Goal: Answer question/provide support: Answer question/provide support

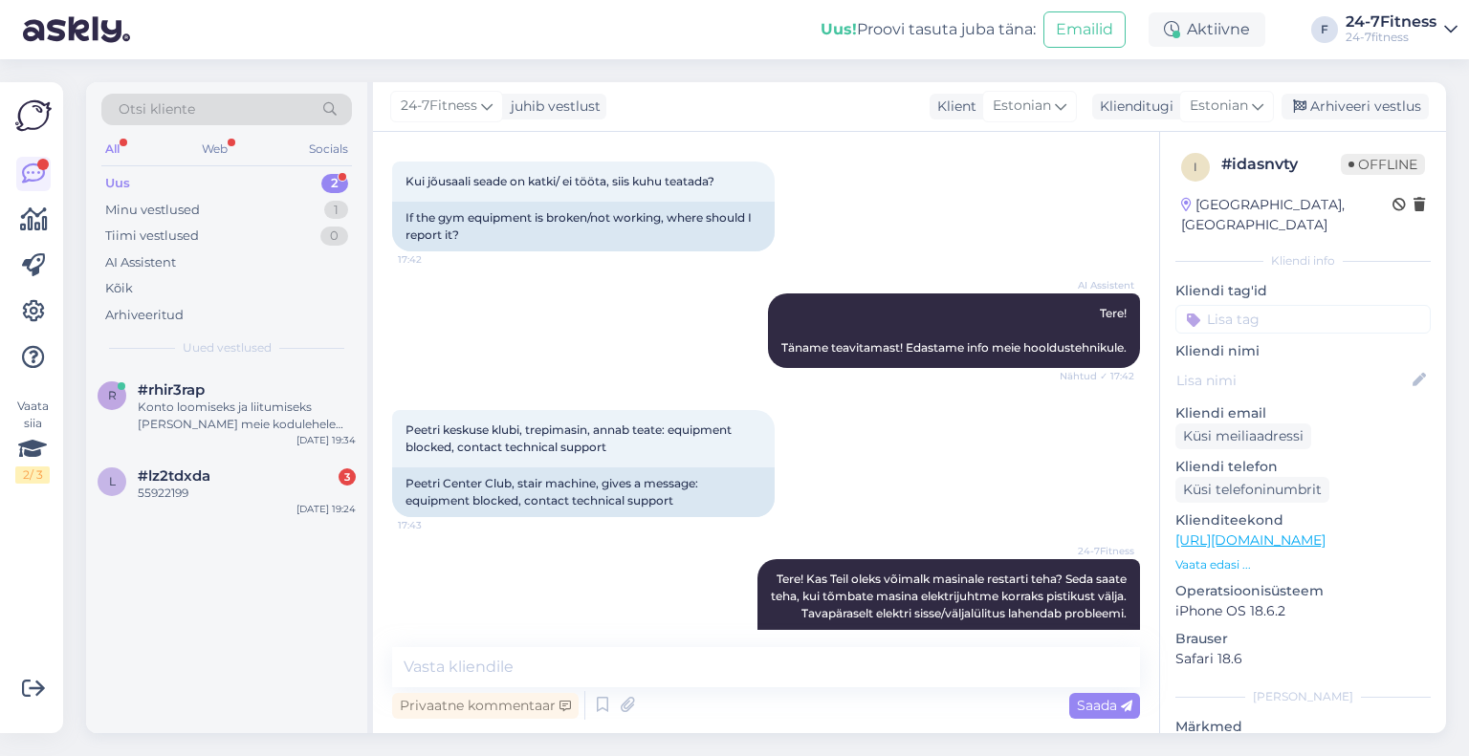
scroll to position [166, 0]
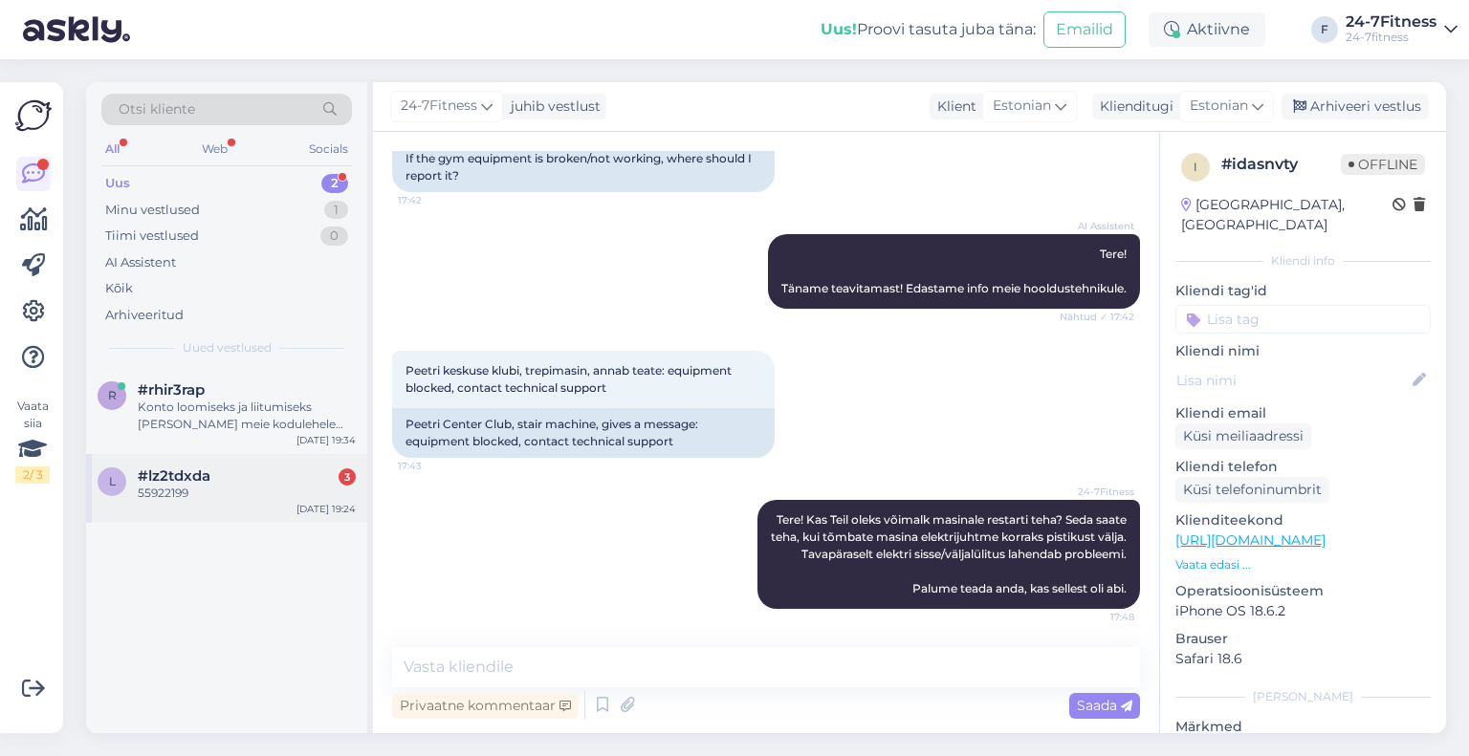
click at [223, 505] on div "l #lz2tdxda 3 55922199 [DATE] 19:24" at bounding box center [226, 488] width 281 height 69
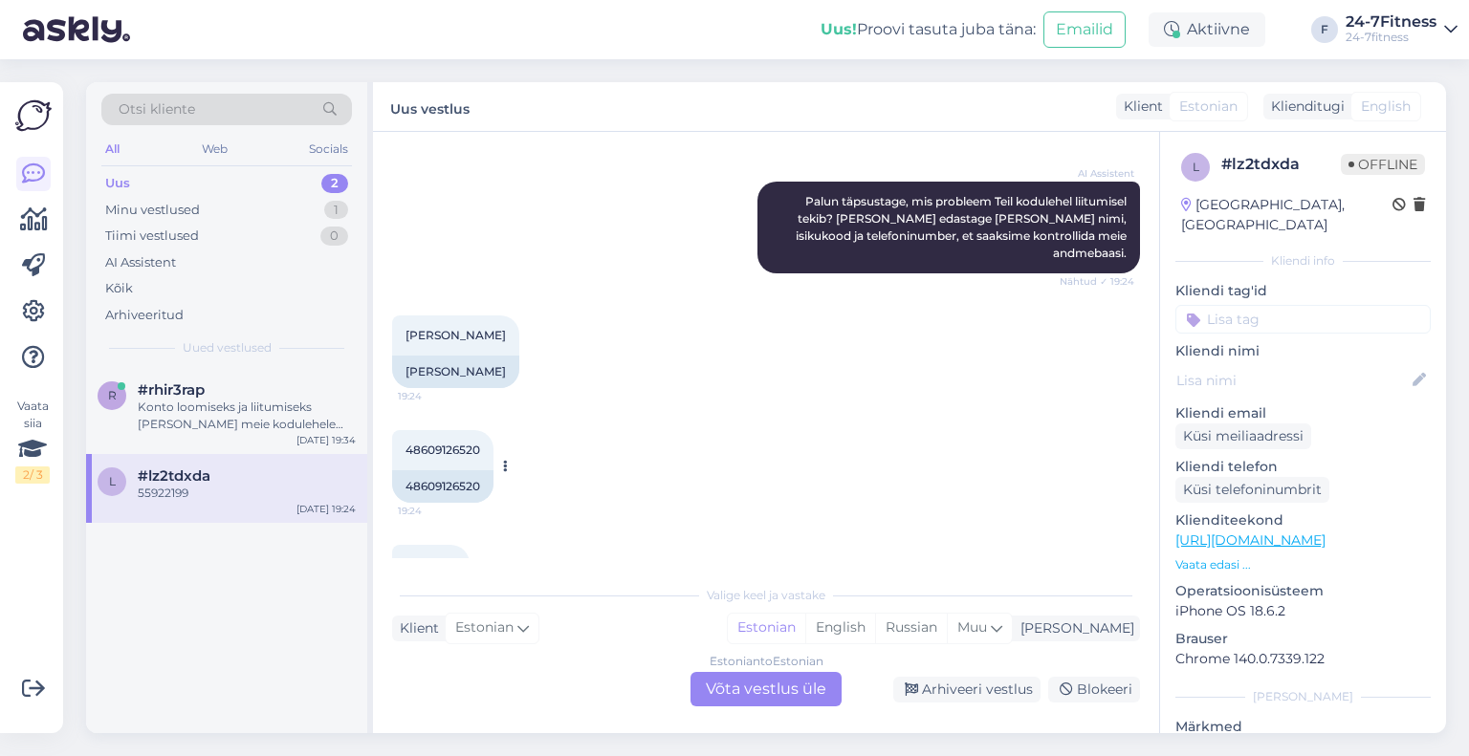
scroll to position [445, 0]
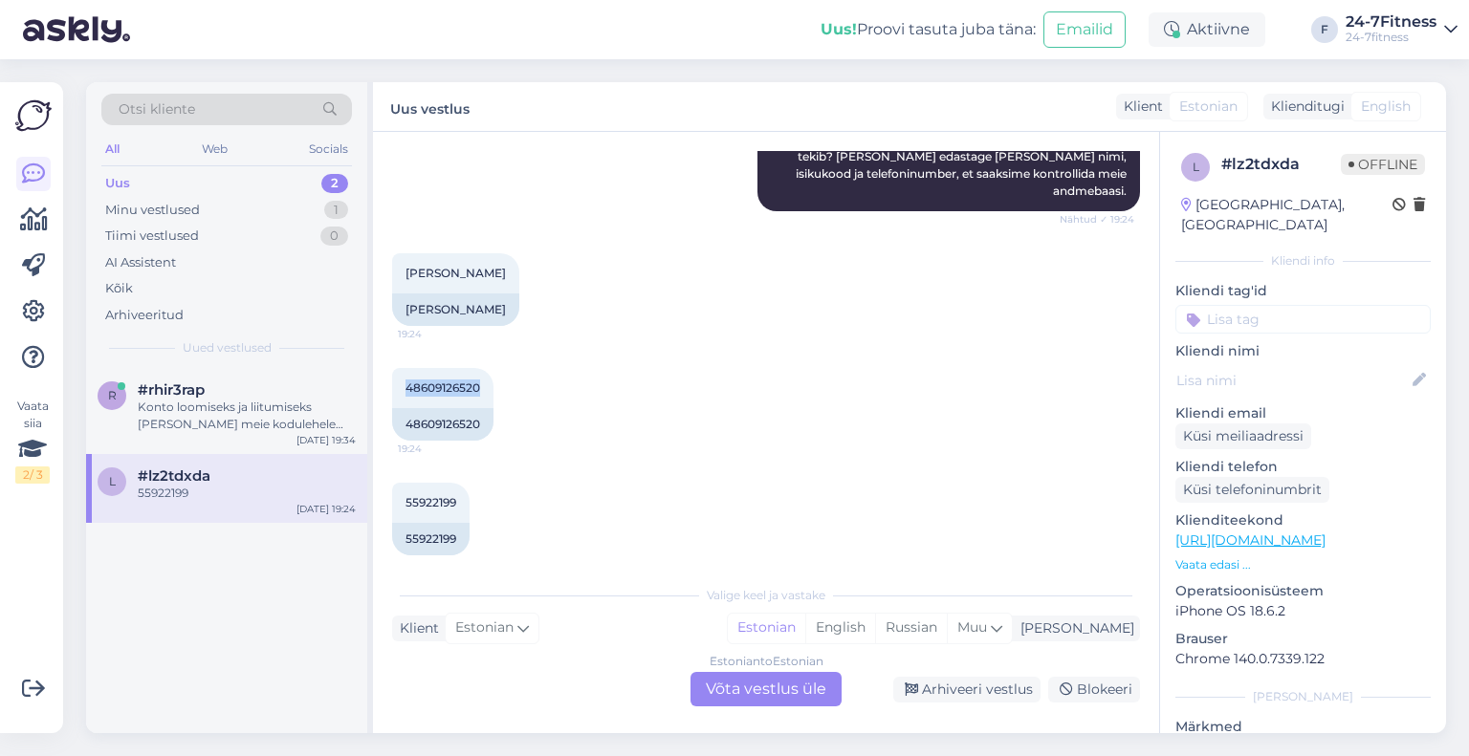
drag, startPoint x: 452, startPoint y: 366, endPoint x: 384, endPoint y: 366, distance: 67.9
click at [384, 366] on div "Vestlus algas [DATE] Tere, 19:23 Hello, AI Assistent [PERSON_NAME], kuidas saan…" at bounding box center [766, 433] width 786 height 602
copy span "48609126520"
click at [759, 695] on div "Estonian to Estonian Võta vestlus üle" at bounding box center [765, 689] width 151 height 34
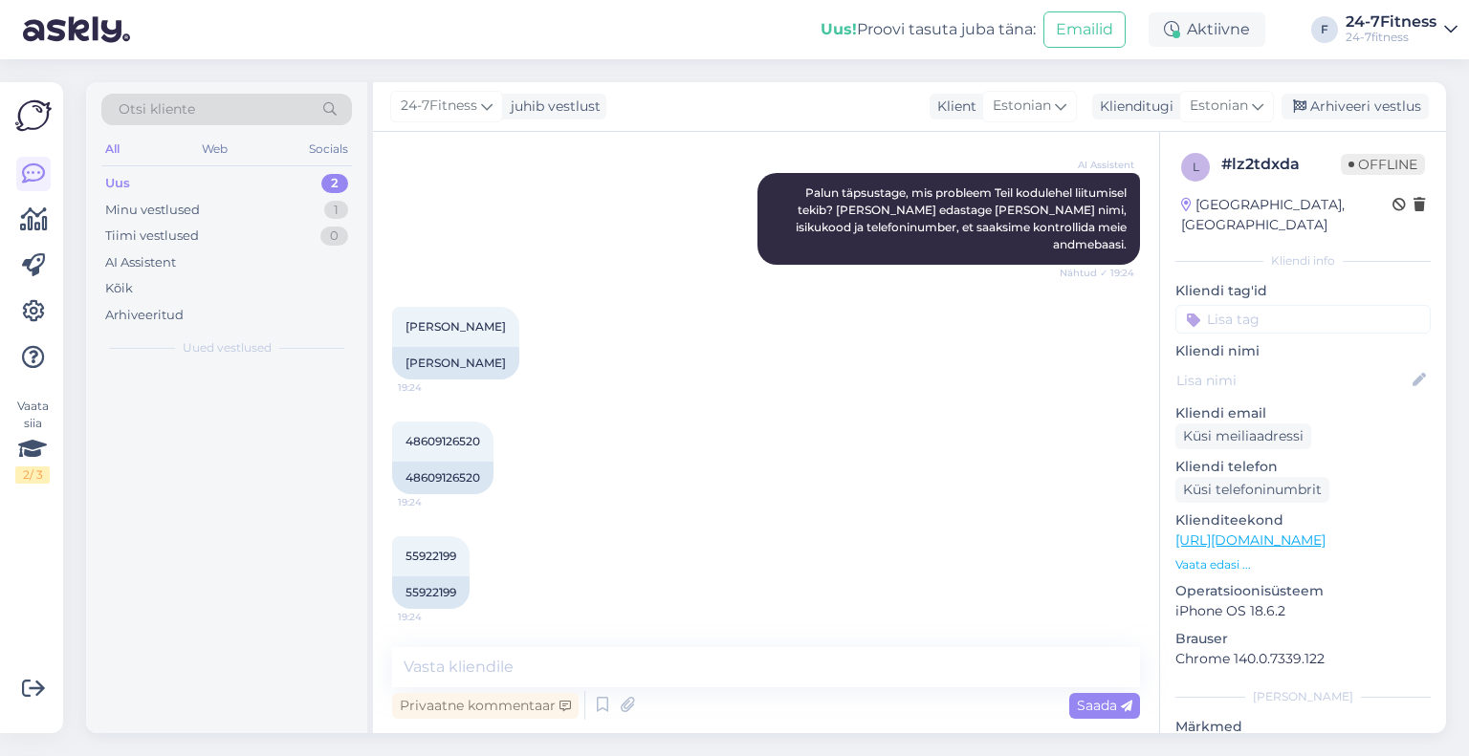
scroll to position [373, 0]
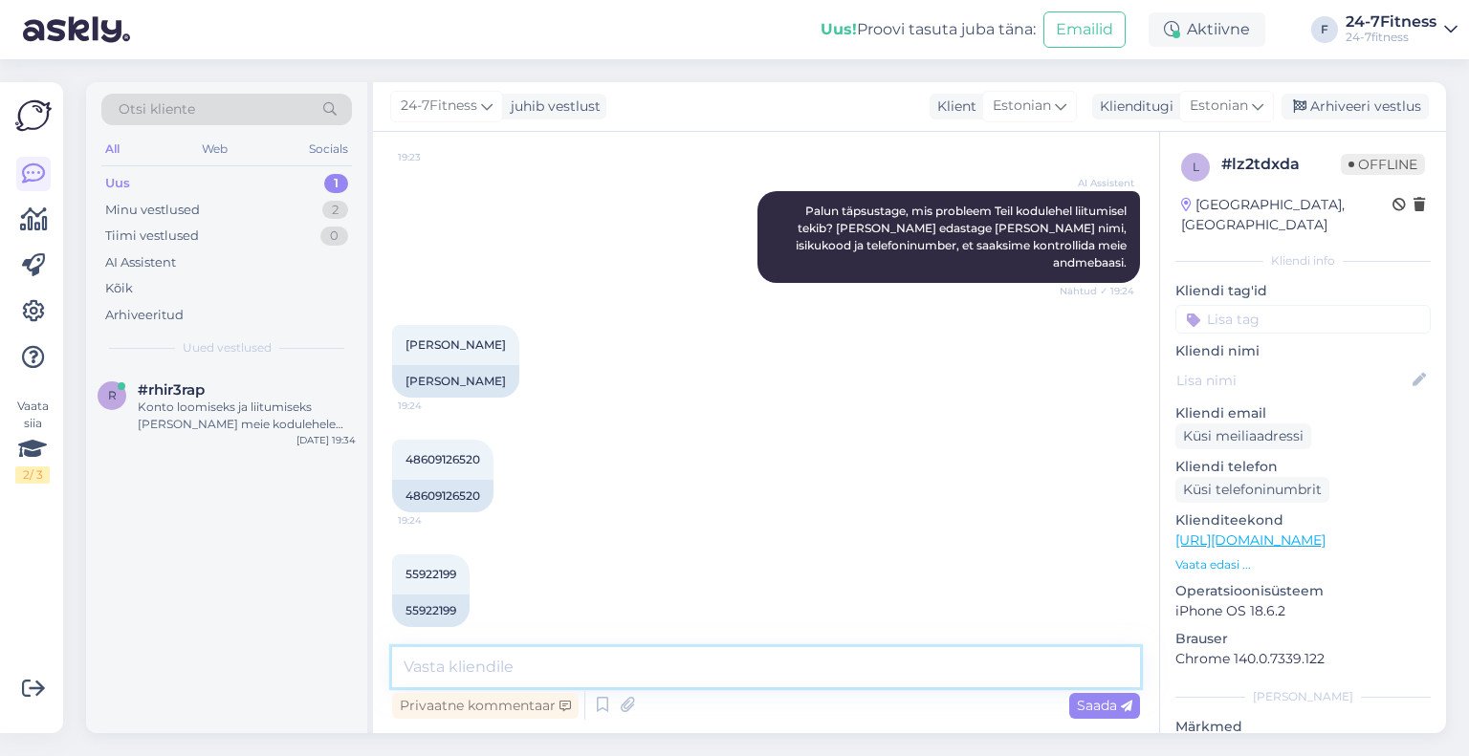
click at [622, 655] on textarea at bounding box center [766, 667] width 748 height 40
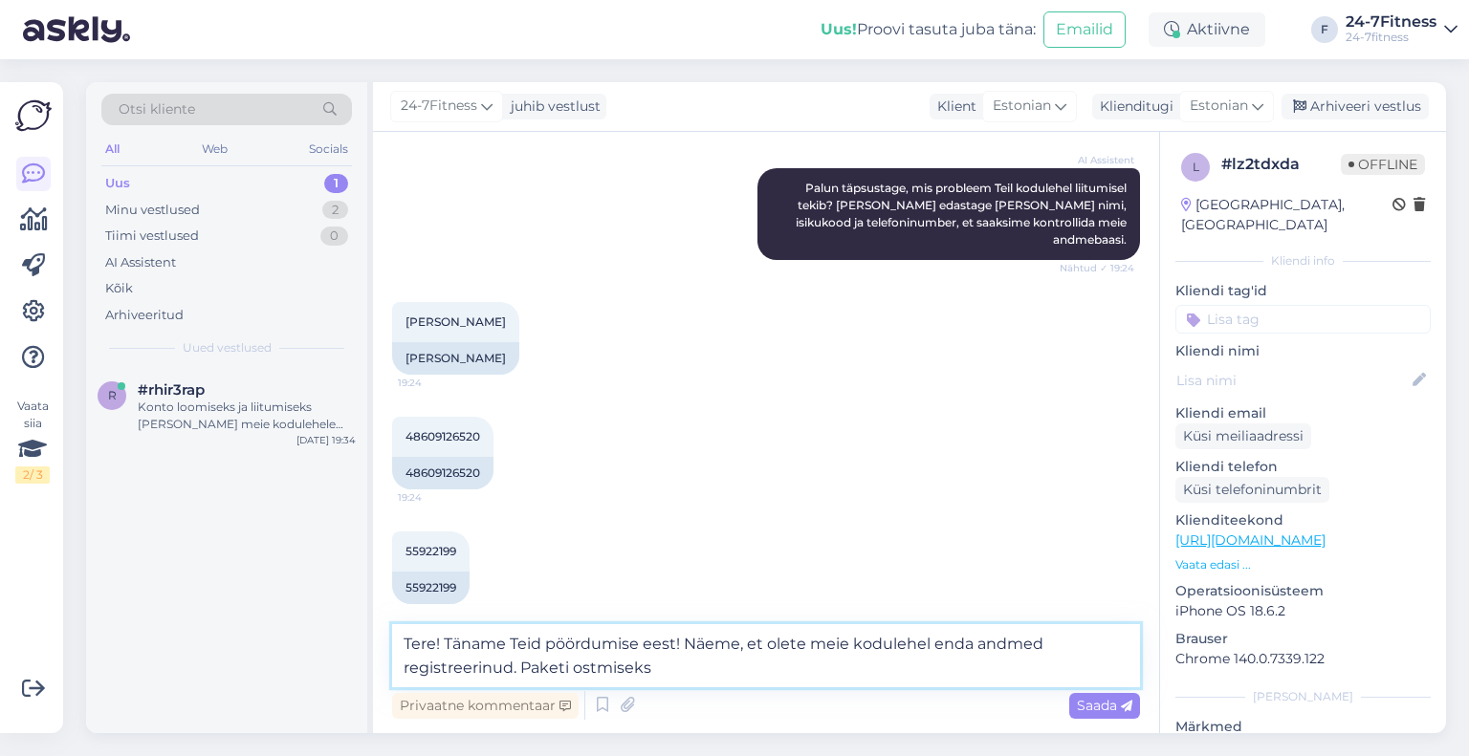
paste textarea "palun minge meie kodulehele https://www.24-7fitness.ee/ ja logige enda emailiga…"
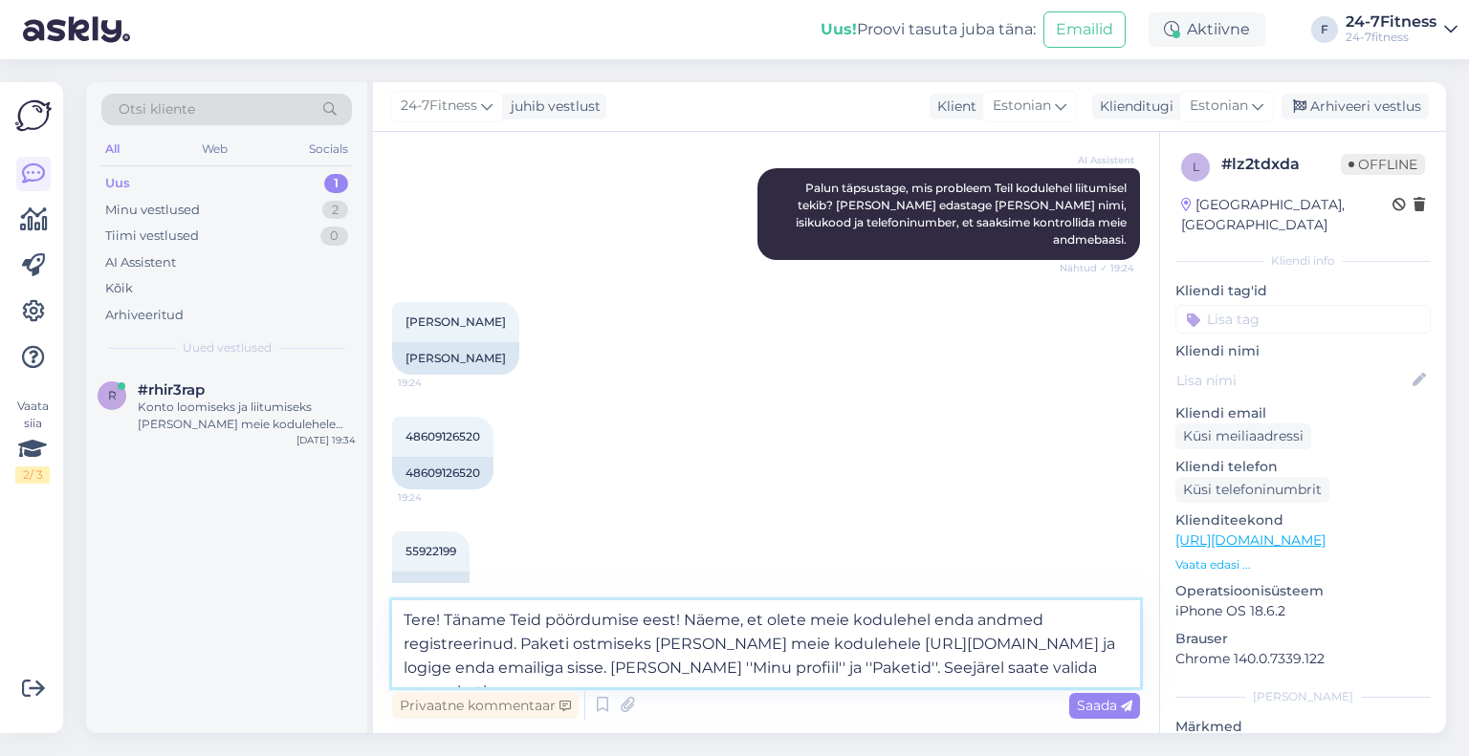
scroll to position [421, 0]
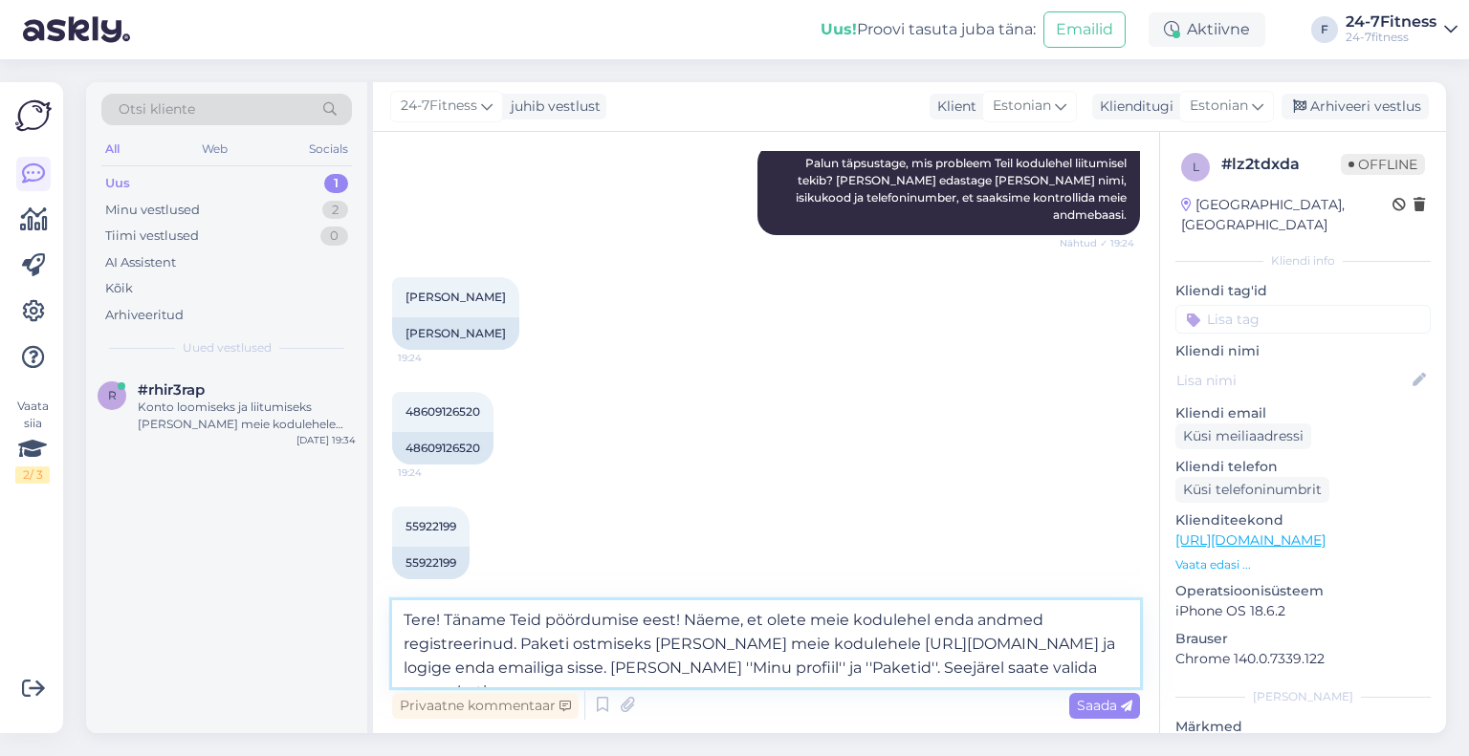
drag, startPoint x: 1049, startPoint y: 667, endPoint x: 1026, endPoint y: 668, distance: 23.0
click at [1026, 668] on textarea "Tere! Täname Teid pöördumise eest! Näeme, et olete meie kodulehel enda andmed r…" at bounding box center [766, 644] width 748 height 87
click at [1093, 663] on textarea "Tere! Täname Teid pöördumise eest! Näeme, et olete meie kodulehel enda andmed r…" at bounding box center [766, 644] width 748 height 87
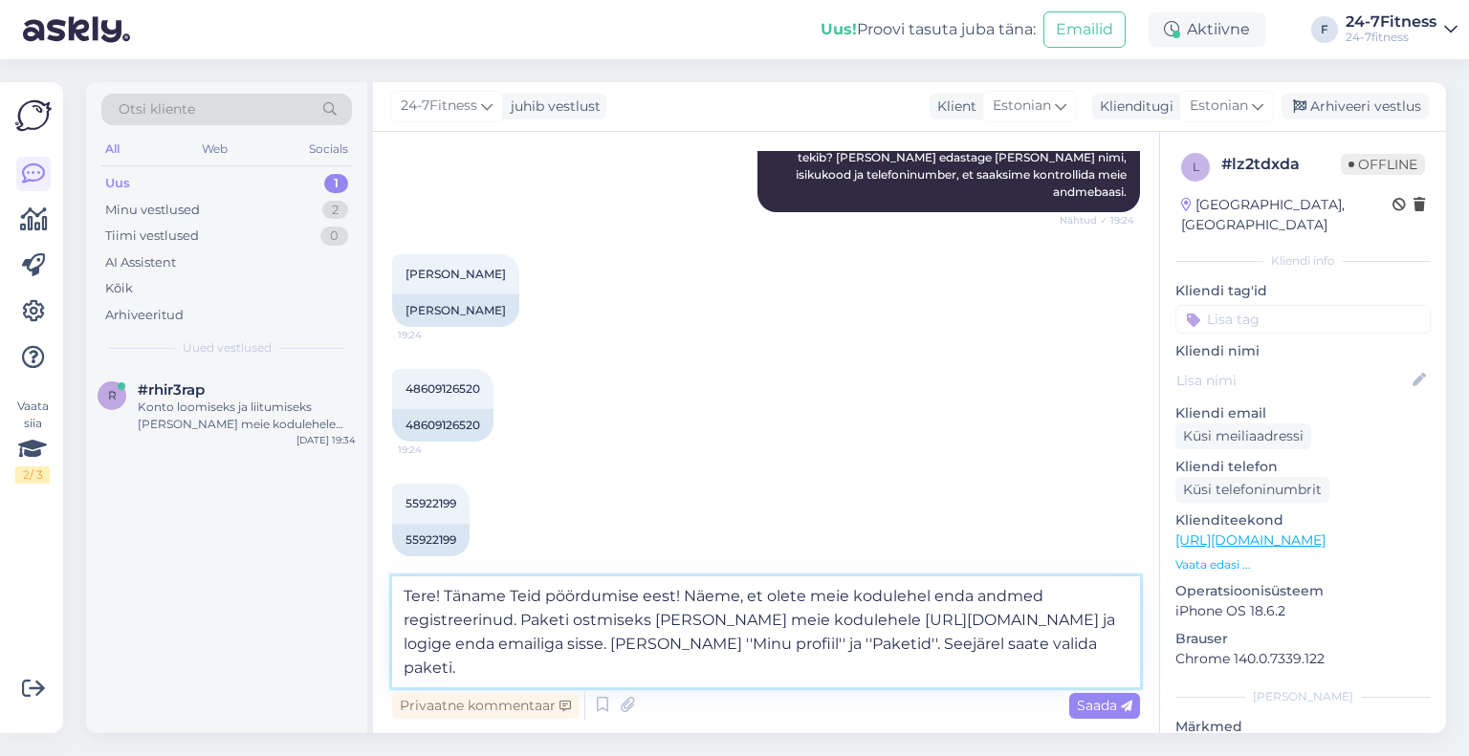
scroll to position [445, 0]
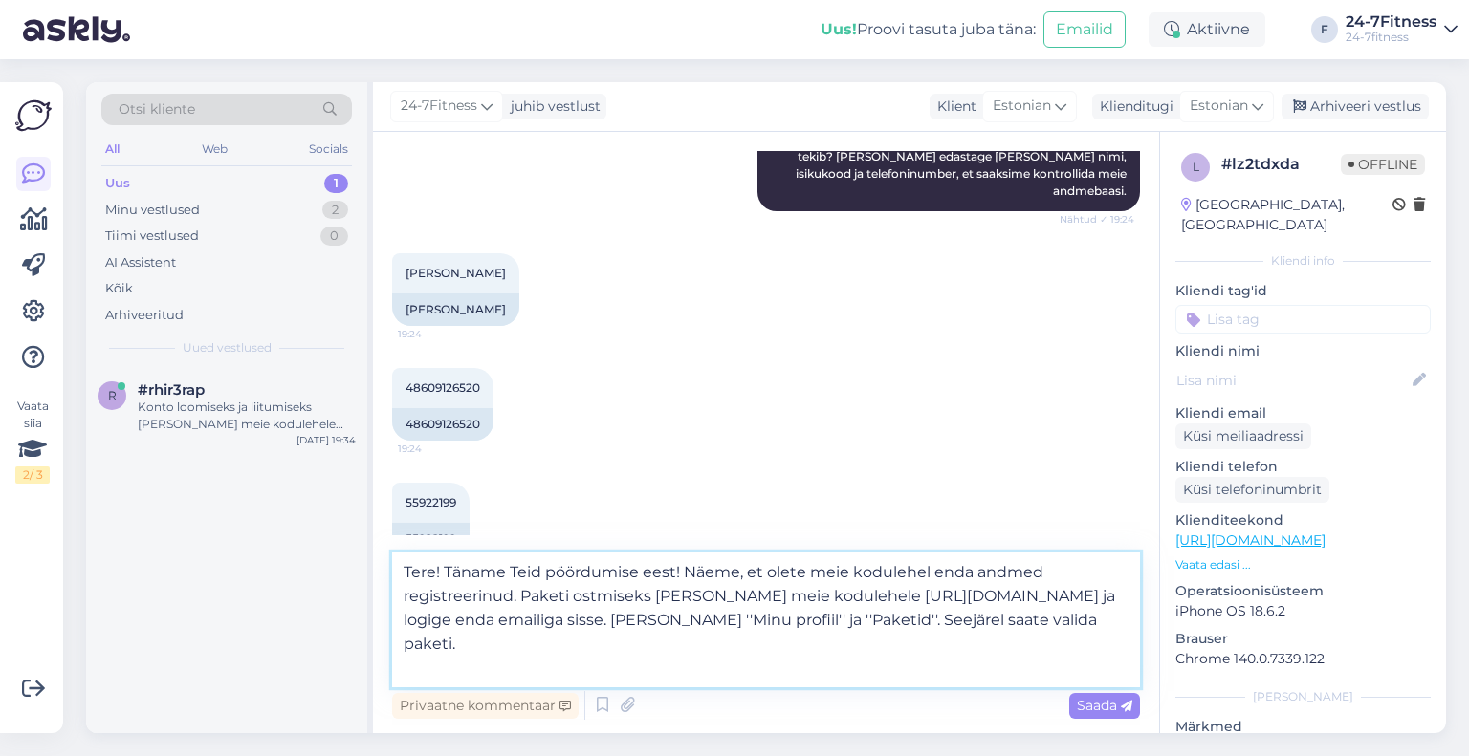
click at [885, 681] on textarea "Tere! Täname Teid pöördumise eest! Näeme, et olete meie kodulehel enda andmed r…" at bounding box center [766, 620] width 748 height 135
drag, startPoint x: 1083, startPoint y: 631, endPoint x: 528, endPoint y: 604, distance: 555.3
click at [528, 604] on textarea "Tere! Täname Teid pöördumise eest! Näeme, et olete meie kodulehel enda andmed r…" at bounding box center [766, 620] width 748 height 135
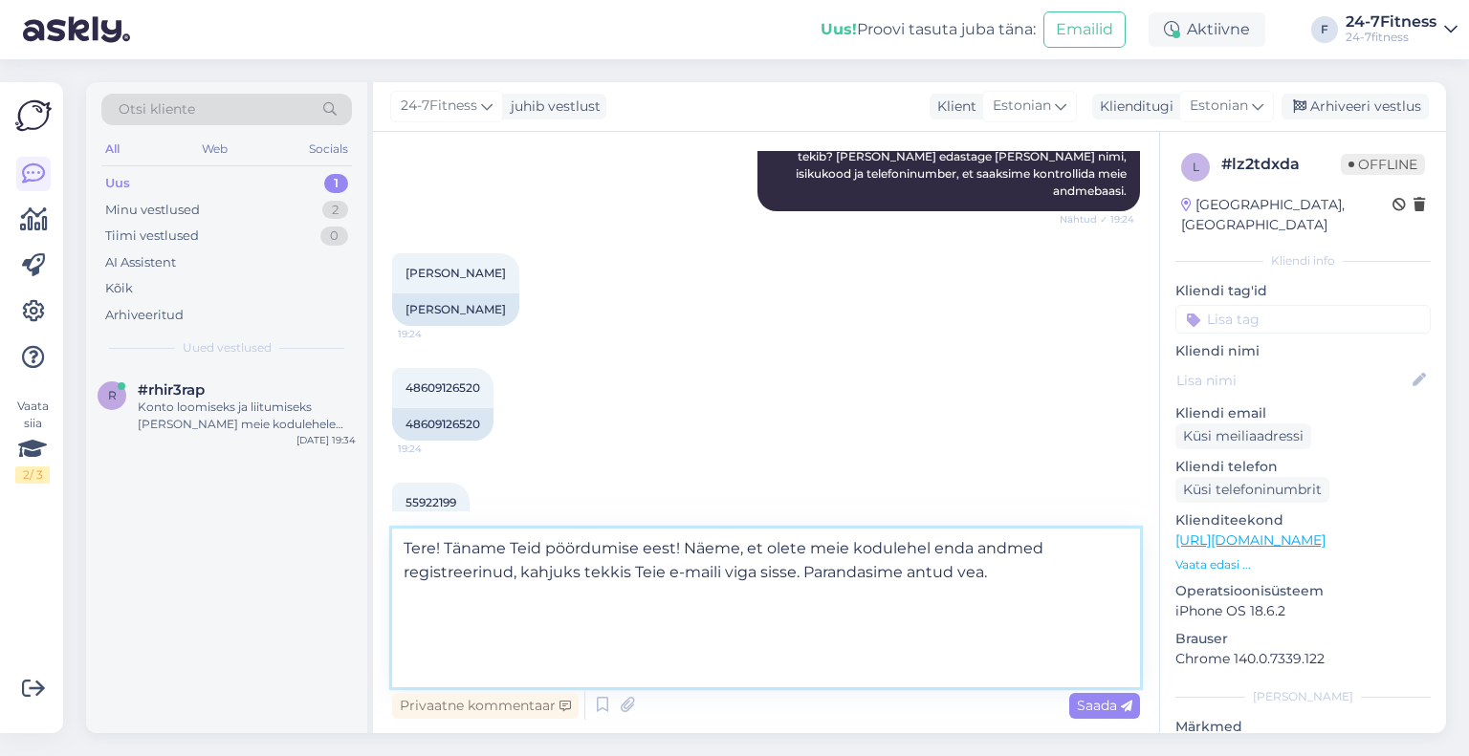
click at [899, 615] on textarea "Tere! Täname Teid pöördumise eest! Näeme, et olete meie kodulehel enda andmed r…" at bounding box center [766, 608] width 748 height 159
paste textarea "palun minge meie kodulehele https://www.24-7fitness.ee/ ja vajutage sisselogimi…"
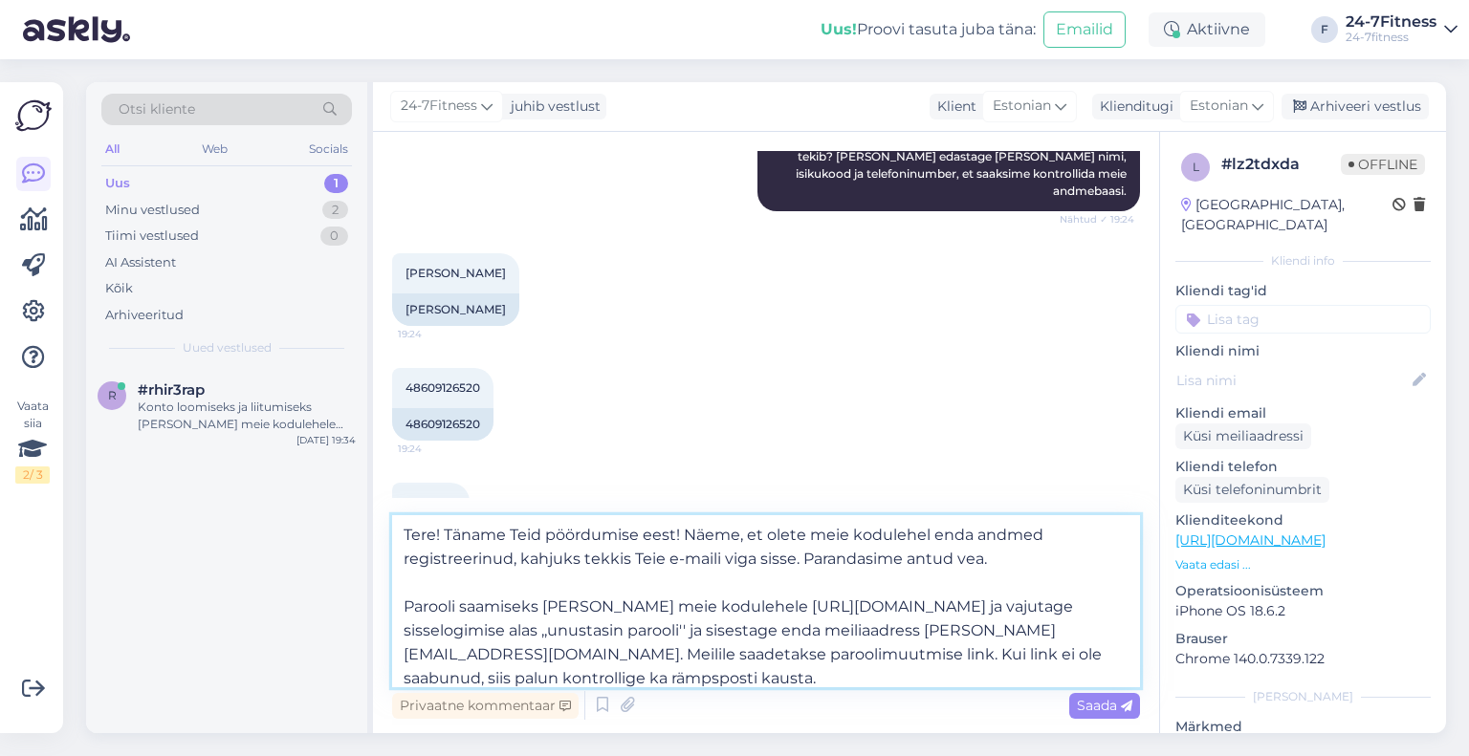
scroll to position [72, 0]
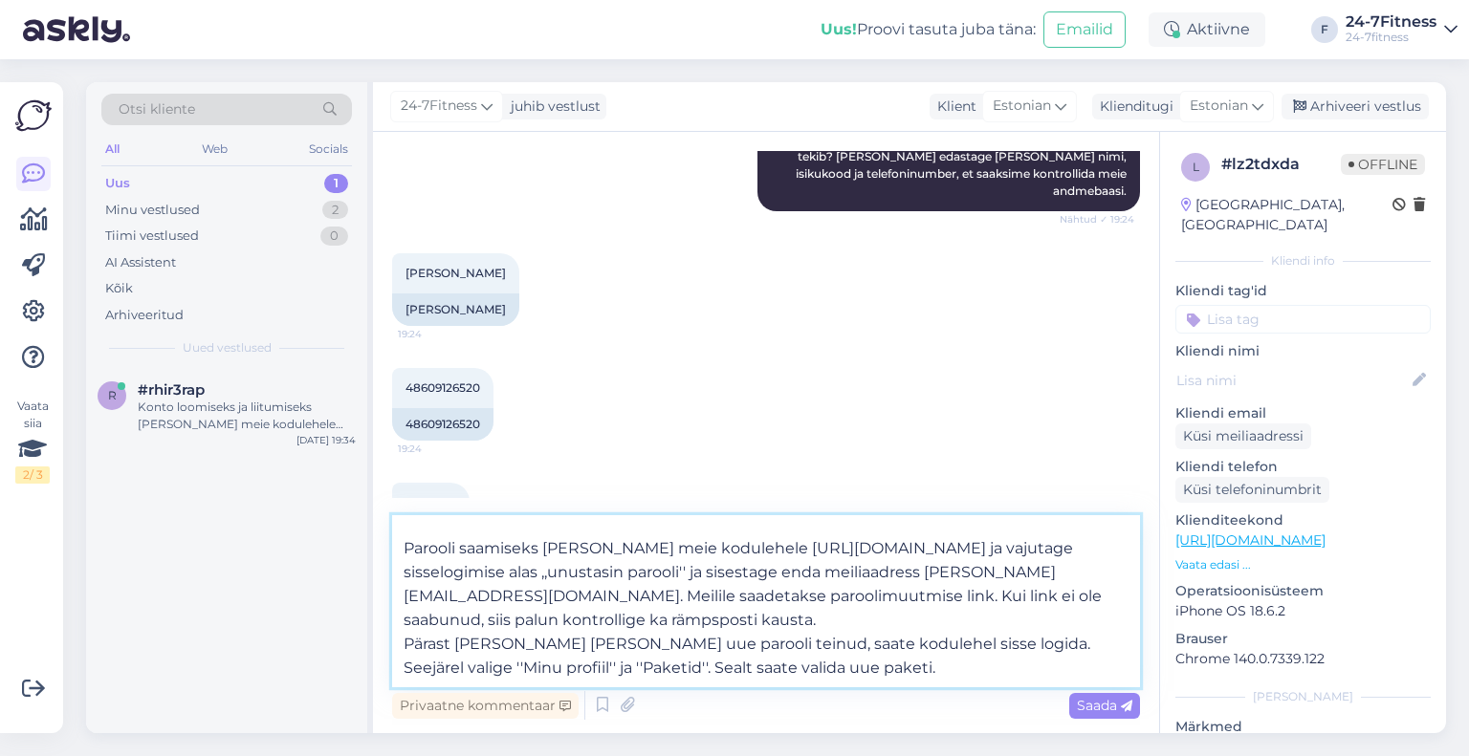
drag, startPoint x: 1097, startPoint y: 563, endPoint x: 938, endPoint y: 560, distance: 158.8
click at [938, 560] on textarea "Tere! Täname Teid pöördumise eest! Näeme, et olete meie kodulehel enda andmed r…" at bounding box center [766, 601] width 748 height 172
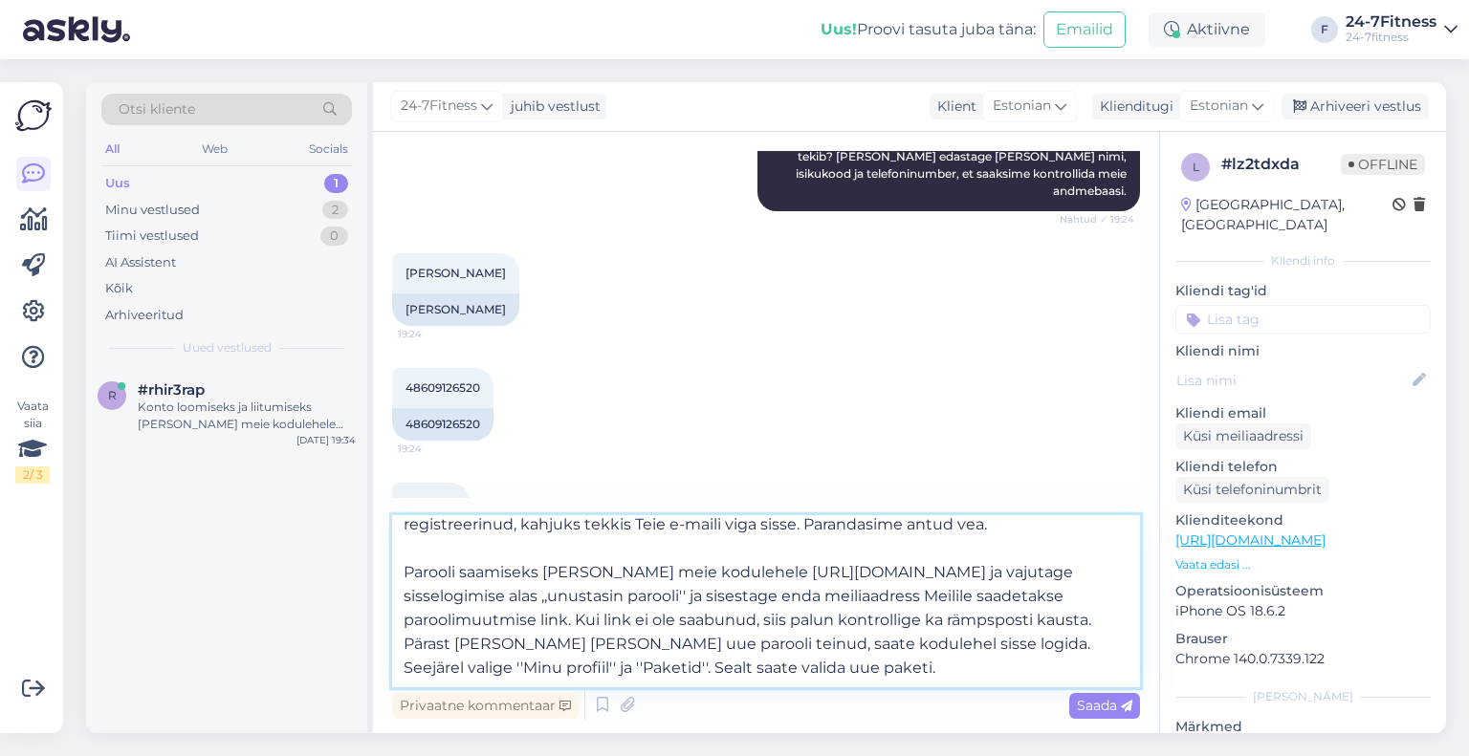
paste textarea "anne.kuusmaa@gmail.com"
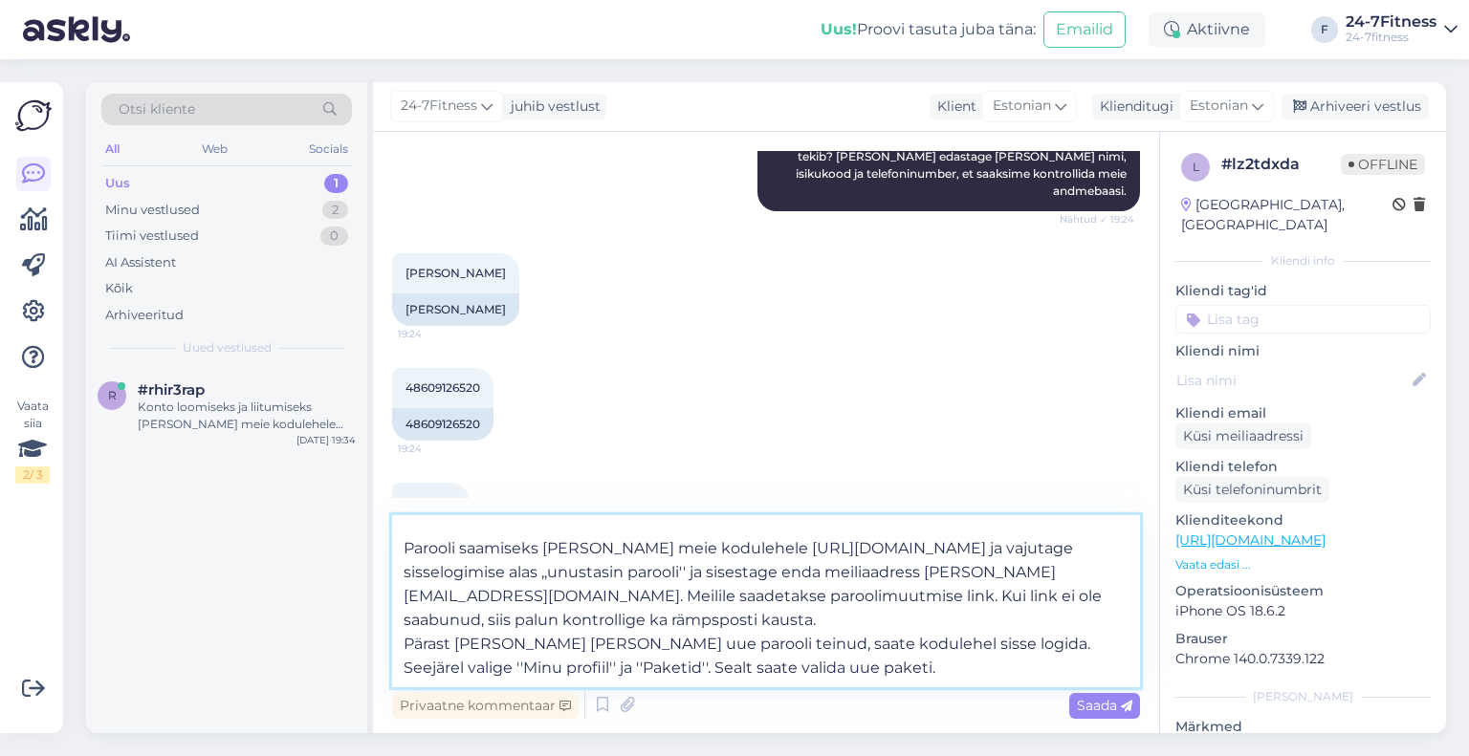
click at [864, 602] on textarea "Tere! Täname Teid pöördumise eest! Näeme, et olete meie kodulehel enda andmed r…" at bounding box center [766, 601] width 748 height 172
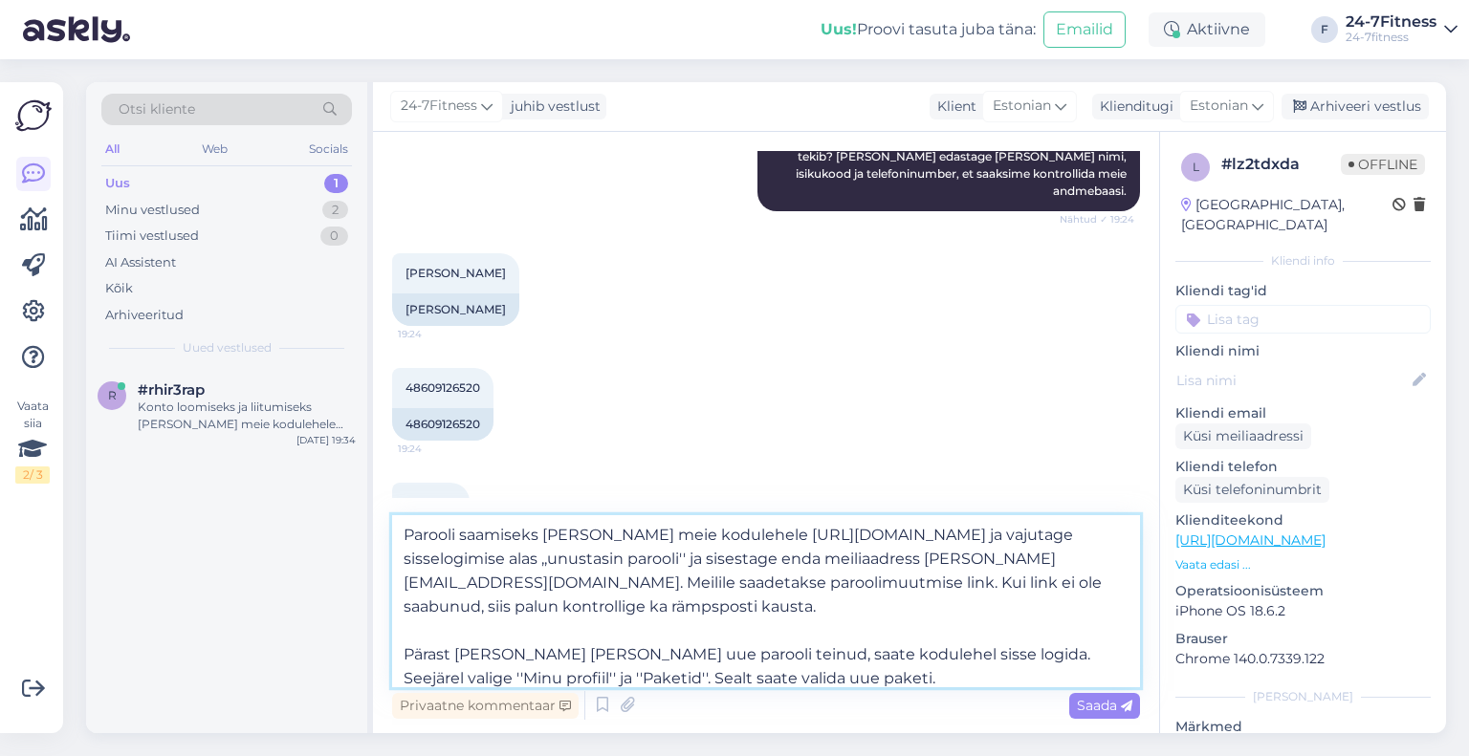
scroll to position [96, 0]
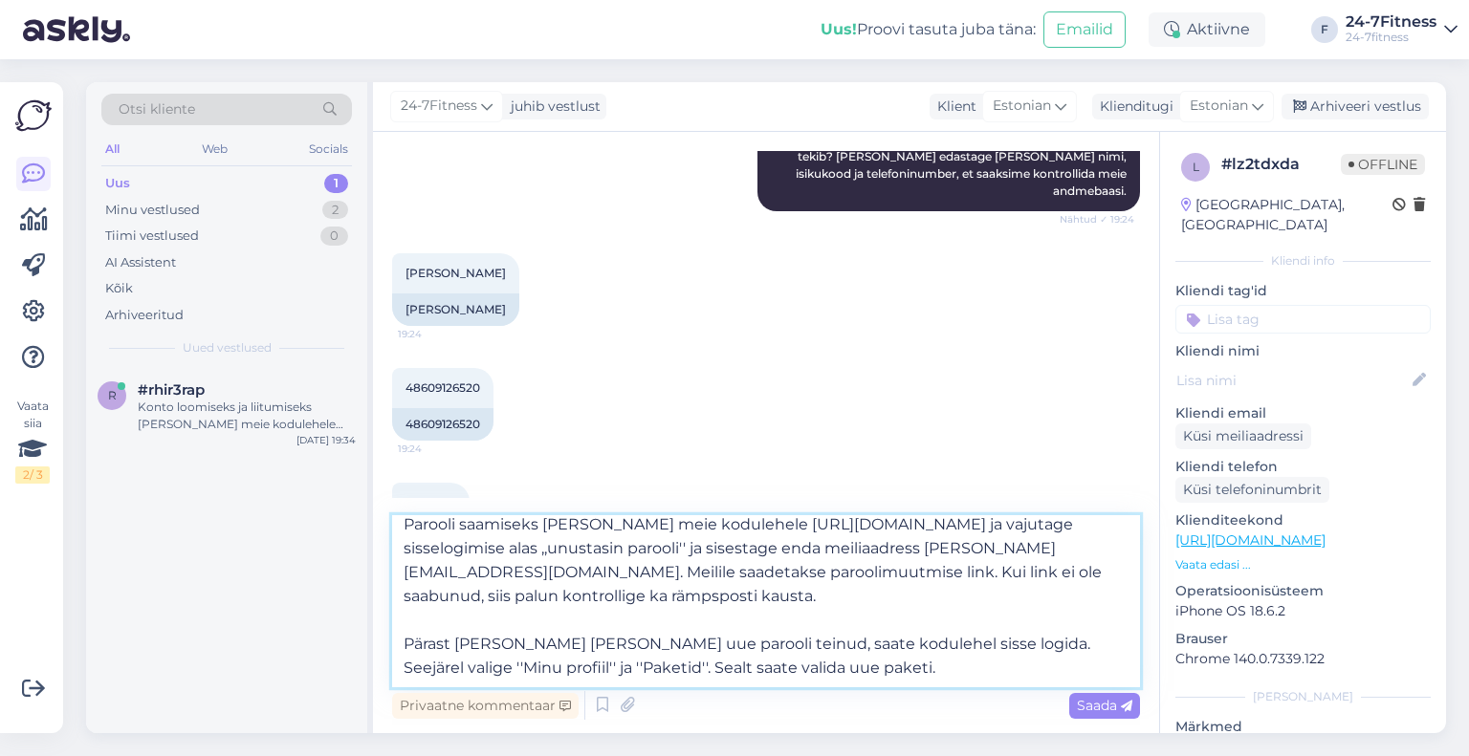
drag, startPoint x: 772, startPoint y: 653, endPoint x: 742, endPoint y: 653, distance: 29.6
click at [742, 653] on textarea "Tere! Täname Teid pöördumise eest! Näeme, et olete meie kodulehel enda andmed r…" at bounding box center [766, 601] width 748 height 172
click at [561, 674] on textarea "Tere! Täname Teid pöördumise eest! Näeme, et olete meie kodulehel enda andmed r…" at bounding box center [766, 601] width 748 height 172
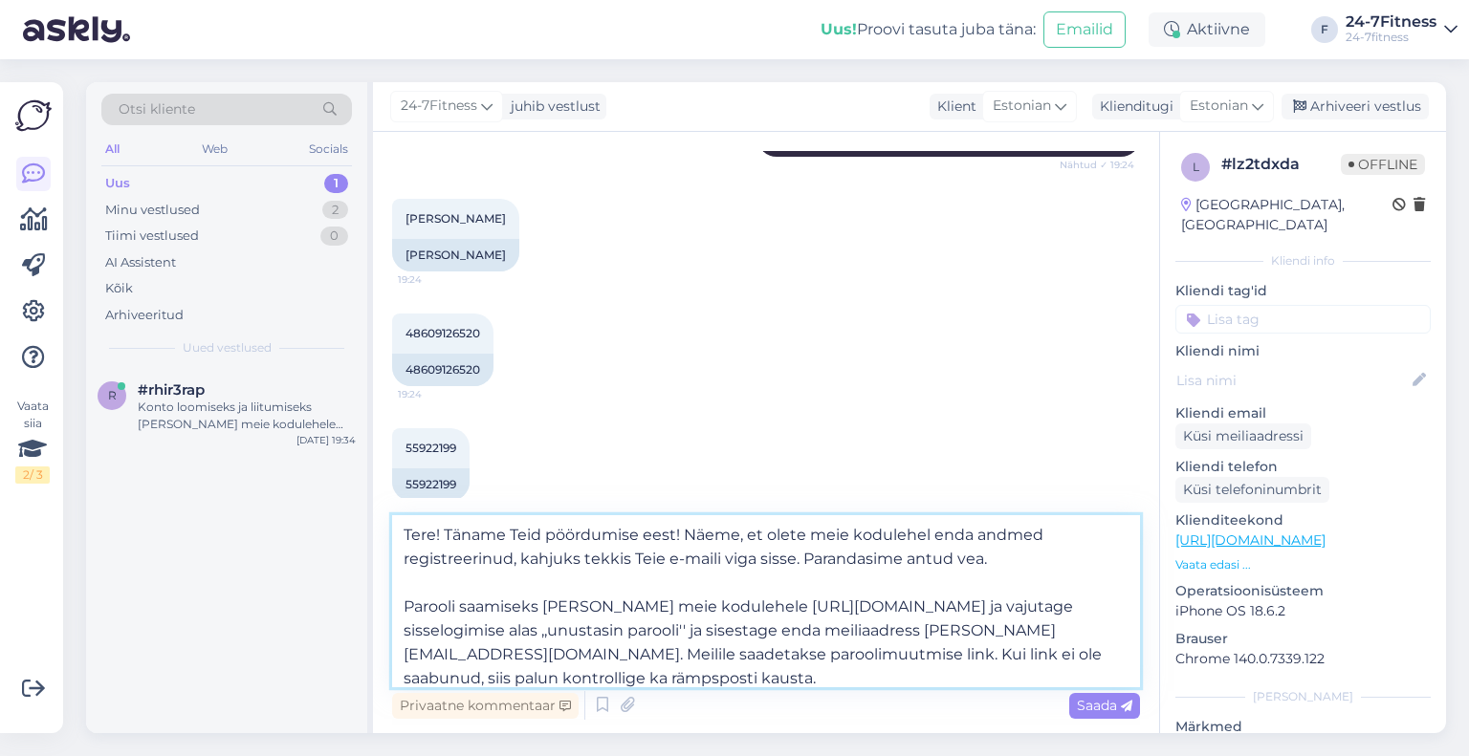
scroll to position [505, 0]
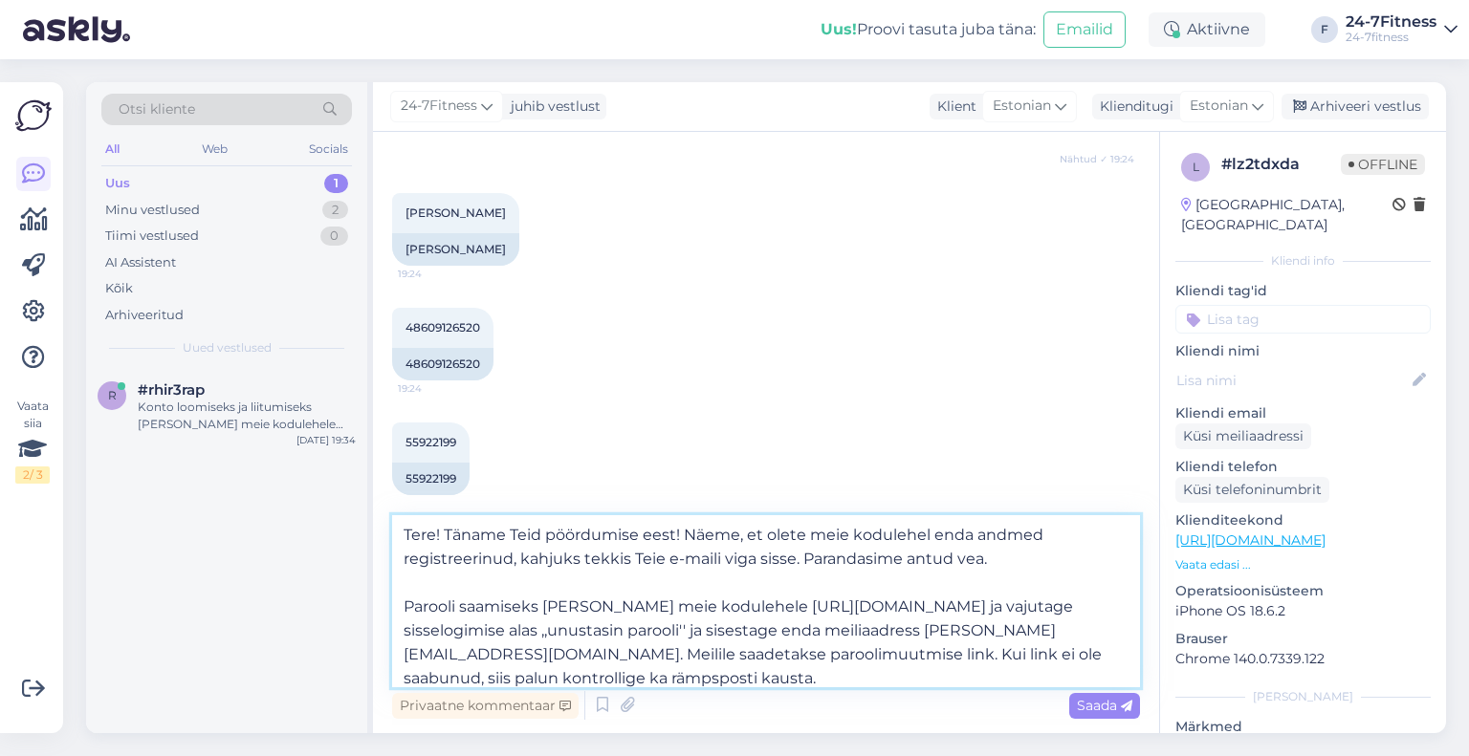
click at [956, 619] on textarea "Tere! Täname Teid pöördumise eest! Näeme, et olete meie kodulehel enda andmed r…" at bounding box center [766, 601] width 748 height 172
click at [872, 683] on textarea "Tere! Täname Teid pöördumise eest! Näeme, et olete meie kodulehel enda andmed r…" at bounding box center [766, 601] width 748 height 172
click at [722, 564] on textarea "Tere! Täname Teid pöördumise eest! Näeme, et olete meie kodulehel enda andmed r…" at bounding box center [766, 601] width 748 height 172
click at [778, 581] on textarea "Tere! Täname Teid pöördumise eest! Näeme, et olete meie kodulehel enda andmed r…" at bounding box center [766, 601] width 748 height 172
click at [830, 578] on textarea "Tere! Täname Teid pöördumise eest! Näeme, et olete meie kodulehel enda andmed r…" at bounding box center [766, 601] width 748 height 172
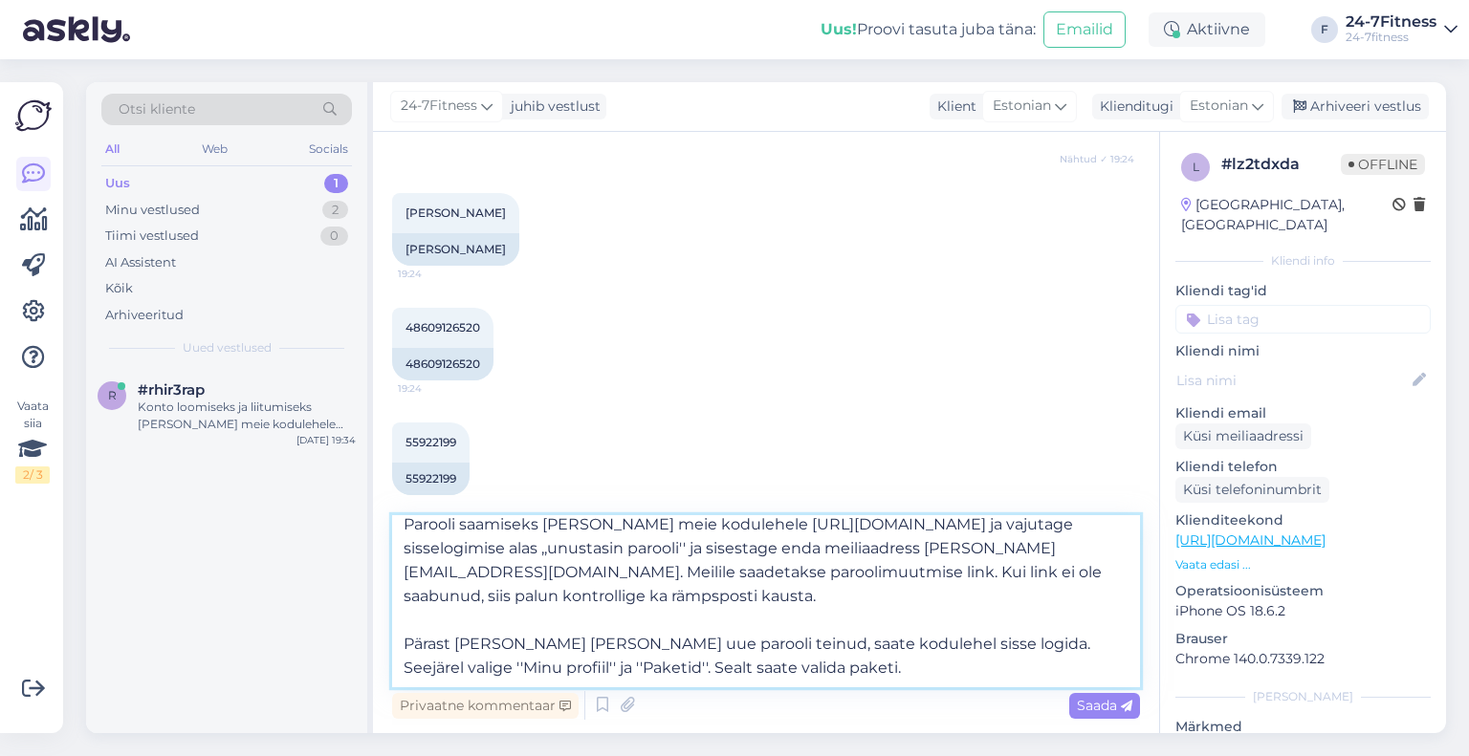
scroll to position [153, 0]
click at [463, 683] on textarea "Tere! Täname Teid pöördumise eest! Näeme, et olete meie kodulehel enda andmed r…" at bounding box center [766, 601] width 748 height 172
click at [427, 677] on textarea "Tere! Täname Teid pöördumise eest! Näeme, et olete meie kodulehel enda andmed r…" at bounding box center [766, 601] width 748 height 172
type textarea "Tere! Täname Teid pöördumise eest! Näeme, et olete meie kodulehel enda andmed r…"
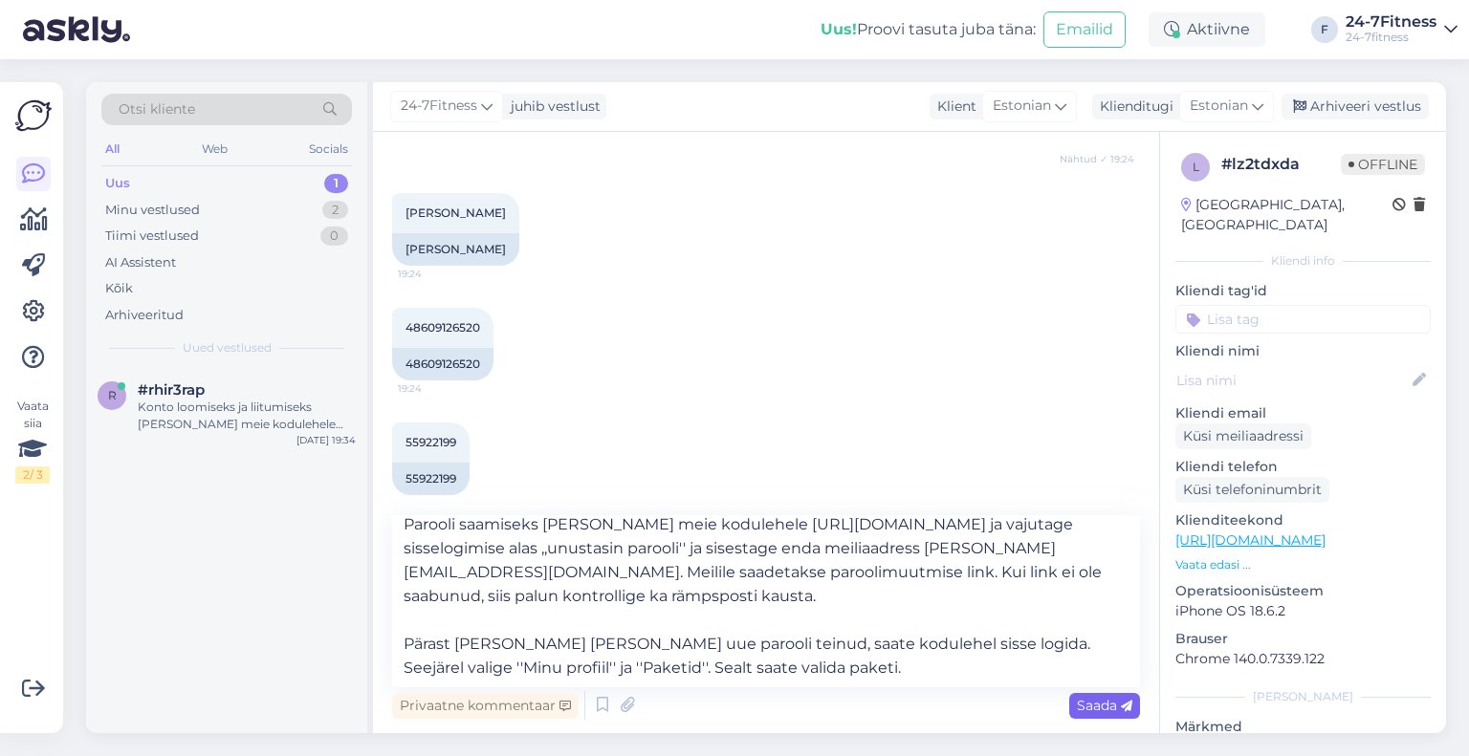
click at [1094, 709] on span "Saada" at bounding box center [1104, 705] width 55 height 17
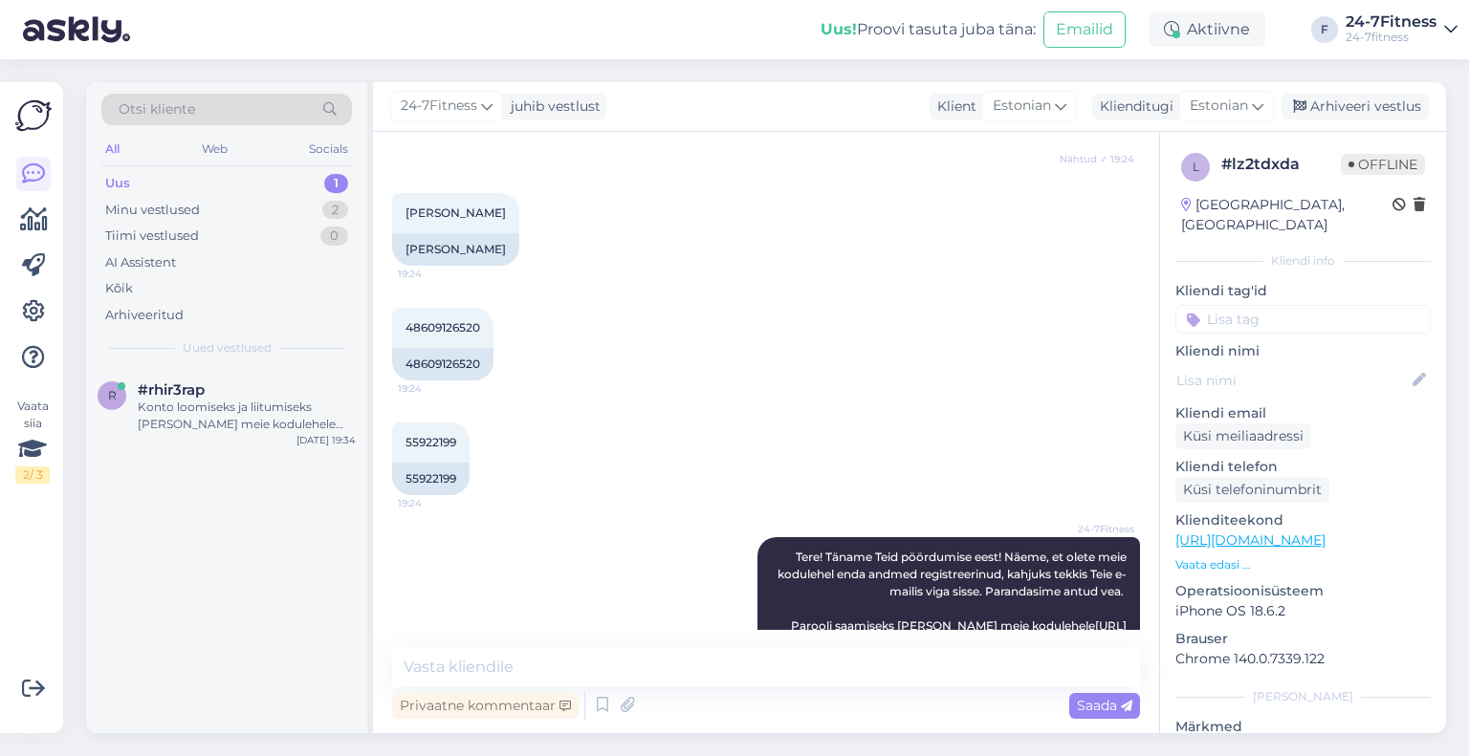
scroll to position [679, 0]
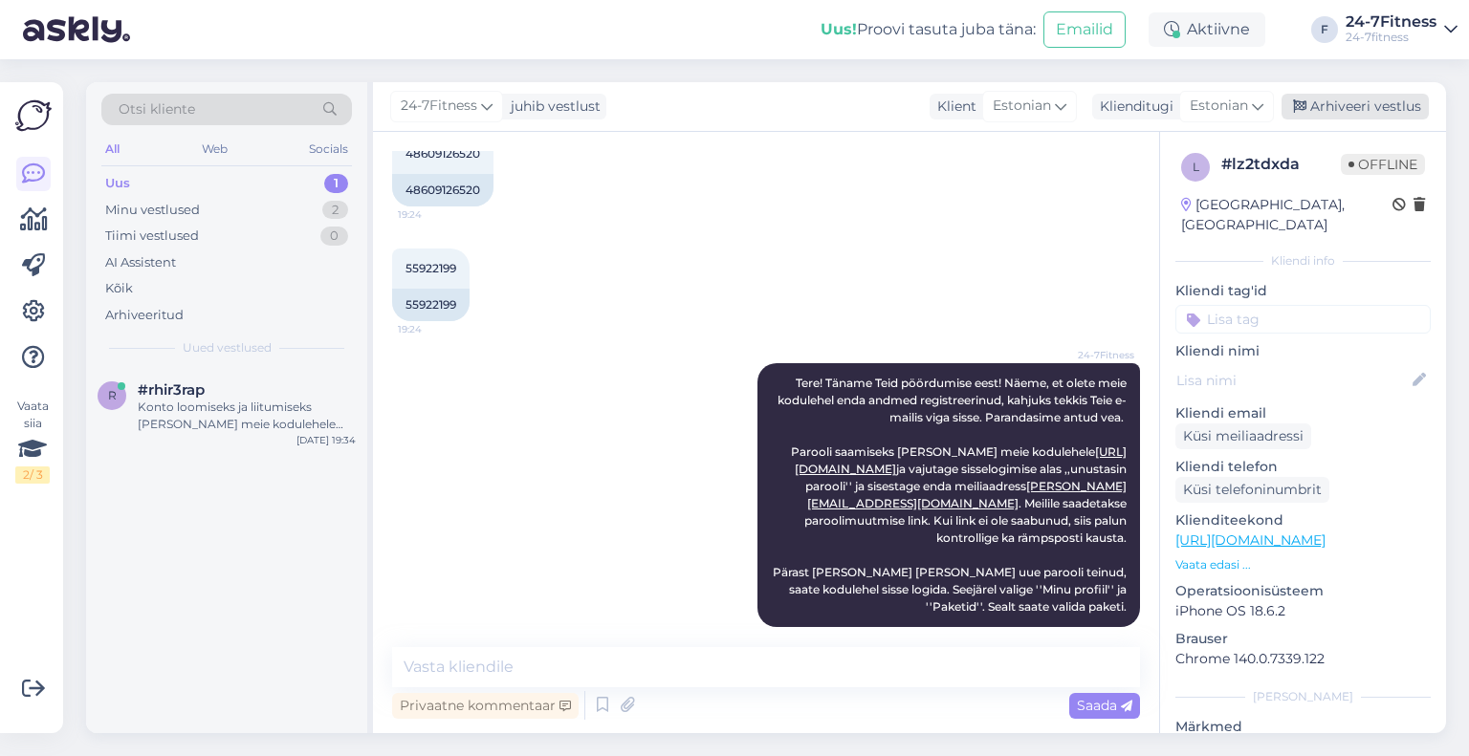
click at [1340, 110] on div "Arhiveeri vestlus" at bounding box center [1355, 107] width 147 height 26
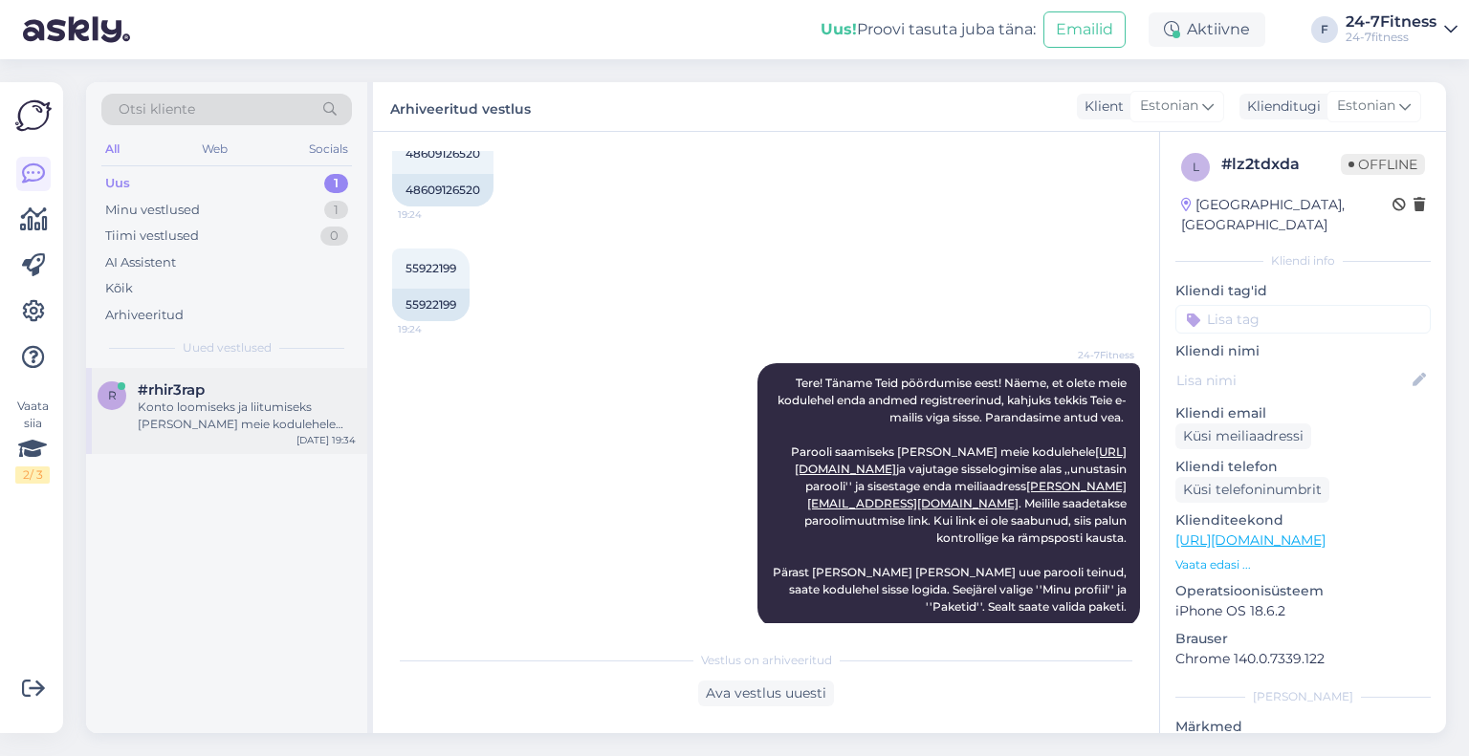
click at [214, 427] on div "Konto loomiseks ja liitumiseks palun minge meie kodulehele https://24-7fitness.…" at bounding box center [247, 416] width 218 height 34
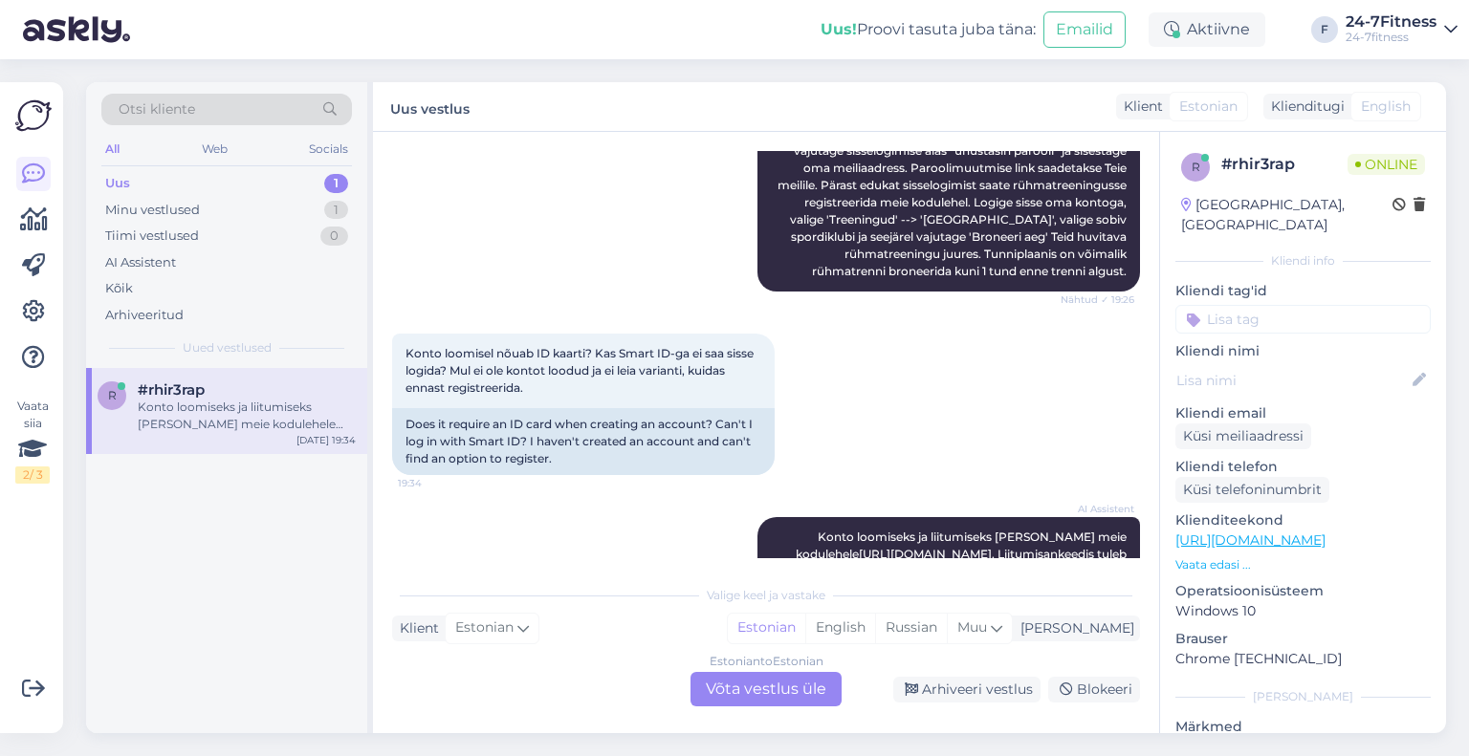
scroll to position [651, 0]
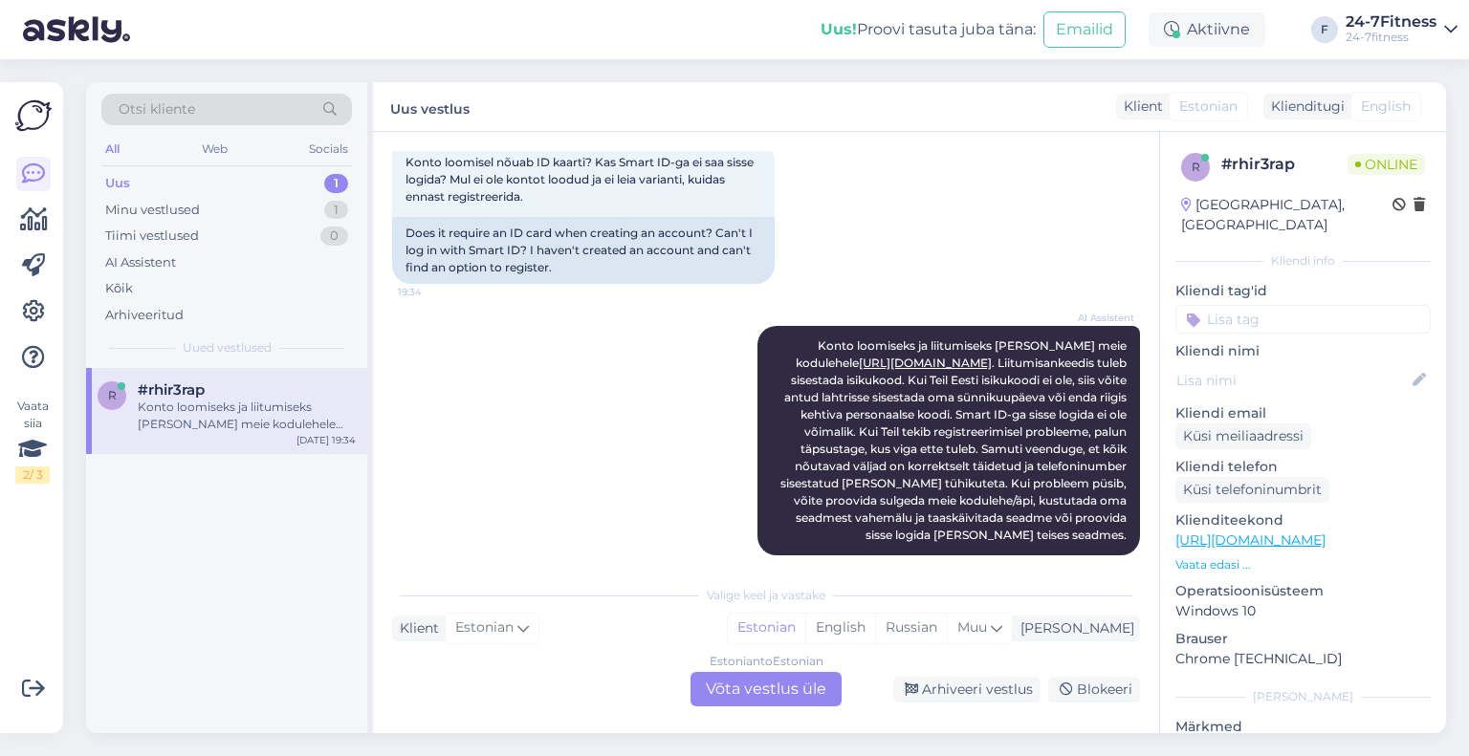
click at [738, 684] on div "Estonian to Estonian Võta vestlus üle" at bounding box center [765, 689] width 151 height 34
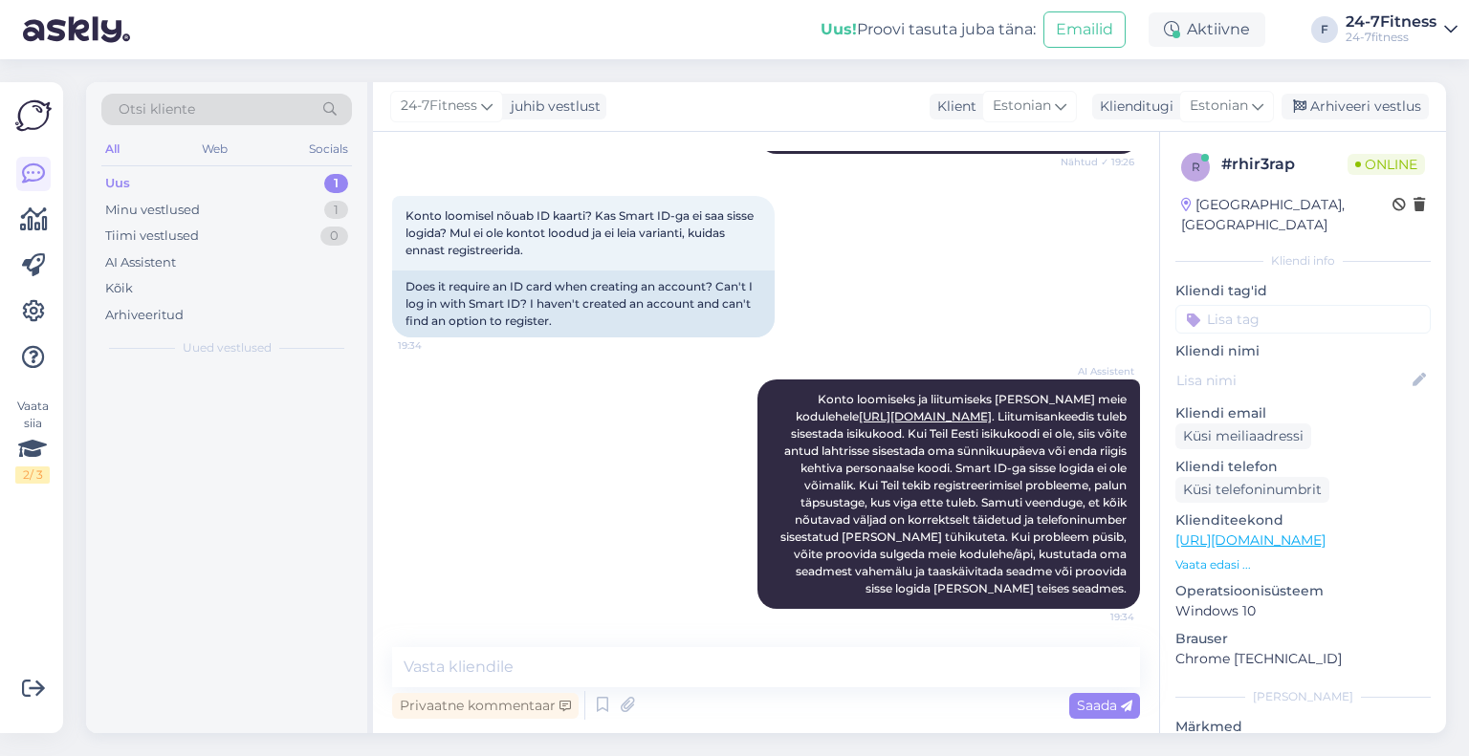
scroll to position [580, 0]
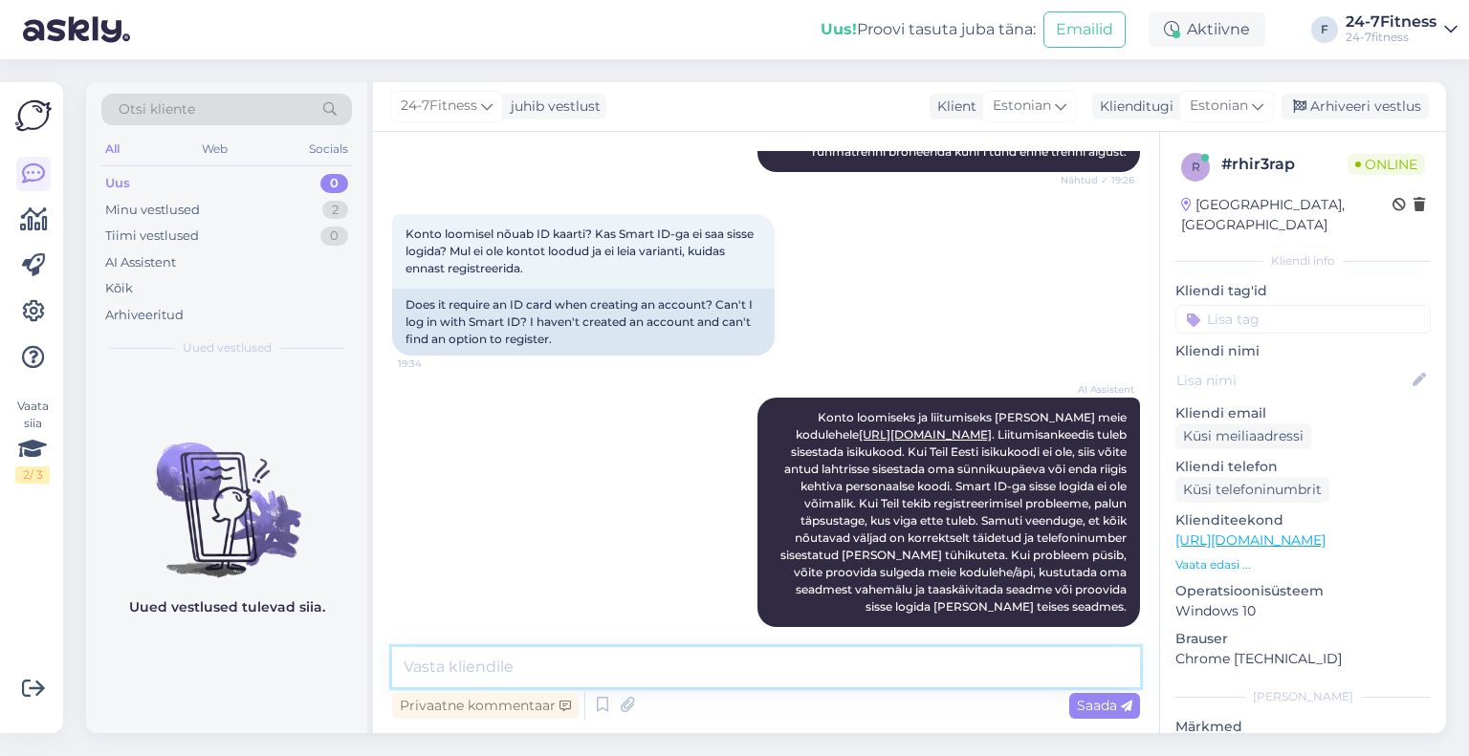
paste textarea "Tere! Täname Teid kirja eest! Uue paketi ostmiseks palun minge meie kodulehele …"
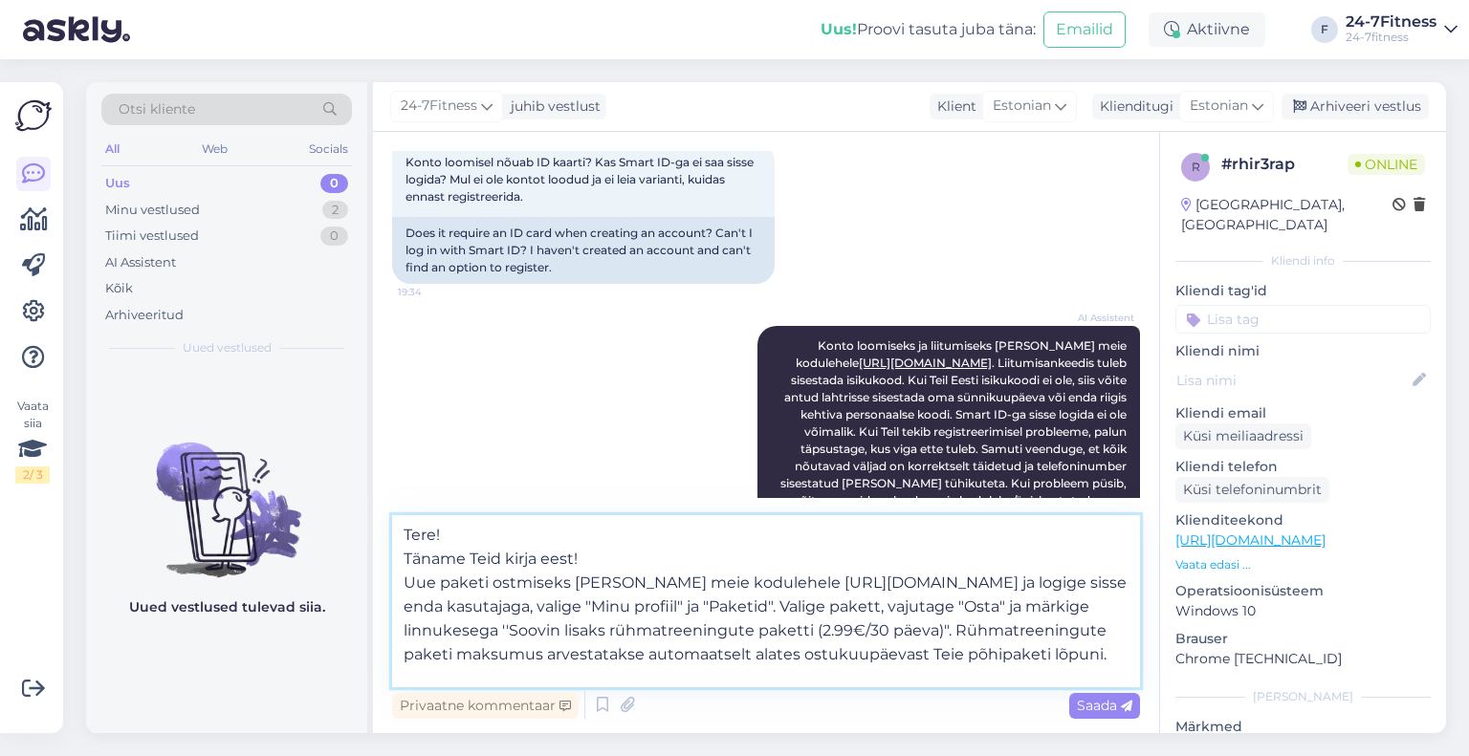
scroll to position [0, 0]
drag, startPoint x: 620, startPoint y: 558, endPoint x: 394, endPoint y: 559, distance: 225.7
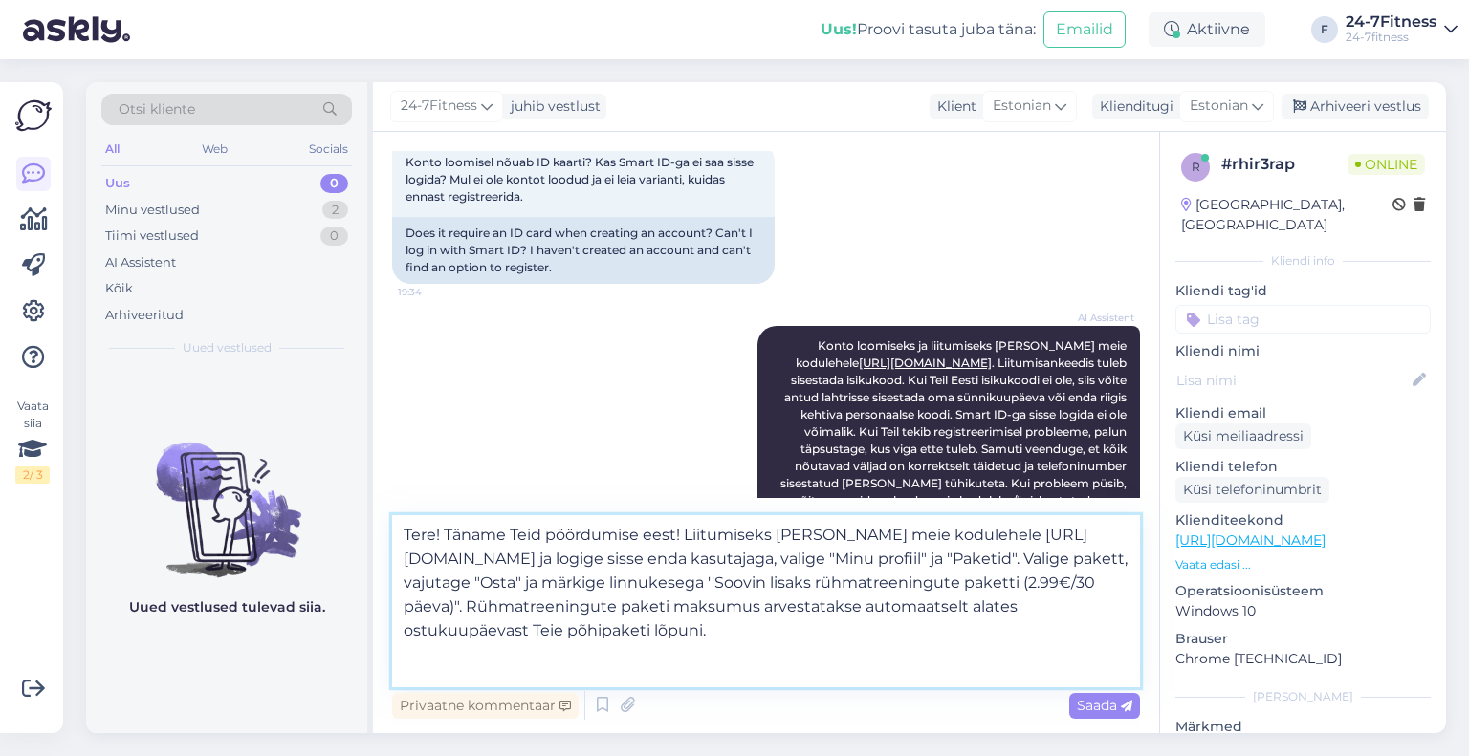
drag, startPoint x: 619, startPoint y: 561, endPoint x: 366, endPoint y: 558, distance: 252.5
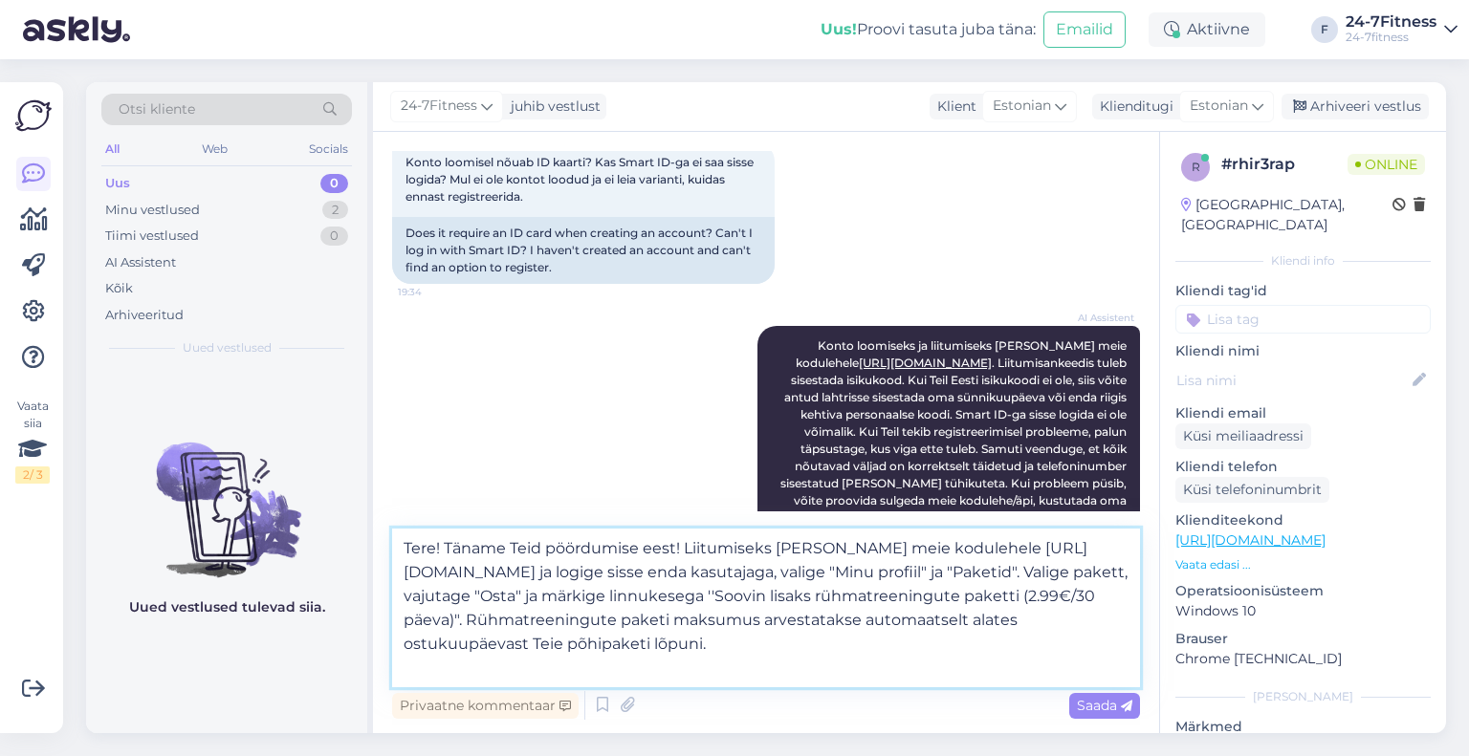
type textarea "minge meie kodulehele https://www.24-7fitness.ee/ ja logige sisse enda kasutaja…"
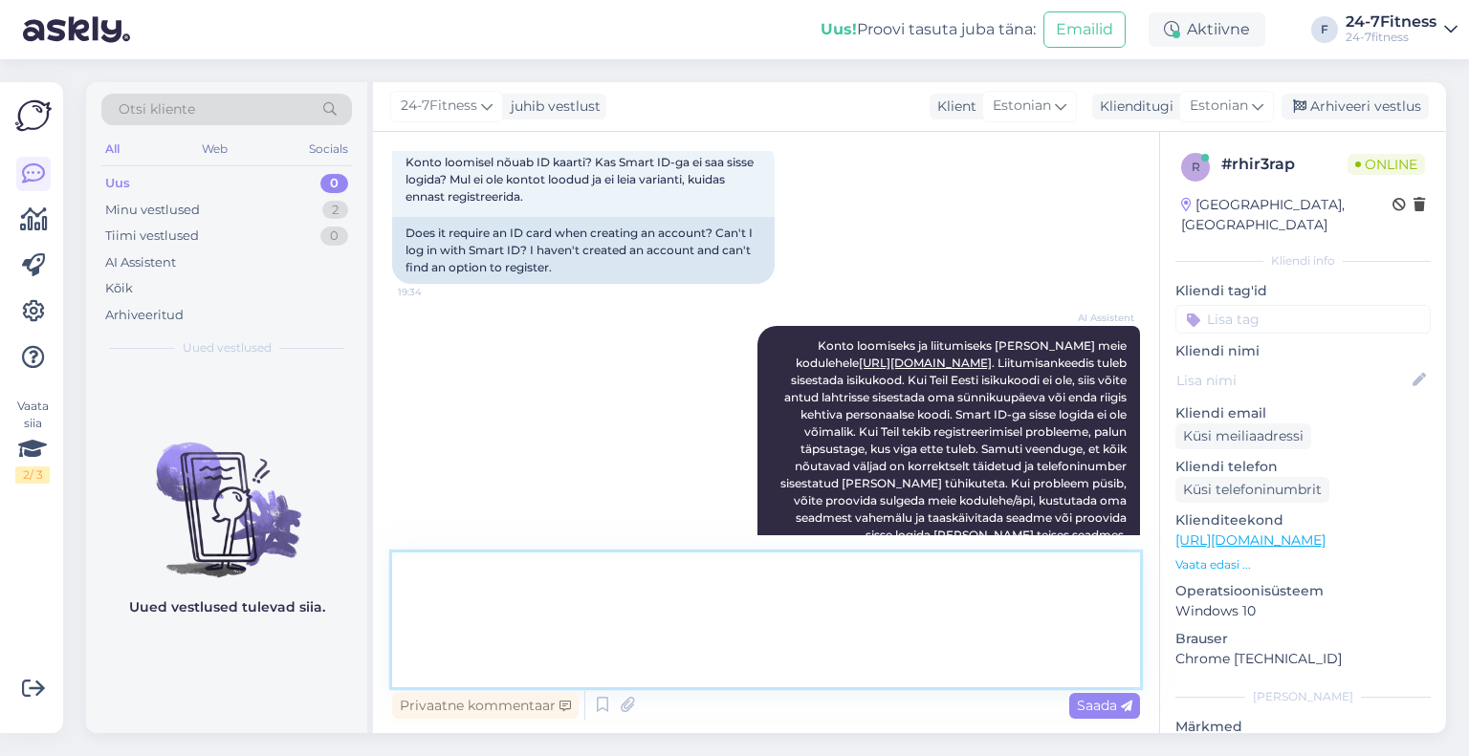
drag, startPoint x: 1035, startPoint y: 642, endPoint x: 354, endPoint y: 524, distance: 691.0
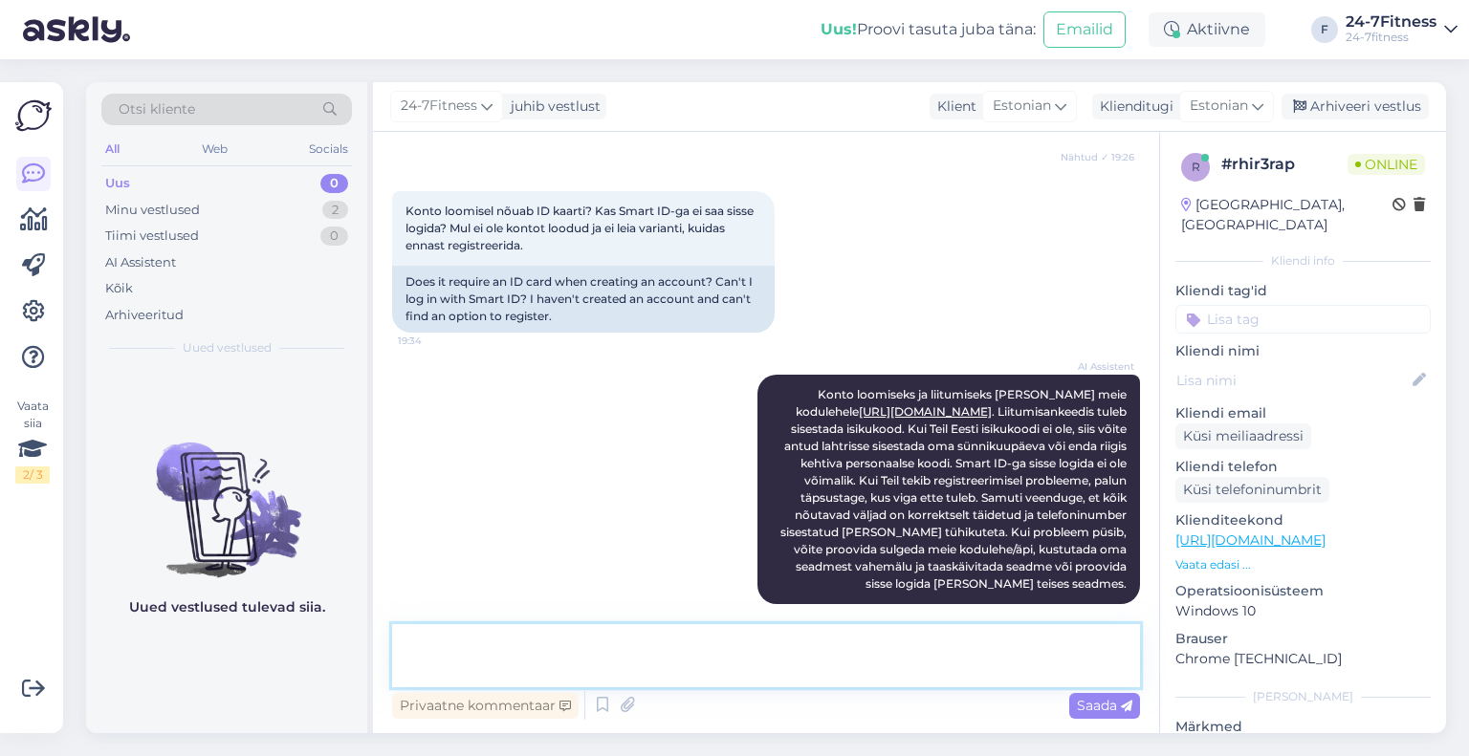
paste textarea "Tere! Täname Teid kirja eest! Liitumiseks palun minge meie kodulehele https://2…"
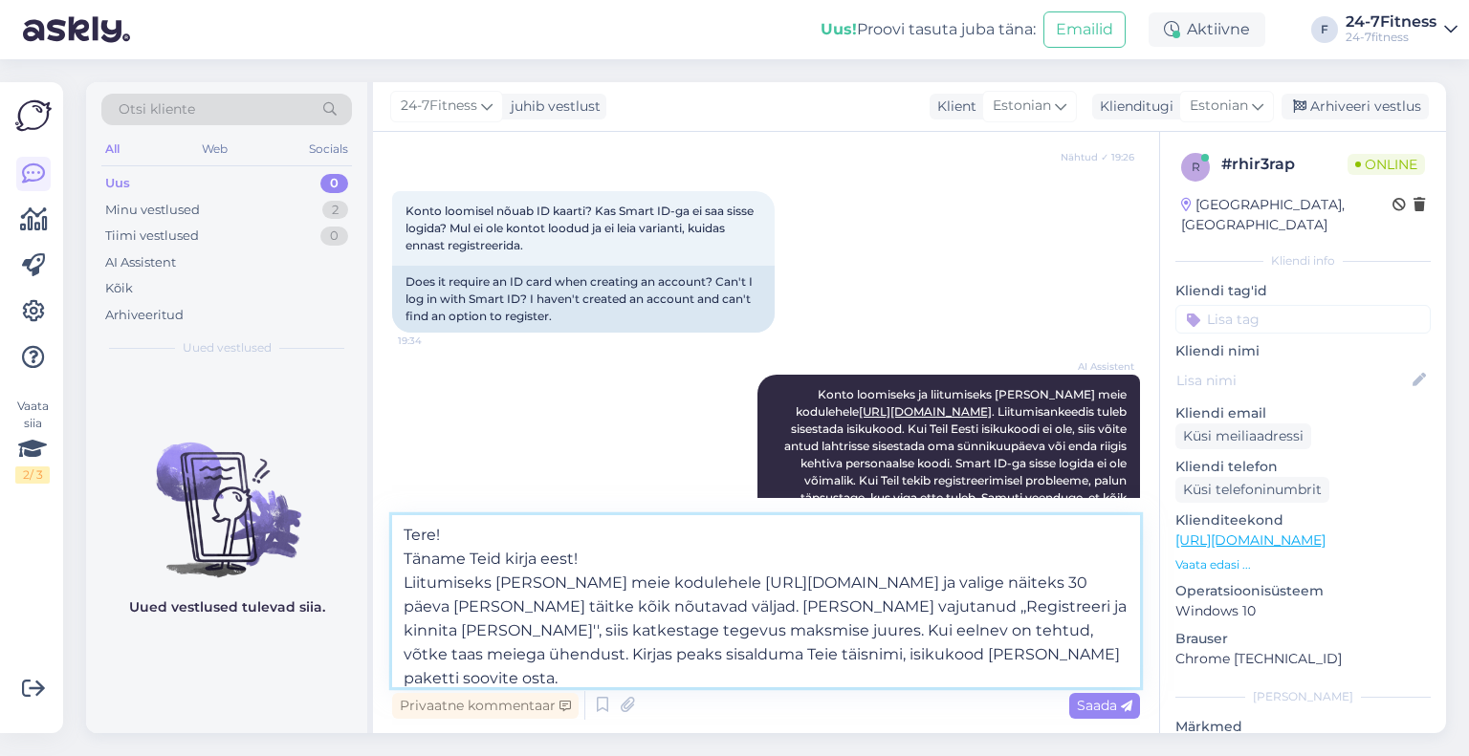
scroll to position [651, 0]
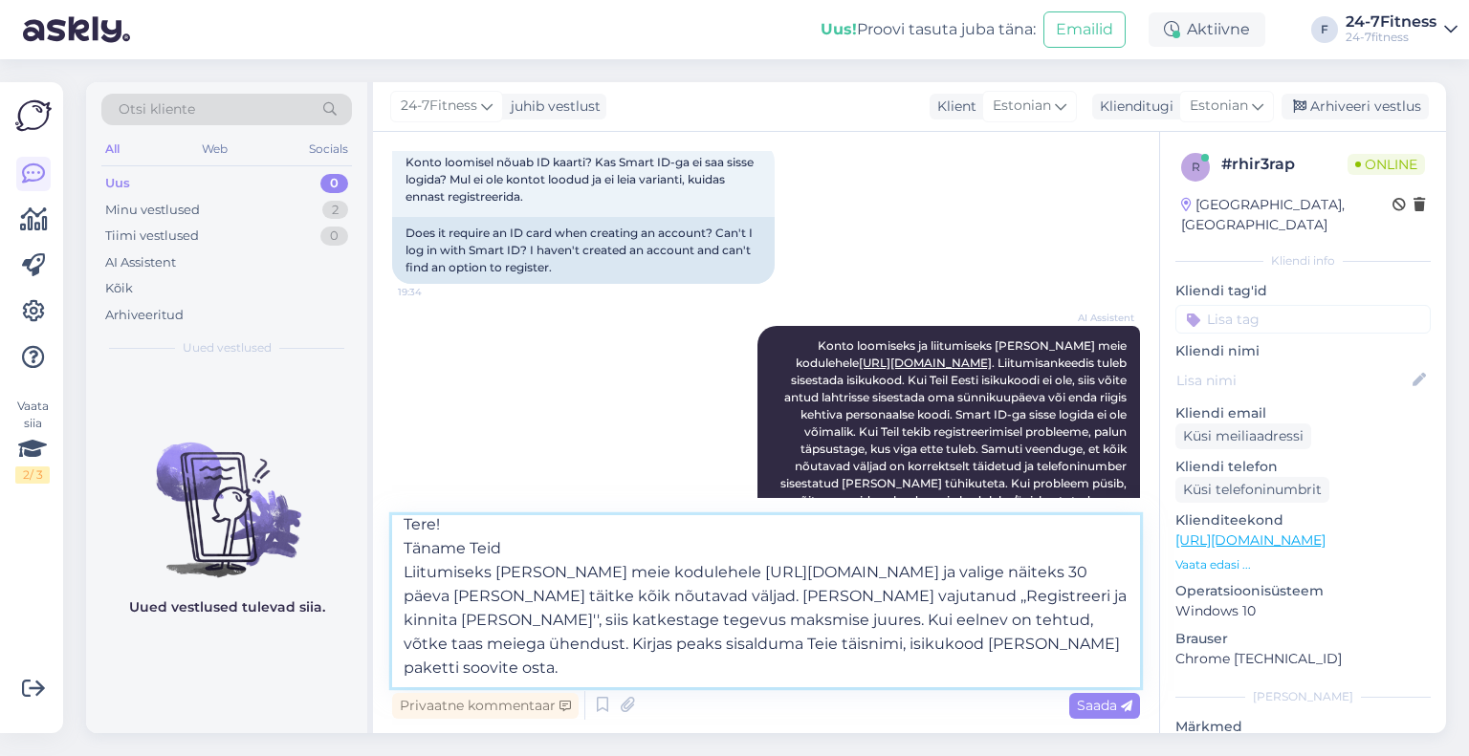
drag, startPoint x: 609, startPoint y: 553, endPoint x: 499, endPoint y: 557, distance: 110.0
click at [407, 557] on textarea "Tere! Täname Teid pöördumise eest! Liitumiseks palun minge meie kodulehele http…" at bounding box center [766, 601] width 748 height 172
click at [403, 560] on textarea "Tere! Täname Teid pöördumise eest! Liitumiseks palun minge meie kodulehele http…" at bounding box center [766, 601] width 748 height 172
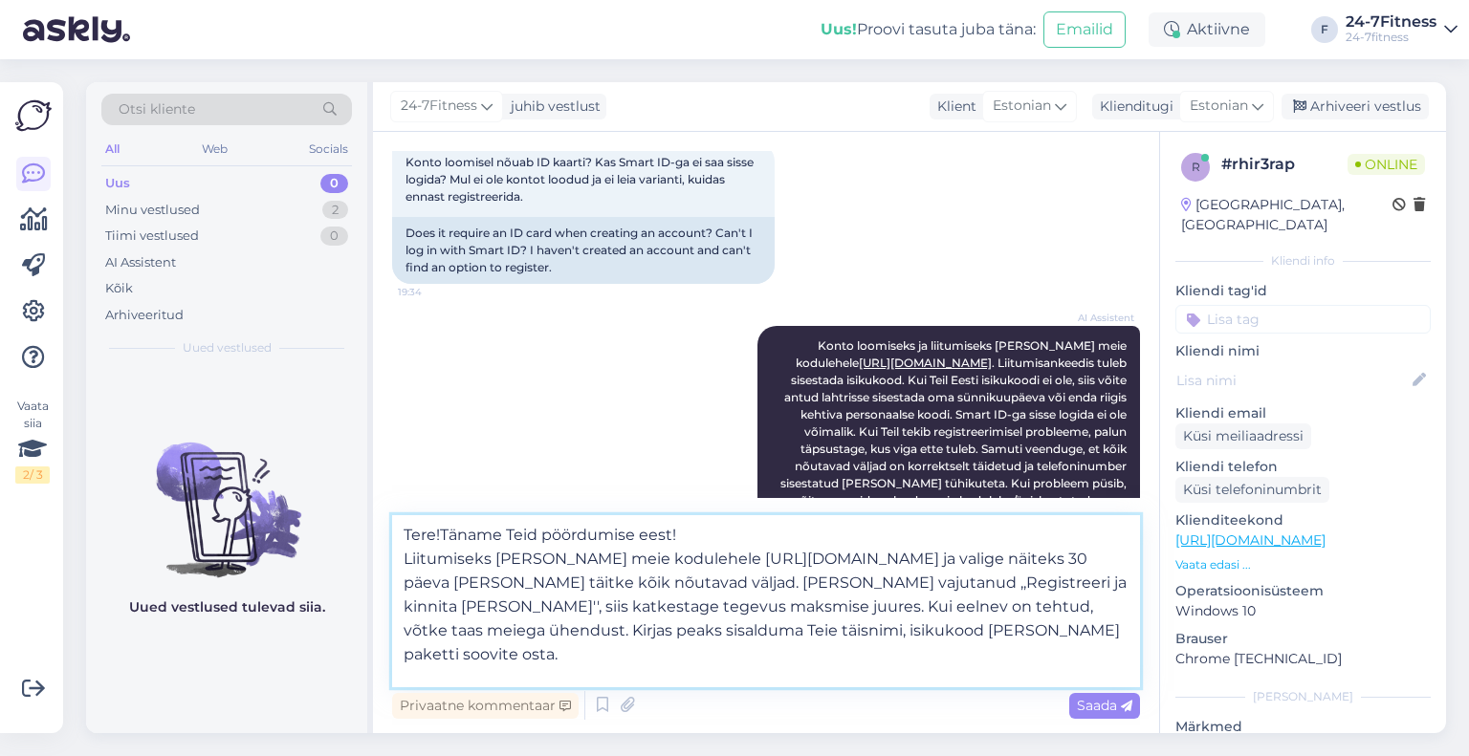
scroll to position [0, 0]
click at [407, 559] on textarea "Tere!Täname Teid pöördumise eest! Liitumiseks palun minge meie kodulehele https…" at bounding box center [766, 601] width 748 height 172
click at [406, 560] on textarea "Tere!Täname Teid pöördumise eest! Liitumiseks palun minge meie kodulehele https…" at bounding box center [766, 601] width 748 height 172
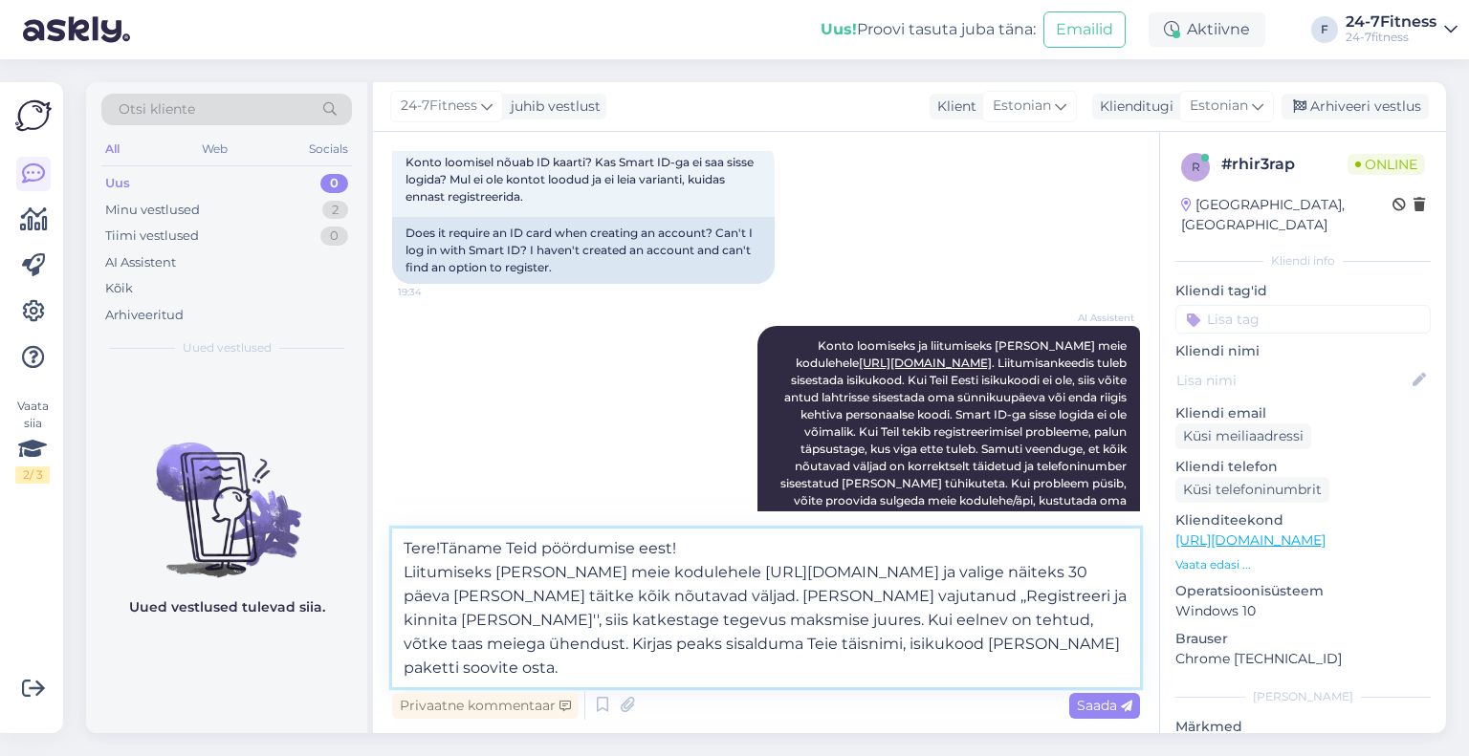
click at [442, 554] on textarea "Tere!Täname Teid pöördumise eest! Liitumiseks palun minge meie kodulehele https…" at bounding box center [766, 608] width 748 height 159
click at [405, 578] on textarea "Tere! Täname Teid pöördumise eest! Liitumiseks palun minge meie kodulehele http…" at bounding box center [766, 608] width 748 height 159
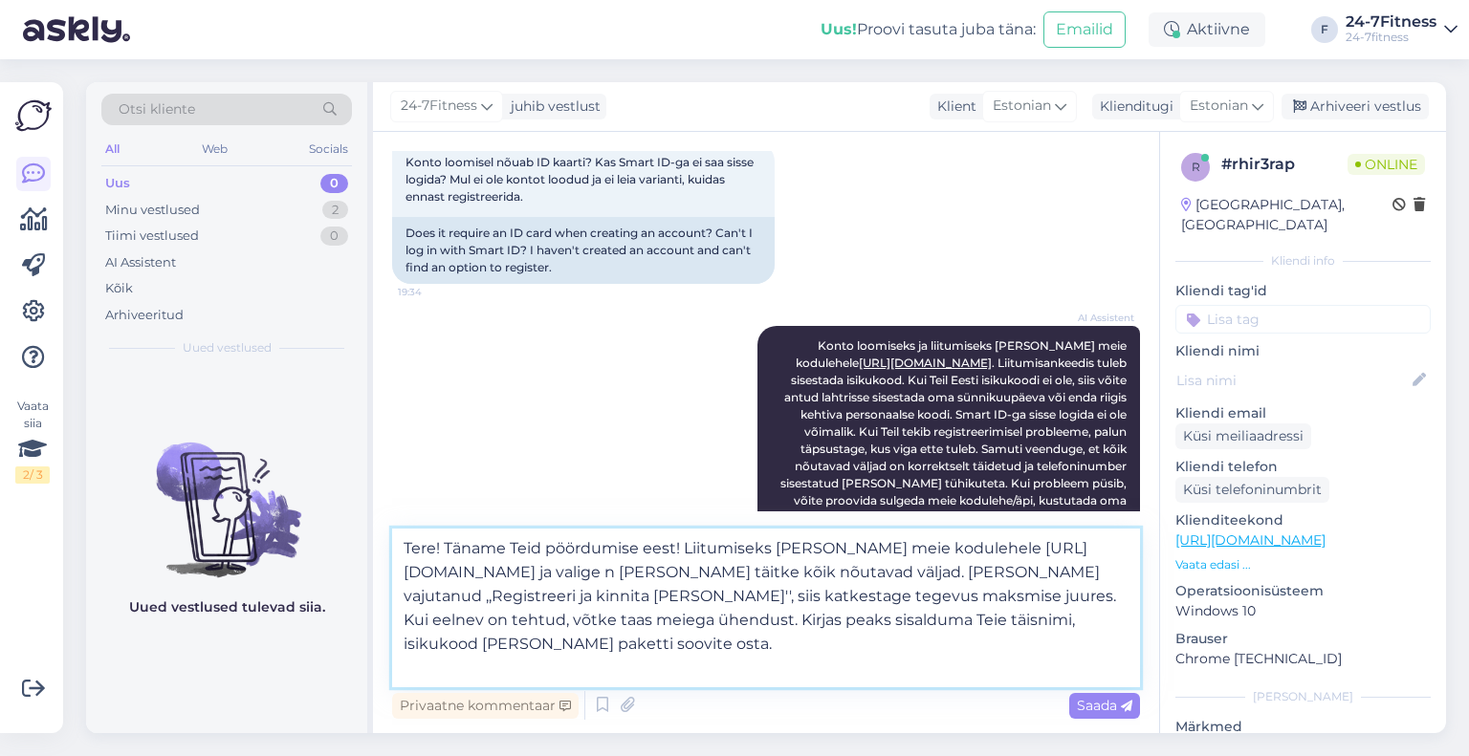
drag, startPoint x: 761, startPoint y: 571, endPoint x: 643, endPoint y: 579, distance: 118.8
click at [741, 575] on textarea "Tere! Täname Teid pöördumise eest! Liitumiseks palun minge meie kodulehele http…" at bounding box center [766, 608] width 748 height 159
drag, startPoint x: 1000, startPoint y: 646, endPoint x: 987, endPoint y: 579, distance: 68.3
click at [987, 579] on textarea "Tere! Täname Teid pöördumise eest! Liitumiseks palun minge meie kodulehele http…" at bounding box center [766, 608] width 748 height 159
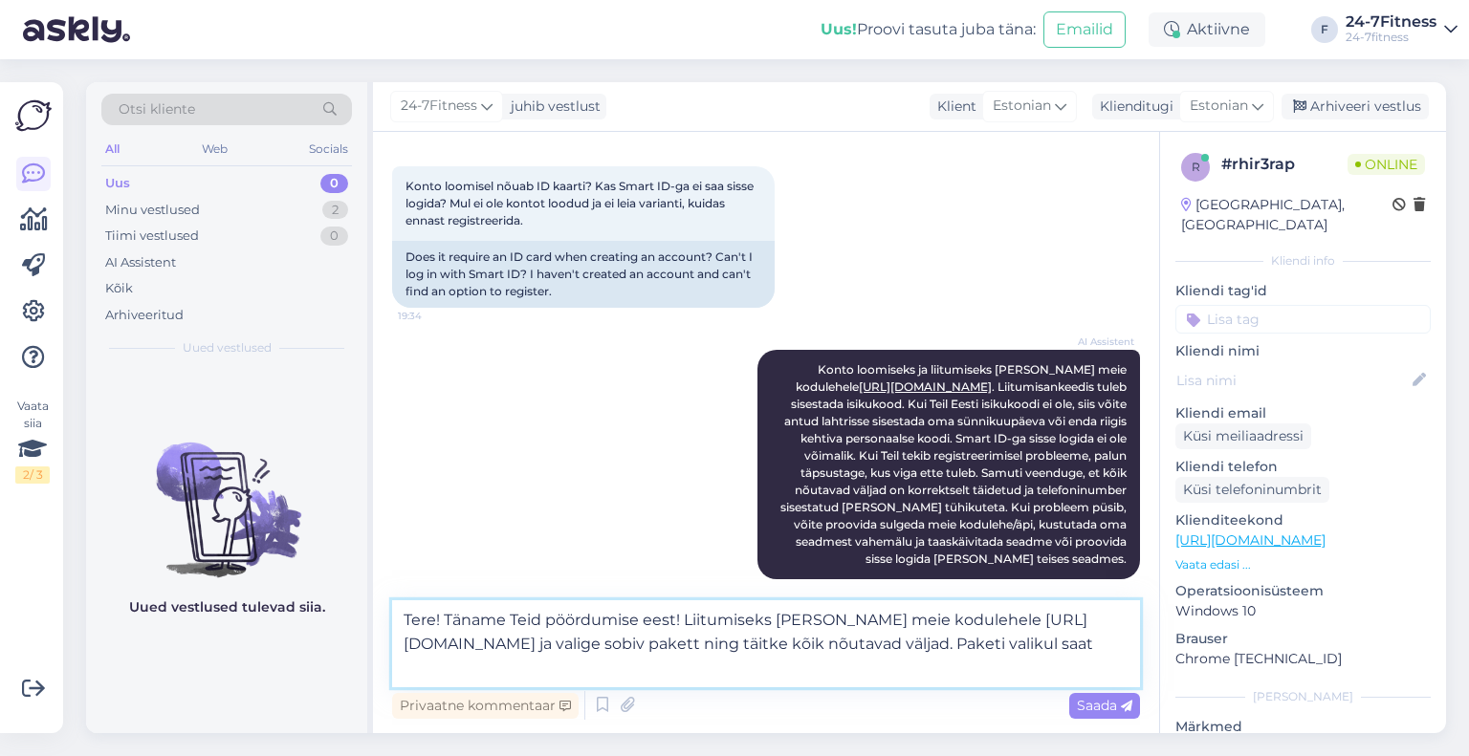
scroll to position [650, 0]
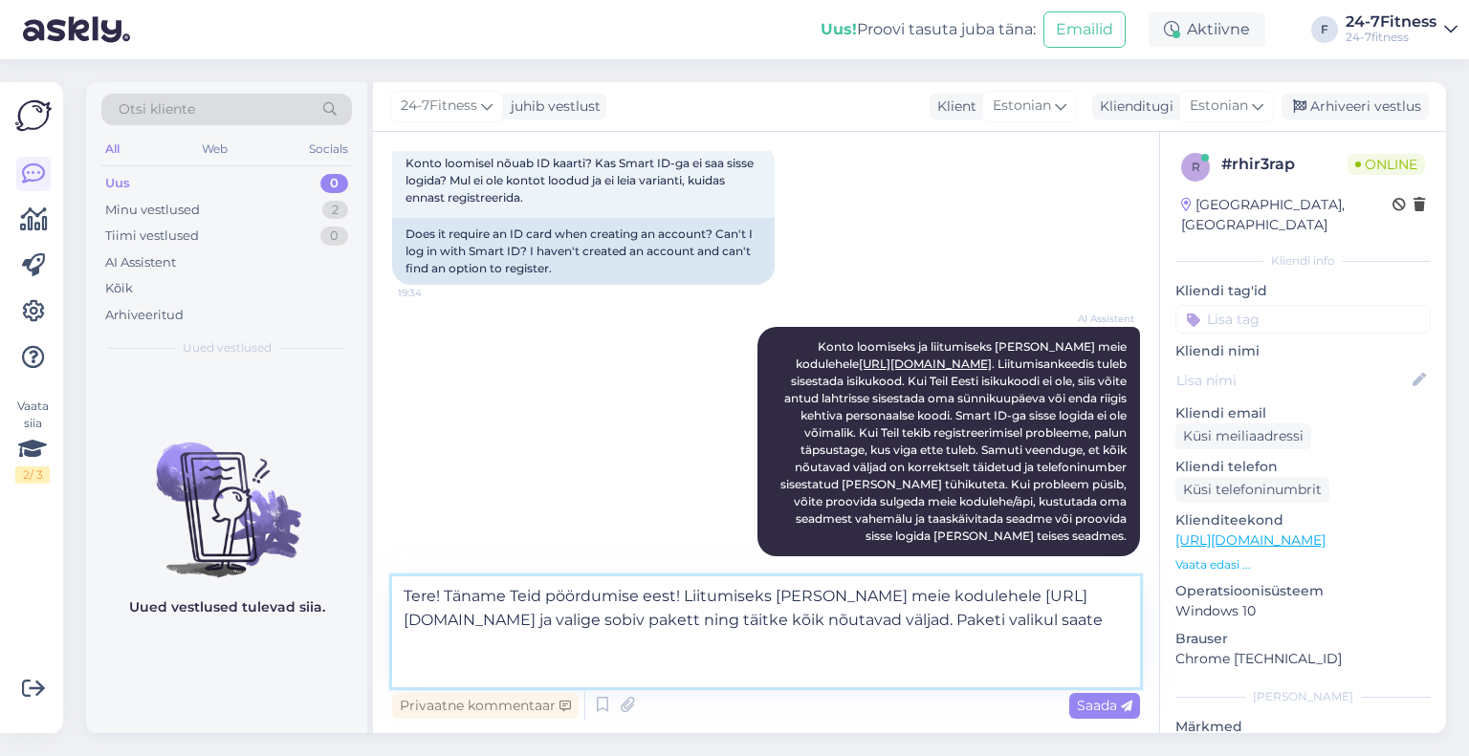
click at [931, 663] on textarea "Tere! Täname Teid pöördumise eest! Liitumiseks palun minge meie kodulehele http…" at bounding box center [766, 632] width 748 height 111
paste textarea "linnukesega ''Soovin lisaks rühmatreeningute paketti (2.99€/30 päeva)". Rühmatr…"
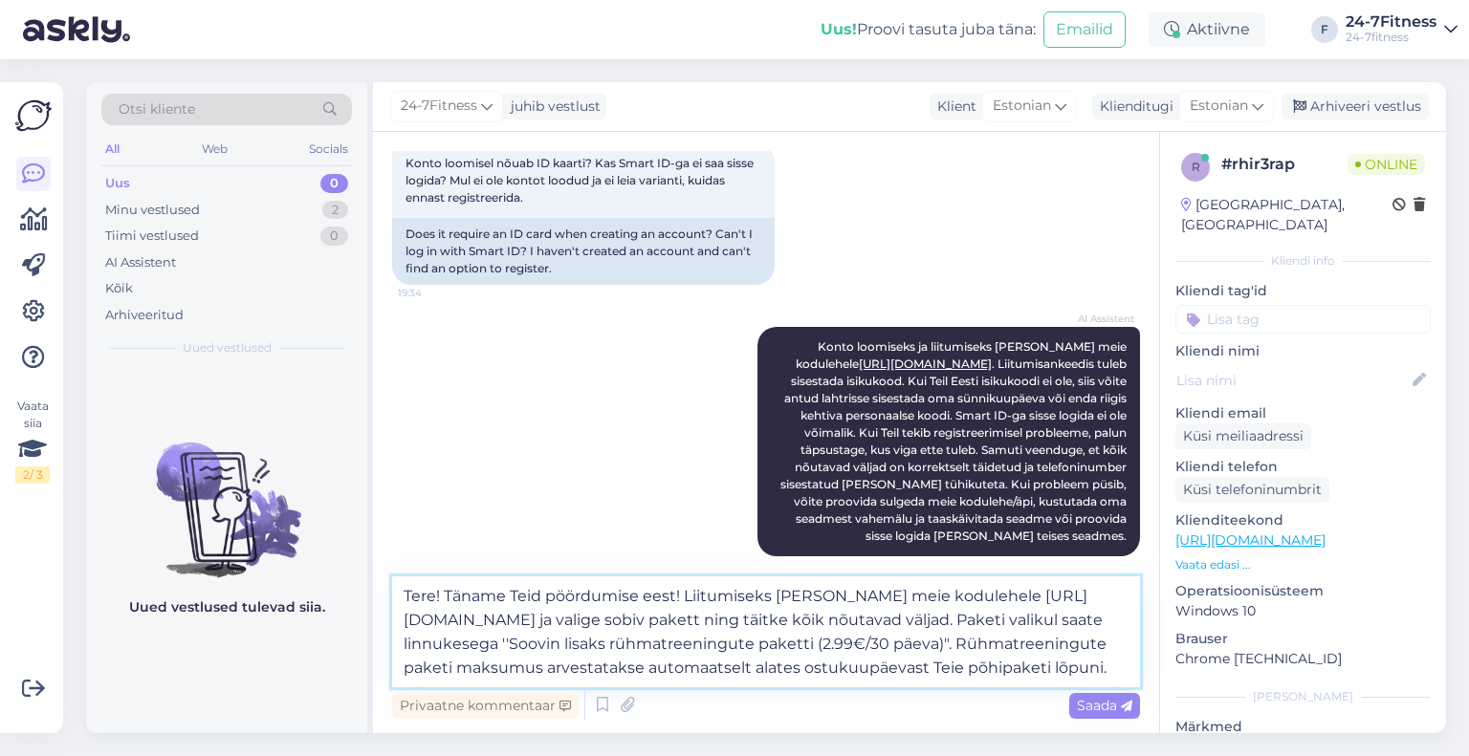
scroll to position [651, 0]
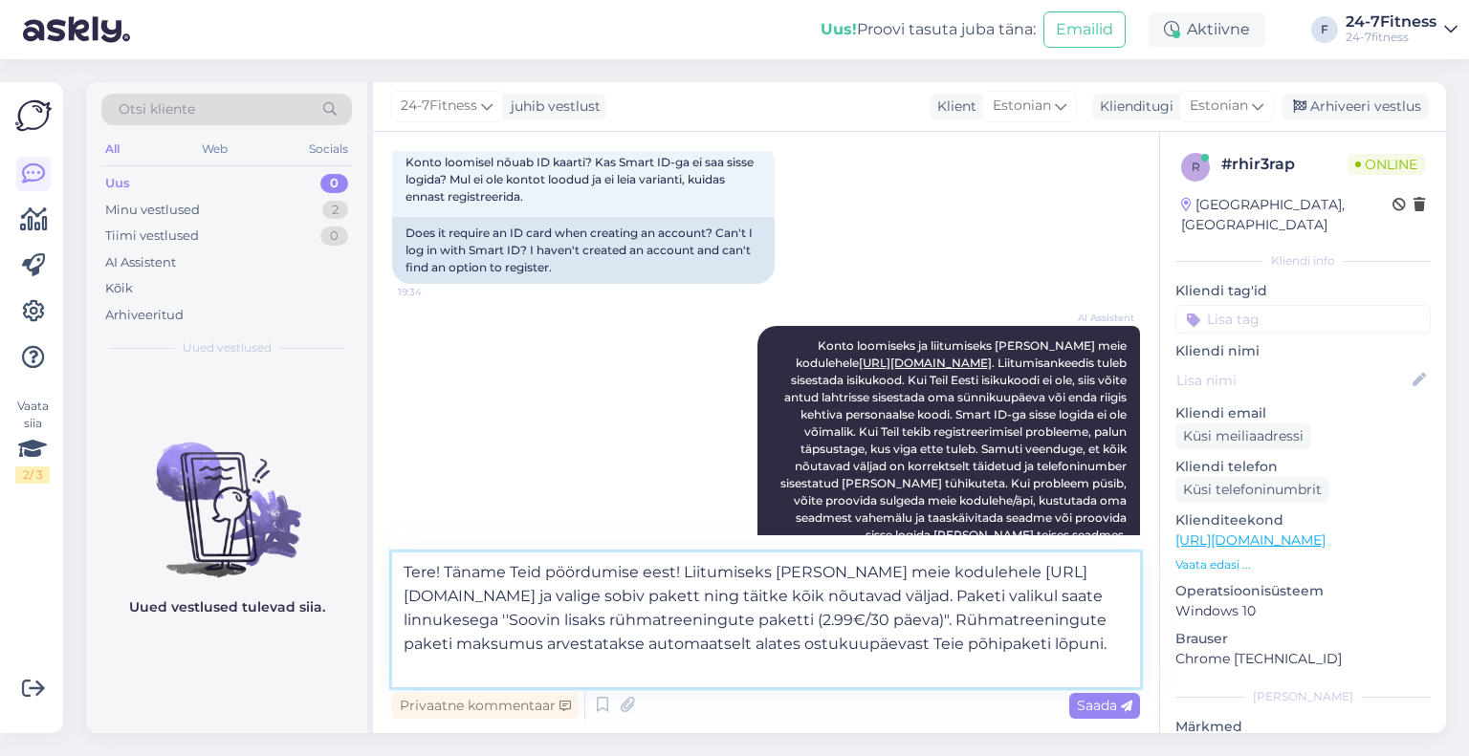
click at [499, 623] on textarea "Tere! Täname Teid pöördumise eest! Liitumiseks palun minge meie kodulehele http…" at bounding box center [766, 620] width 748 height 135
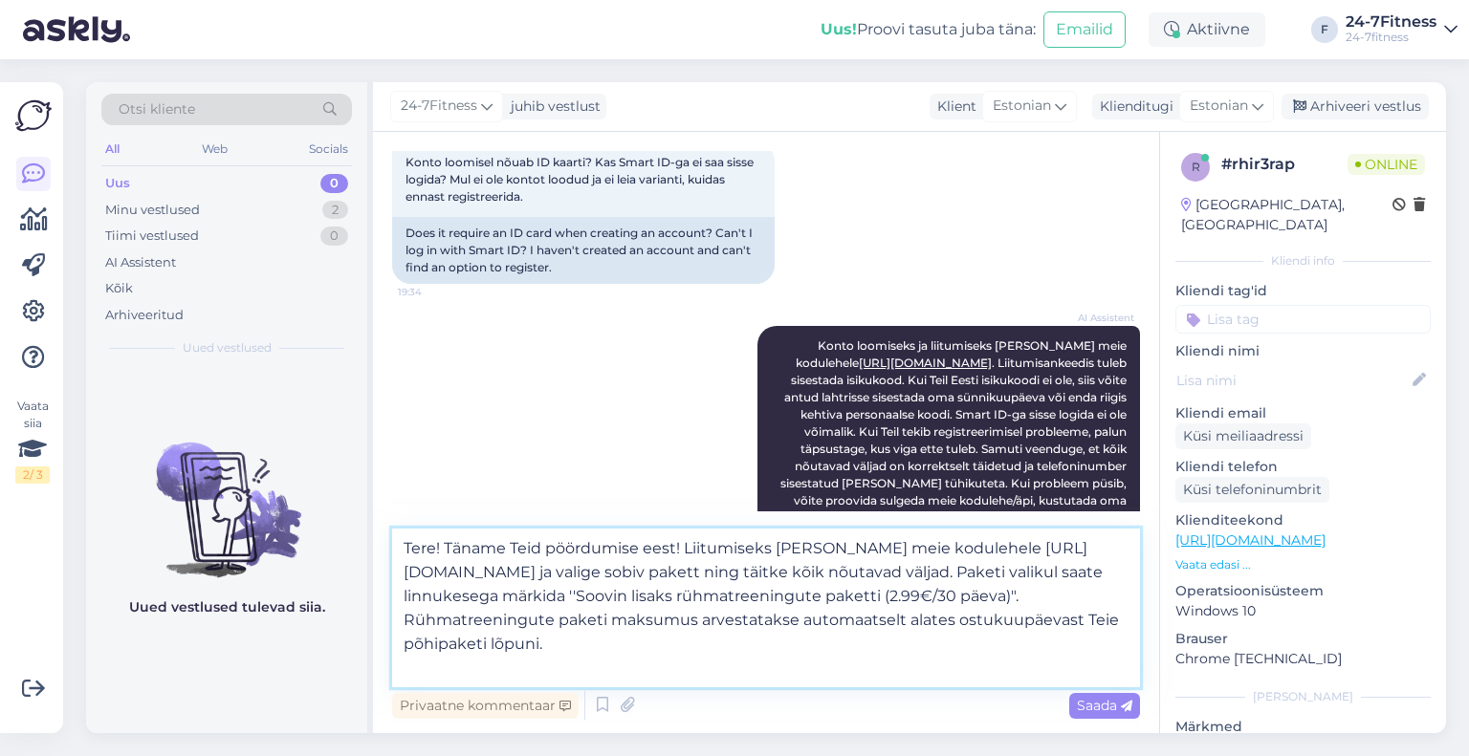
click at [405, 620] on textarea "Tere! Täname Teid pöördumise eest! Liitumiseks palun minge meie kodulehele http…" at bounding box center [766, 608] width 748 height 159
click at [683, 649] on textarea "Tere! Täname Teid pöördumise eest! Liitumiseks palun minge meie kodulehele http…" at bounding box center [766, 608] width 748 height 159
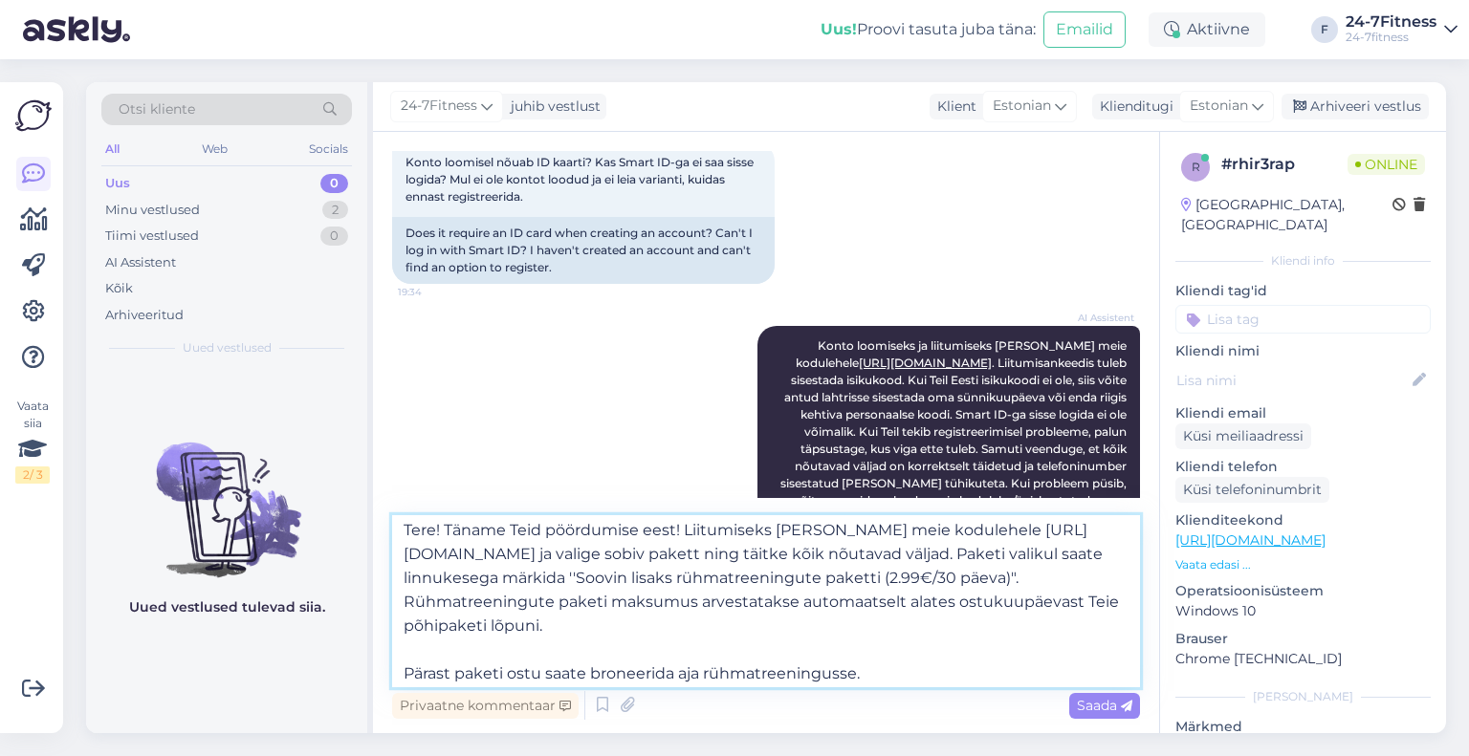
scroll to position [0, 0]
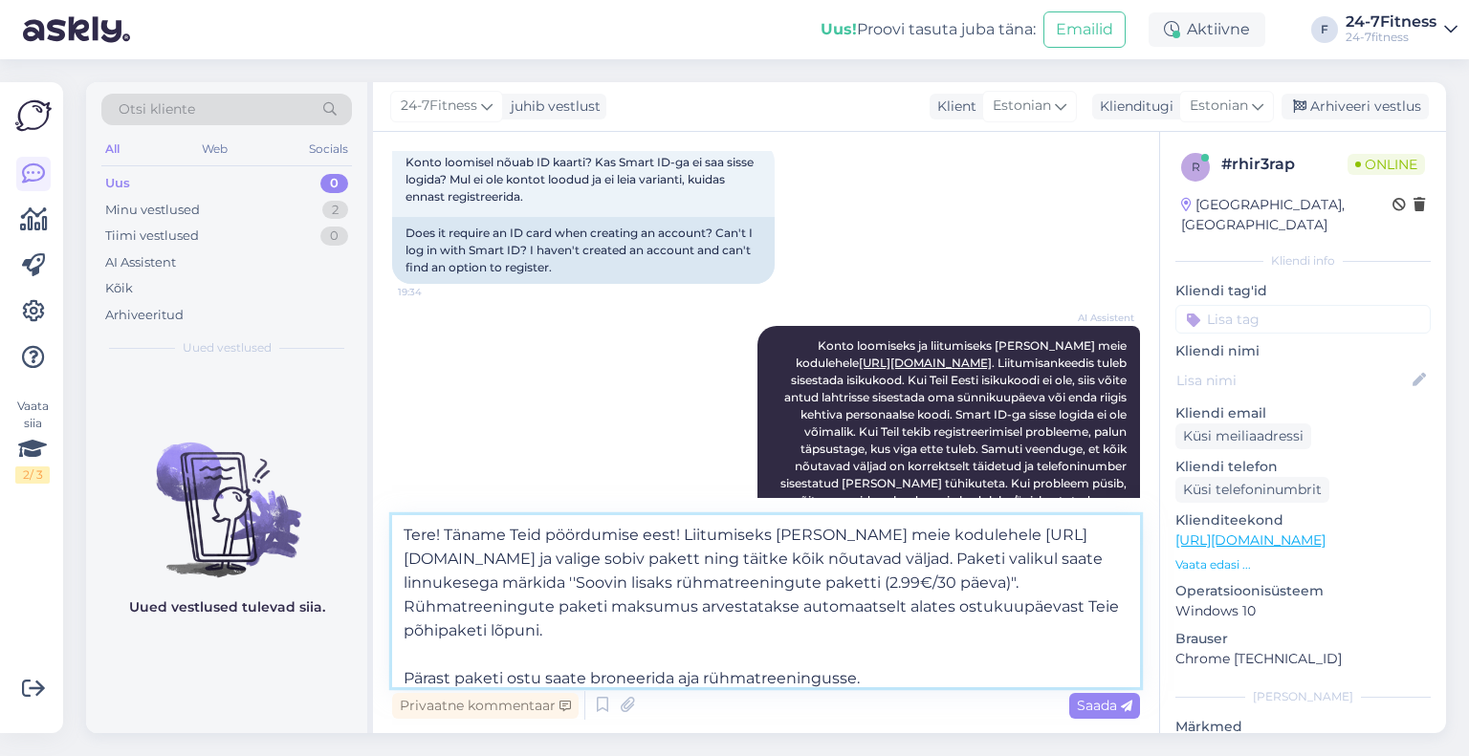
click at [683, 537] on textarea "Tere! Täname Teid pöördumise eest! Liitumiseks palun minge meie kodulehele http…" at bounding box center [766, 601] width 748 height 172
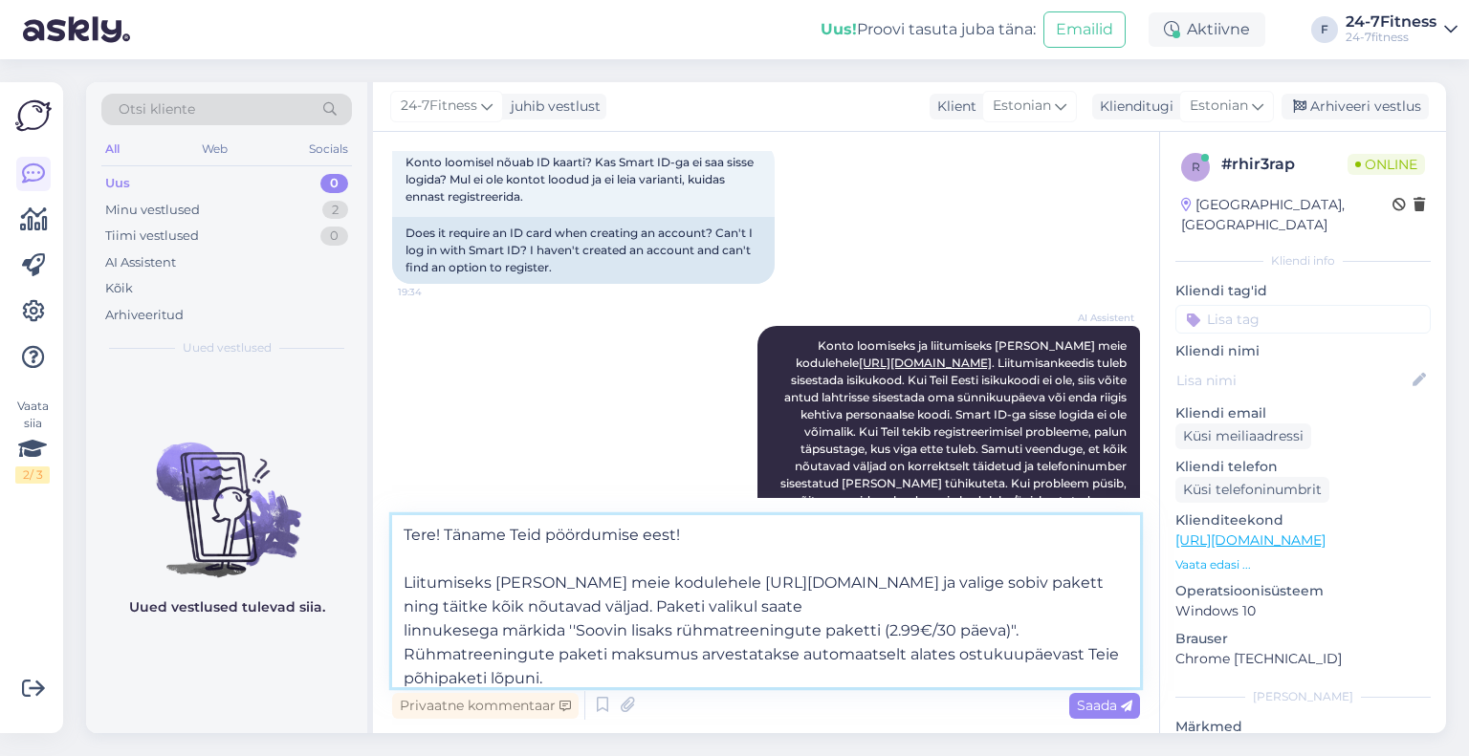
click at [730, 541] on textarea "Tere! Täname Teid pöördumise eest! Liitumiseks palun minge meie kodulehele http…" at bounding box center [766, 601] width 748 height 172
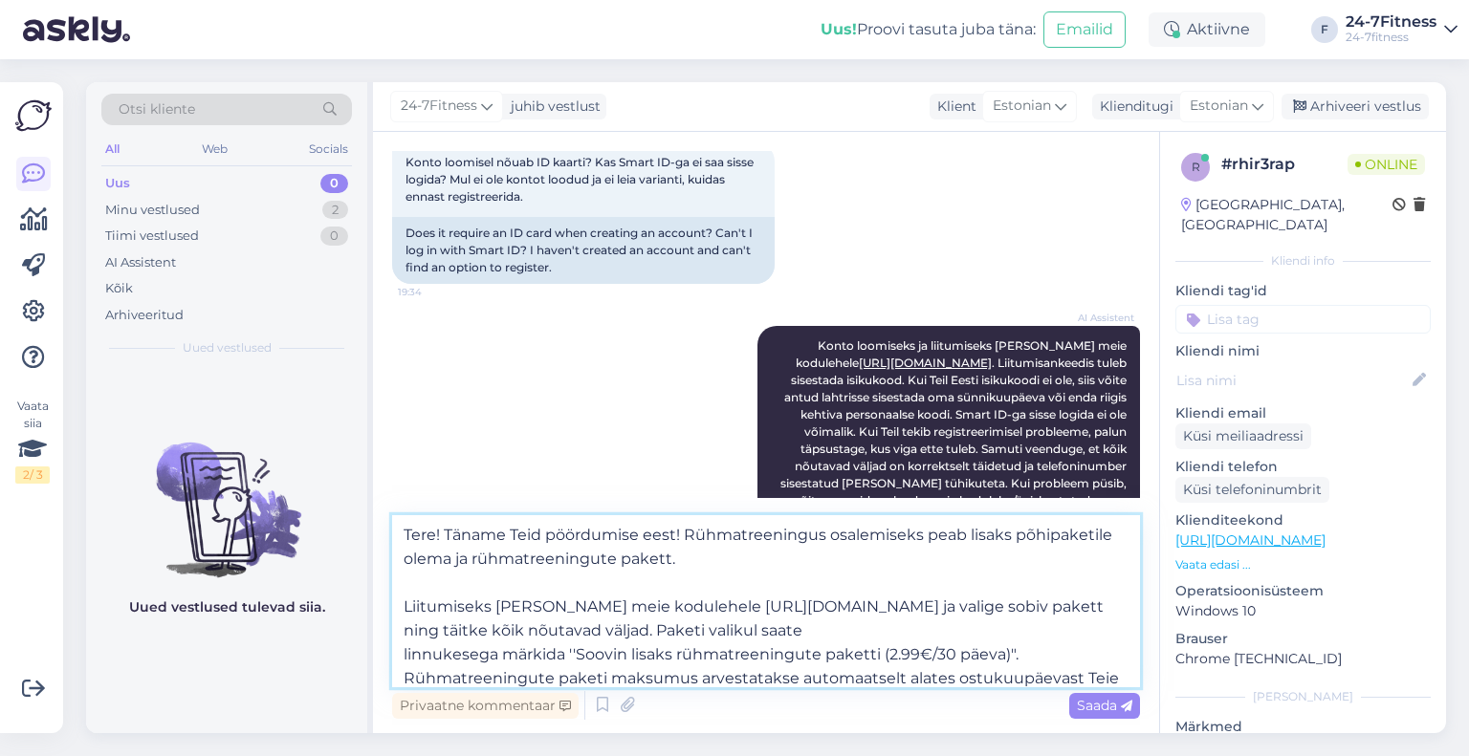
click at [737, 569] on textarea "Tere! Täname Teid pöördumise eest! Rühmatreeningus osalemiseks peab lisaks põhi…" at bounding box center [766, 601] width 748 height 172
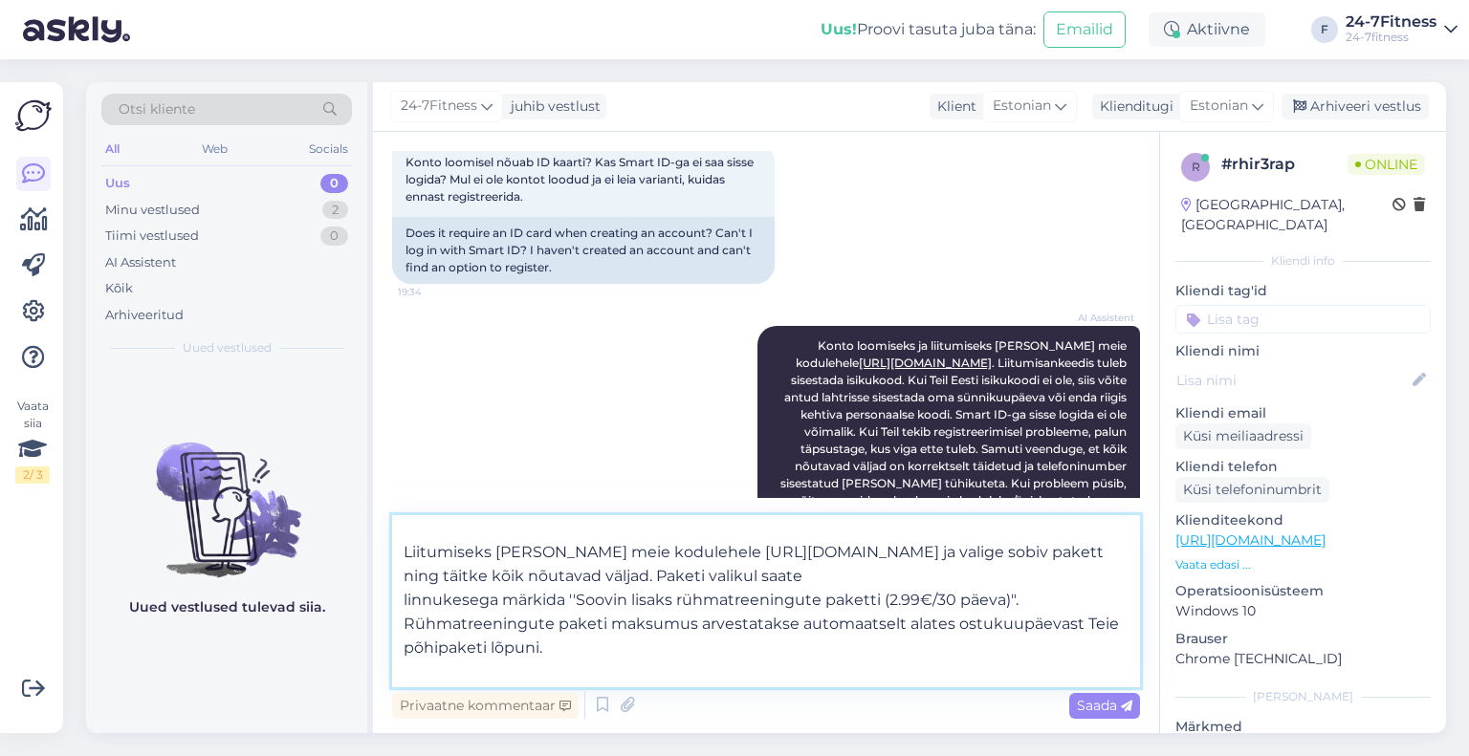
scroll to position [82, 0]
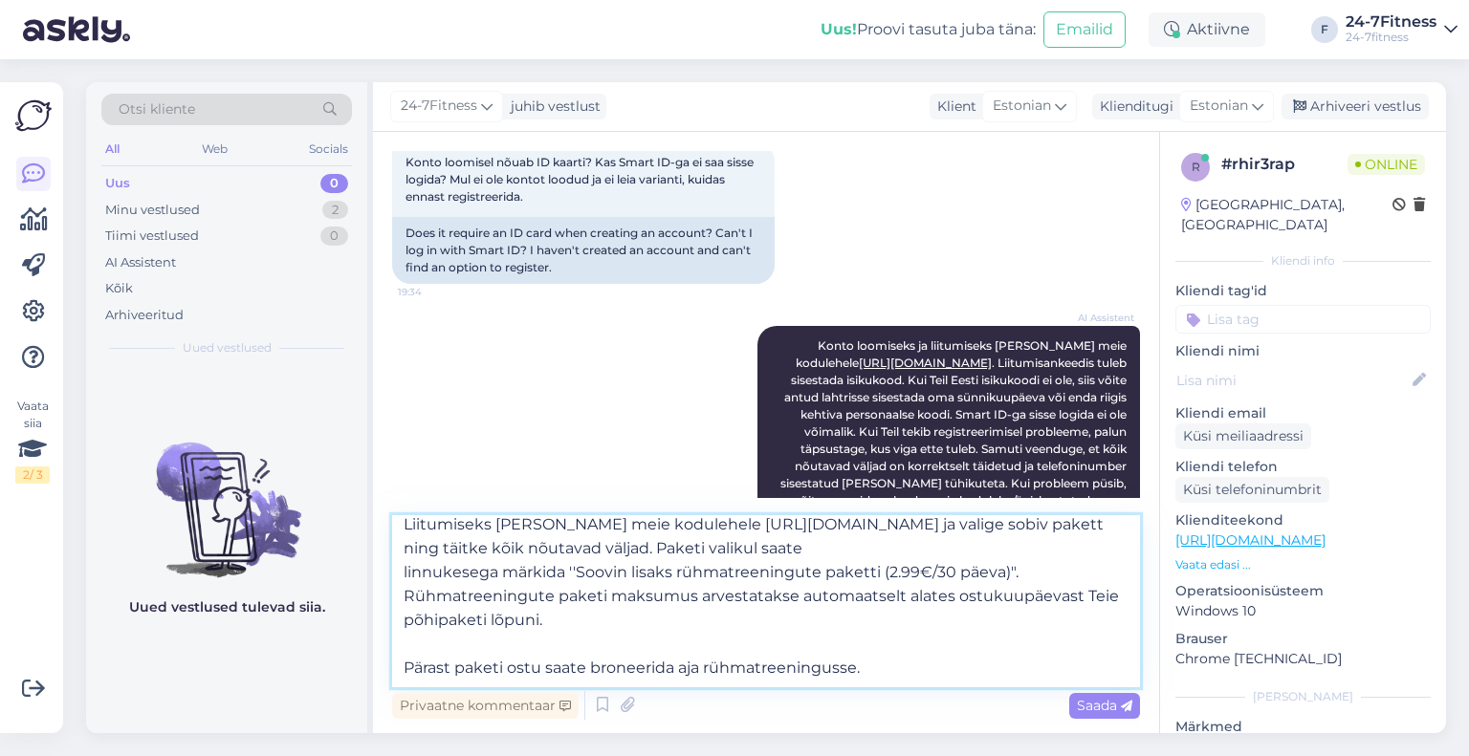
click at [405, 577] on textarea "Tere! Täname Teid pöördumise eest! Rühmatreeningus osalemiseks peab lisaks põhi…" at bounding box center [766, 601] width 748 height 172
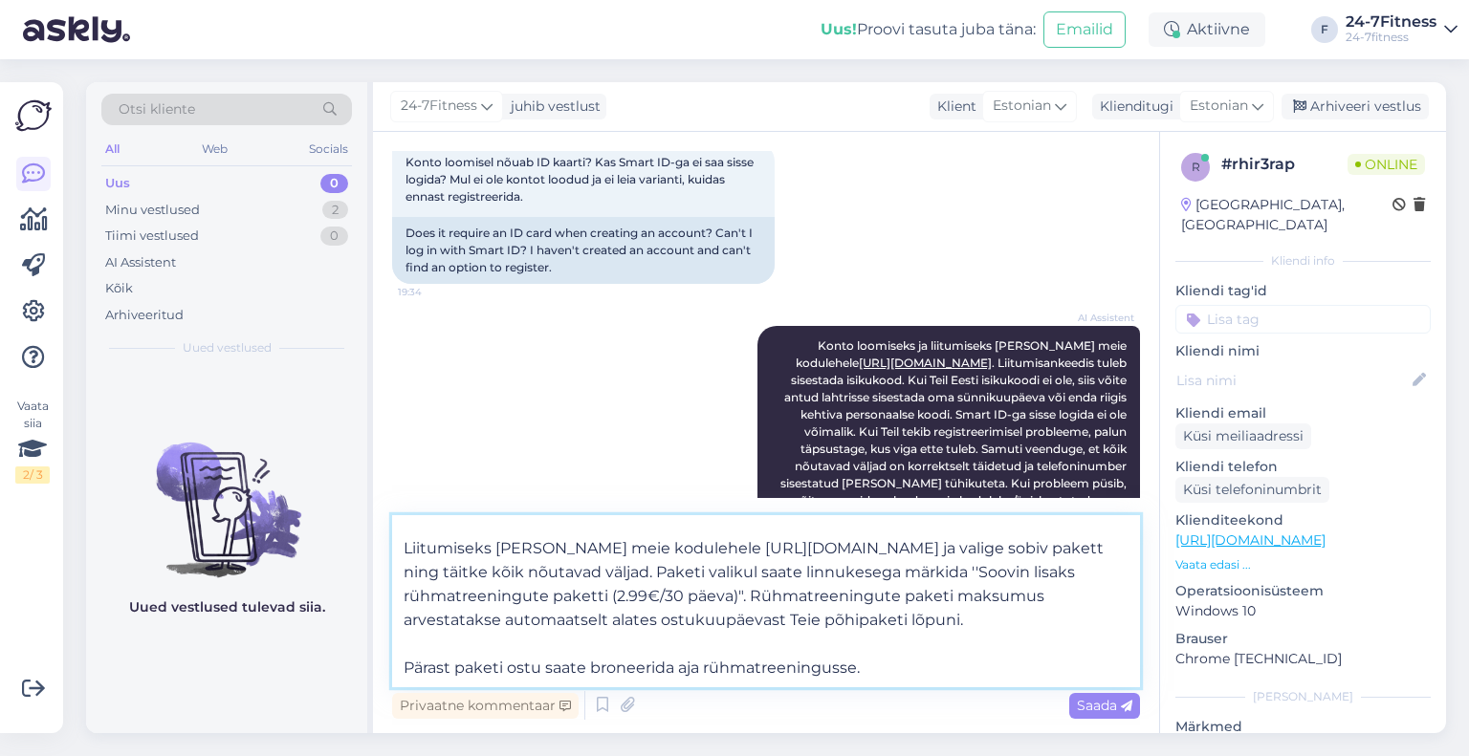
scroll to position [57, 0]
drag, startPoint x: 992, startPoint y: 622, endPoint x: 807, endPoint y: 605, distance: 185.3
click at [807, 605] on textarea "Tere! Täname Teid pöördumise eest! Rühmatreeningus osalemiseks peab lisaks põhi…" at bounding box center [766, 601] width 748 height 172
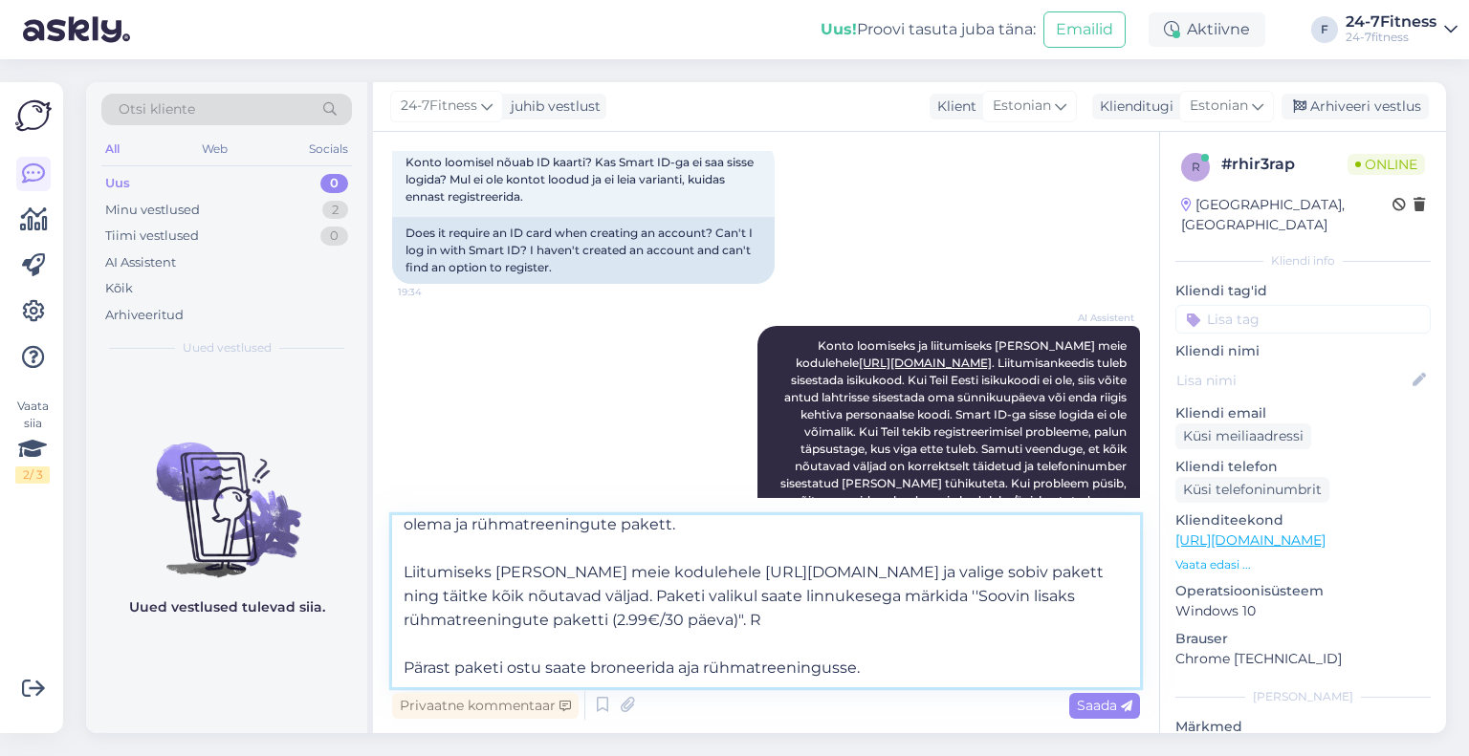
scroll to position [34, 0]
click at [405, 669] on textarea "Tere! Täname Teid pöördumise eest! Rühmatreeningus osalemiseks peab lisaks põhi…" at bounding box center [766, 601] width 748 height 172
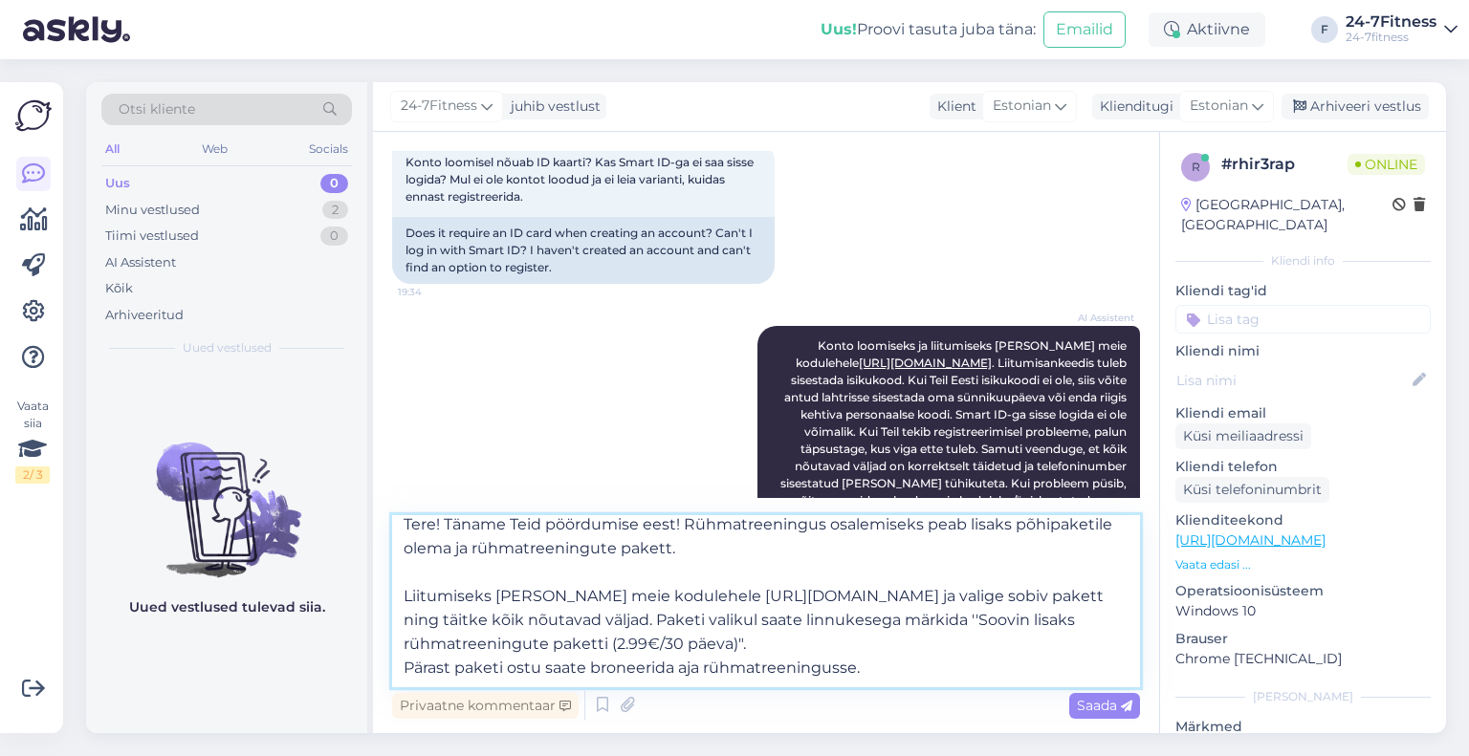
scroll to position [11, 0]
click at [805, 662] on textarea "Tere! Täname Teid pöördumise eest! Rühmatreeningus osalemiseks peab lisaks põhi…" at bounding box center [766, 601] width 748 height 172
type textarea "Tere! Täname Teid pöördumise eest! Rühmatreeningus osalemiseks peab lisaks põhi…"
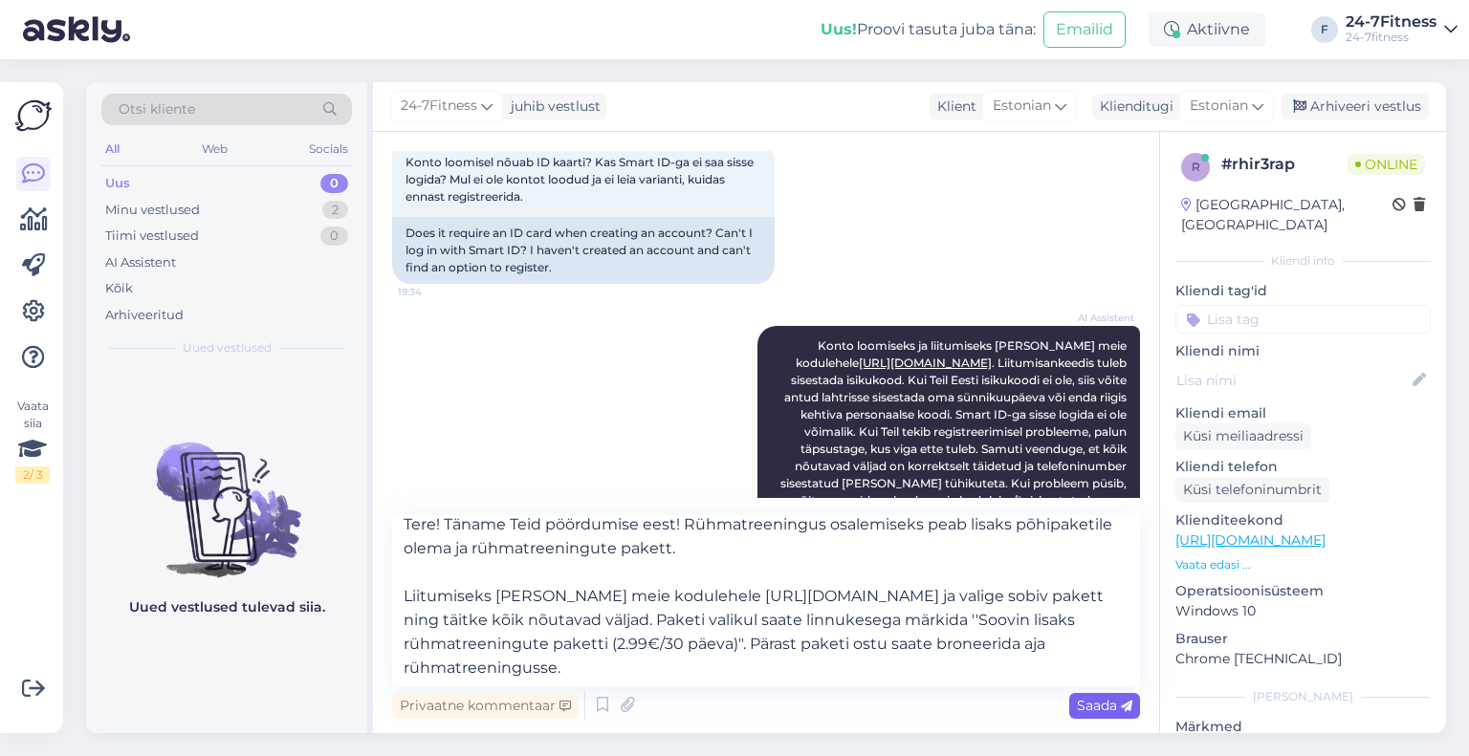
click at [1111, 707] on span "Saada" at bounding box center [1104, 705] width 55 height 17
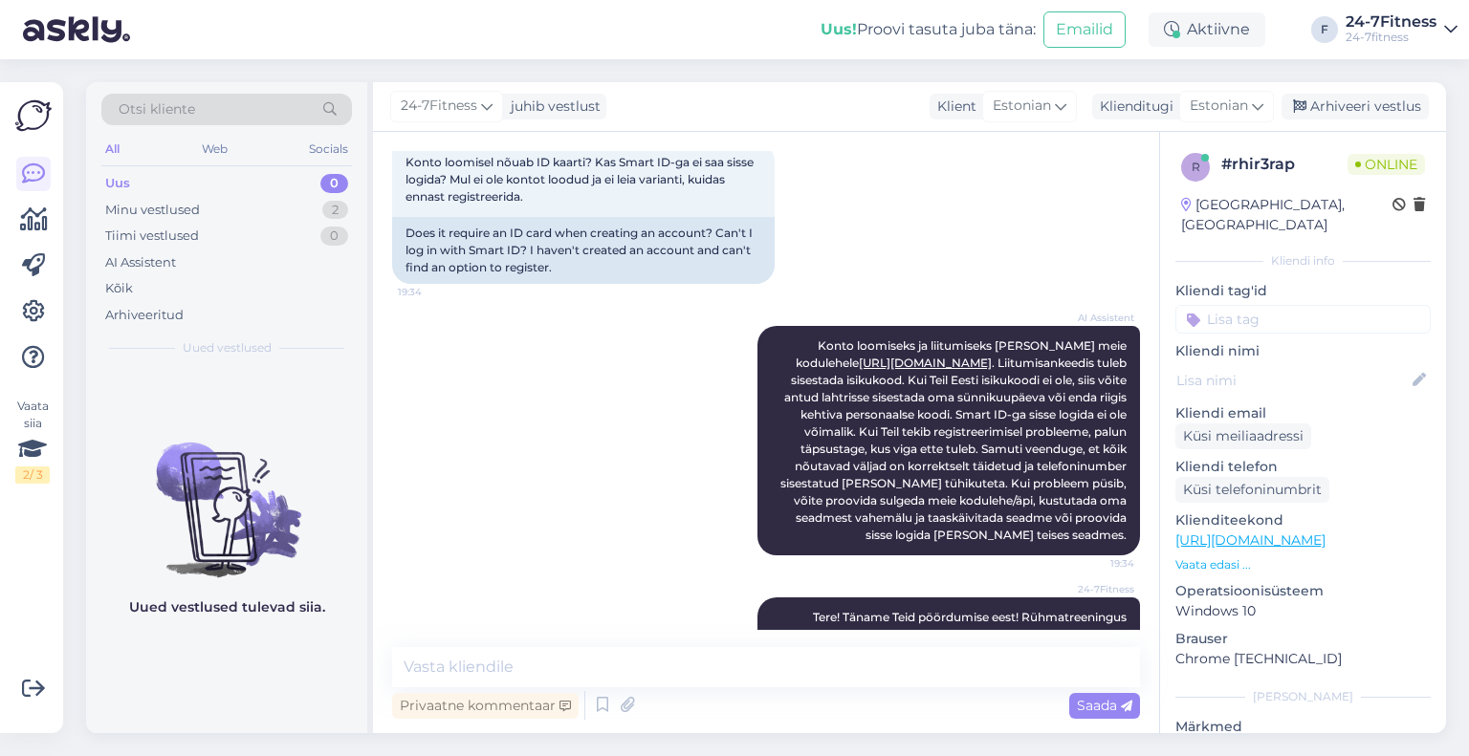
scroll to position [0, 0]
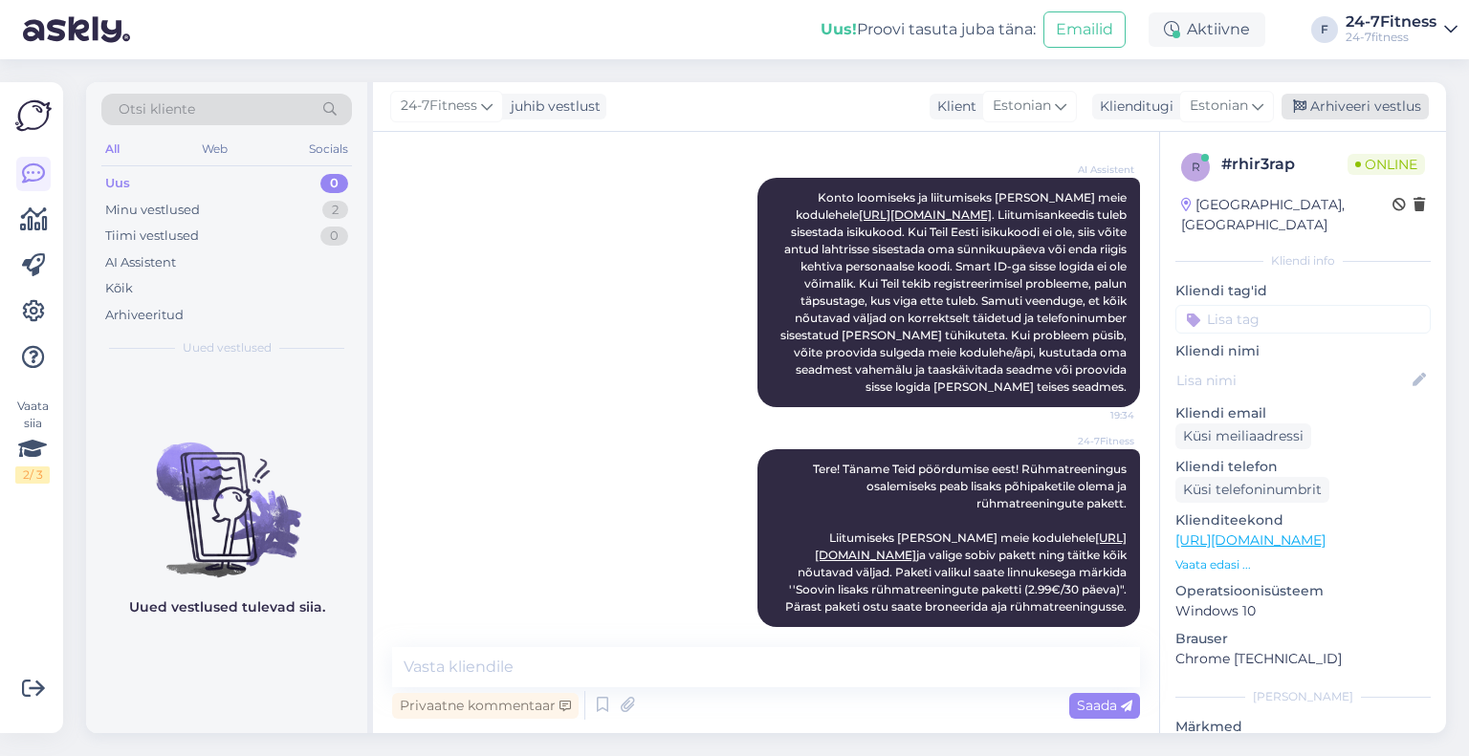
click at [1310, 107] on div "Arhiveeri vestlus" at bounding box center [1355, 107] width 147 height 26
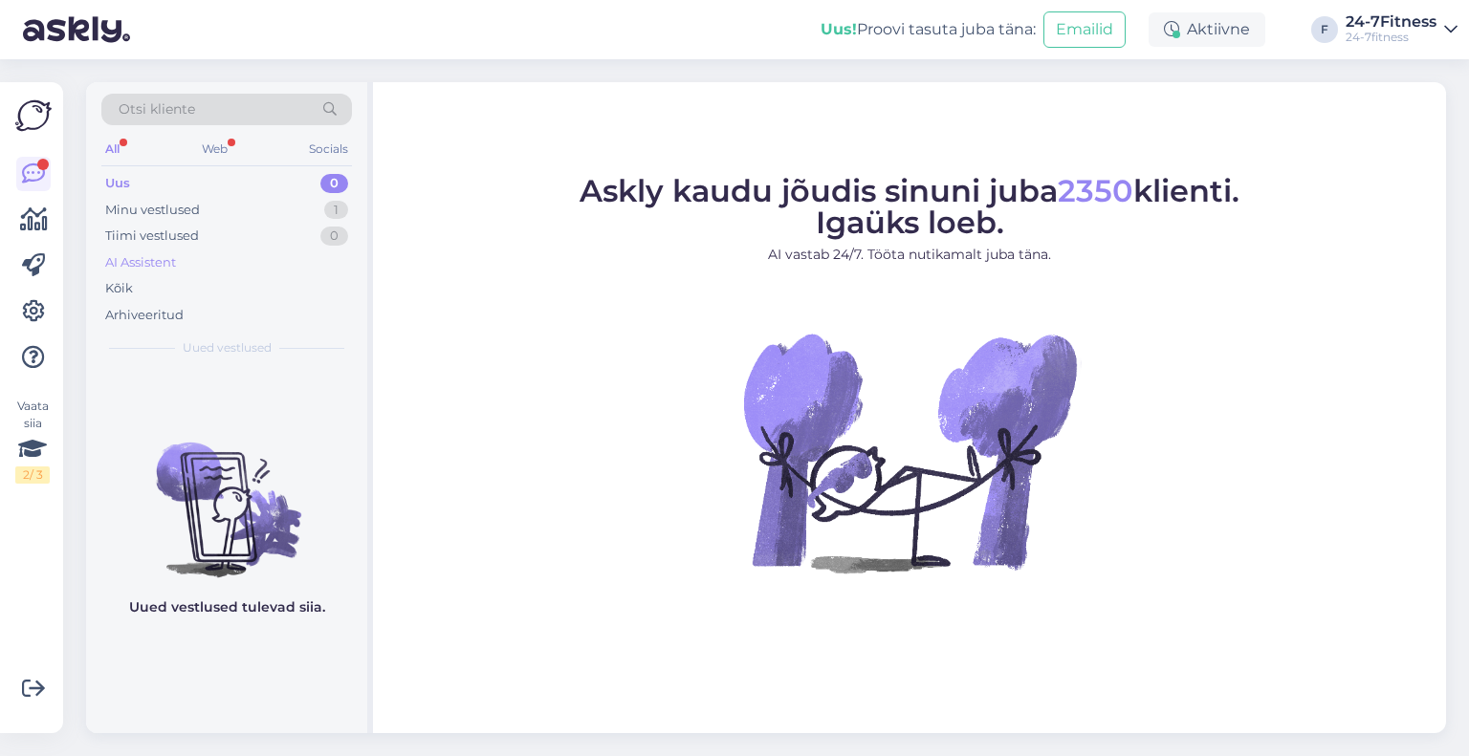
click at [158, 254] on div "AI Assistent" at bounding box center [140, 262] width 71 height 19
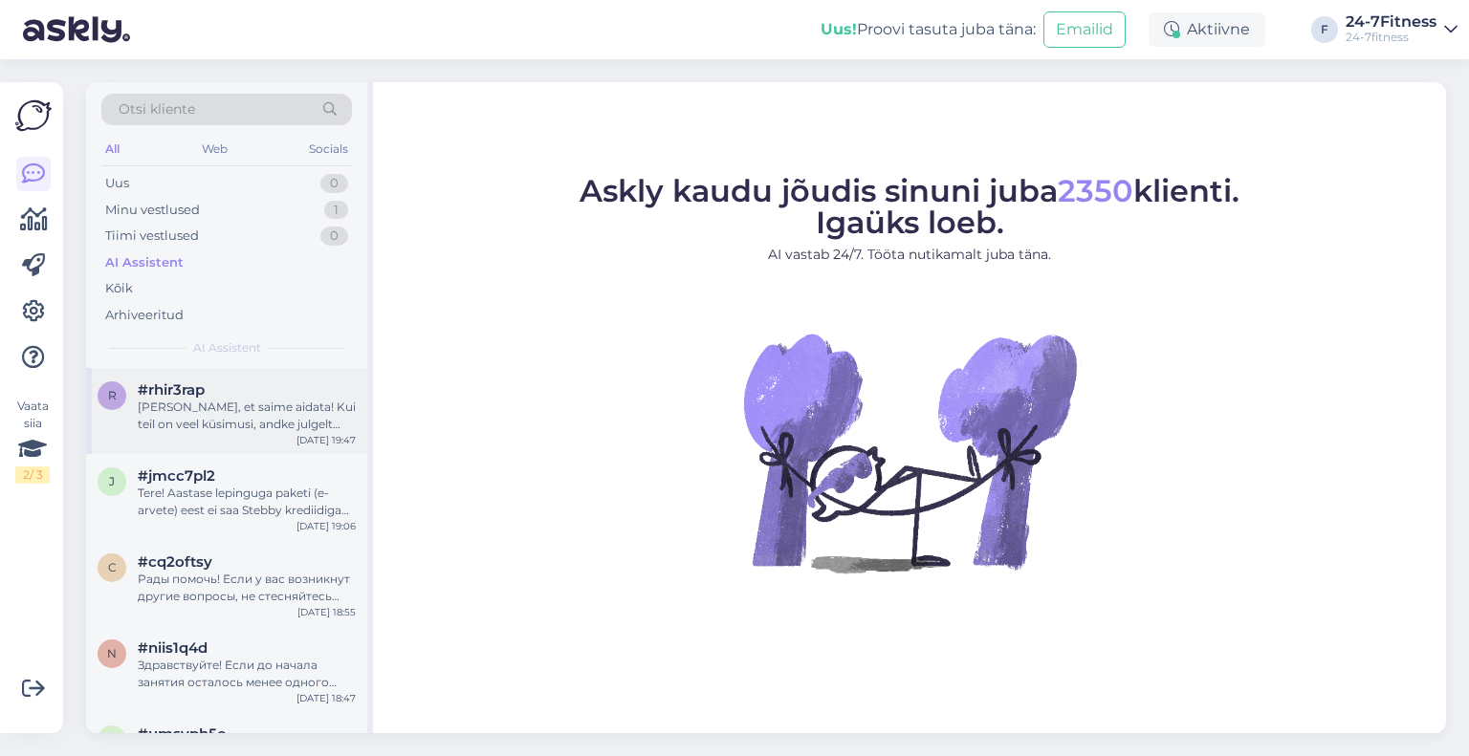
click at [232, 430] on div "Hea meel, et saime aidata! Kui teil on veel küsimusi, andke julgelt teada." at bounding box center [247, 416] width 218 height 34
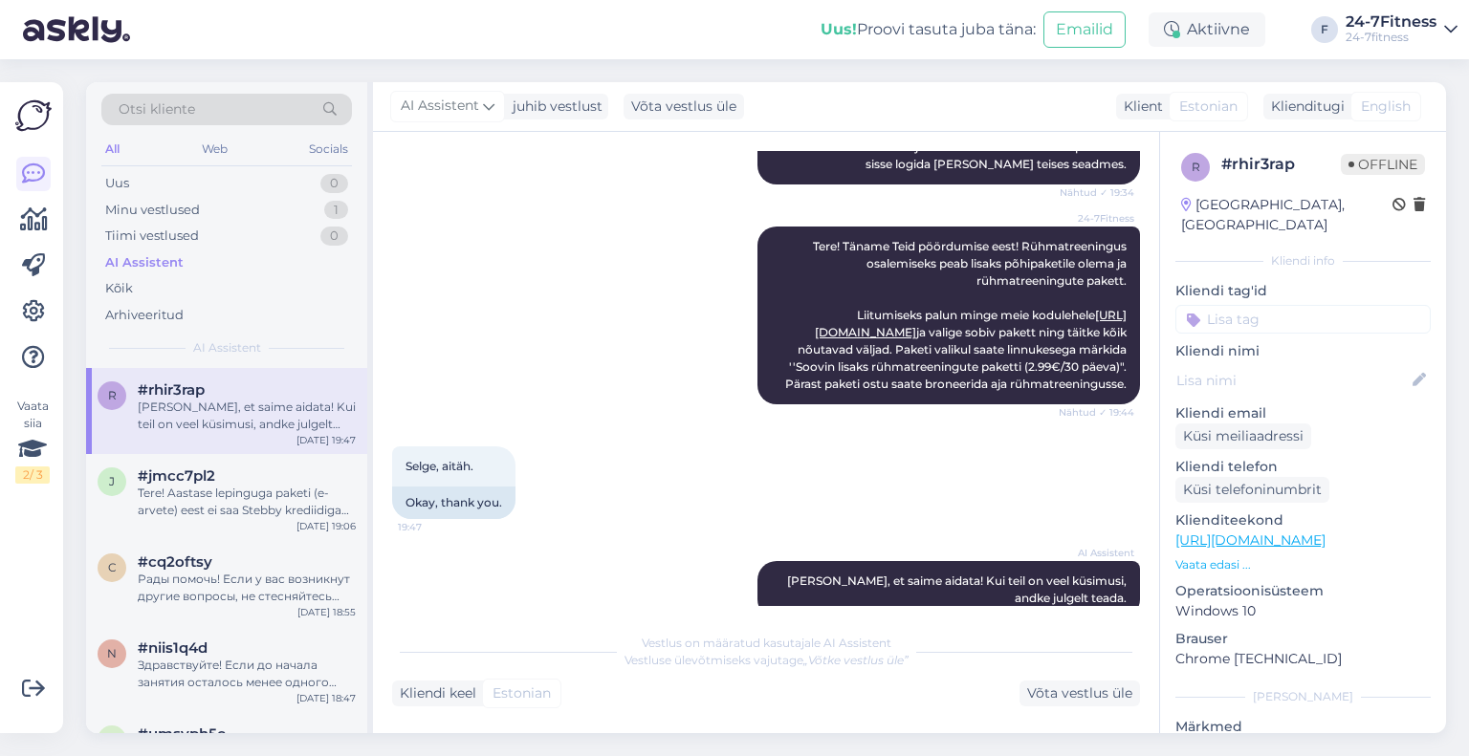
scroll to position [1038, 0]
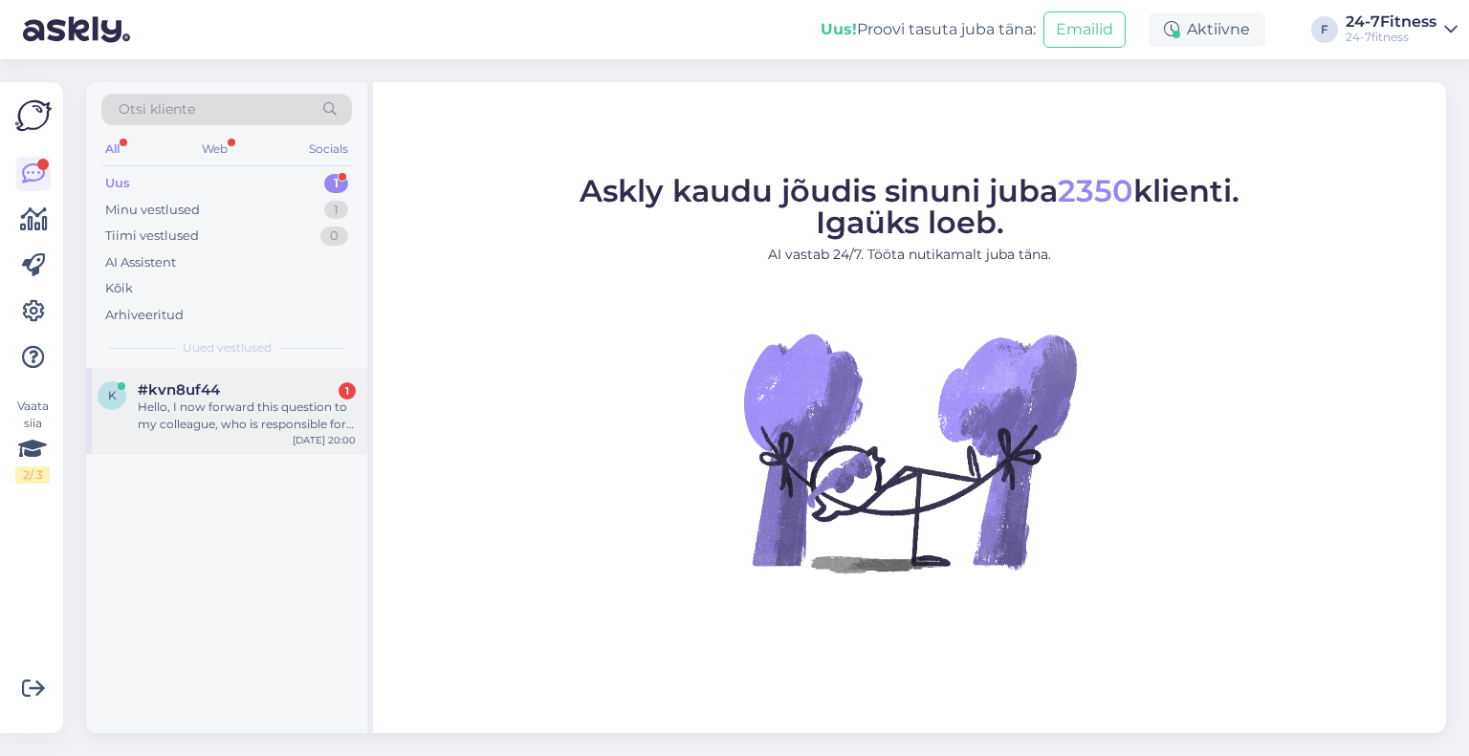
click at [212, 421] on div "Hello, I now forward this question to my colleague, who is responsible for this…" at bounding box center [247, 416] width 218 height 34
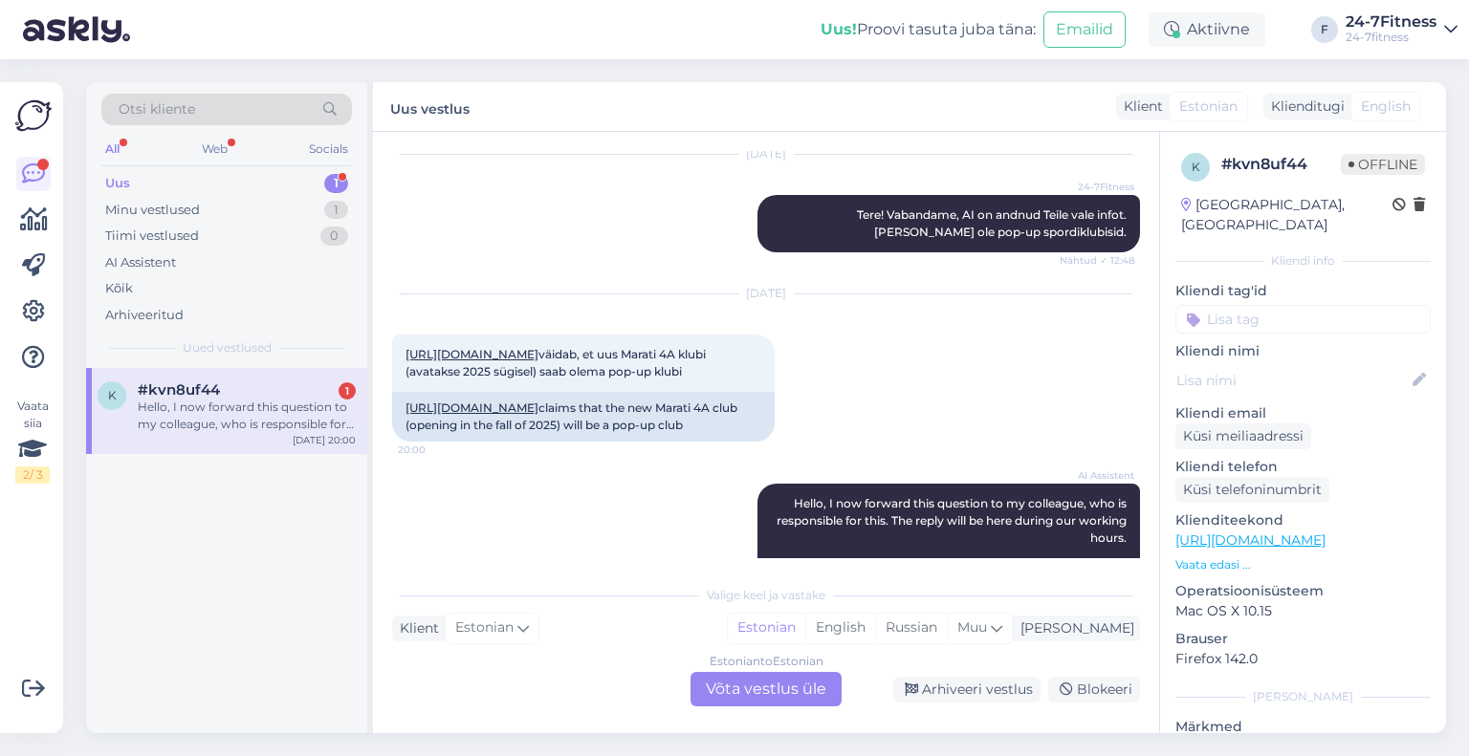
scroll to position [953, 0]
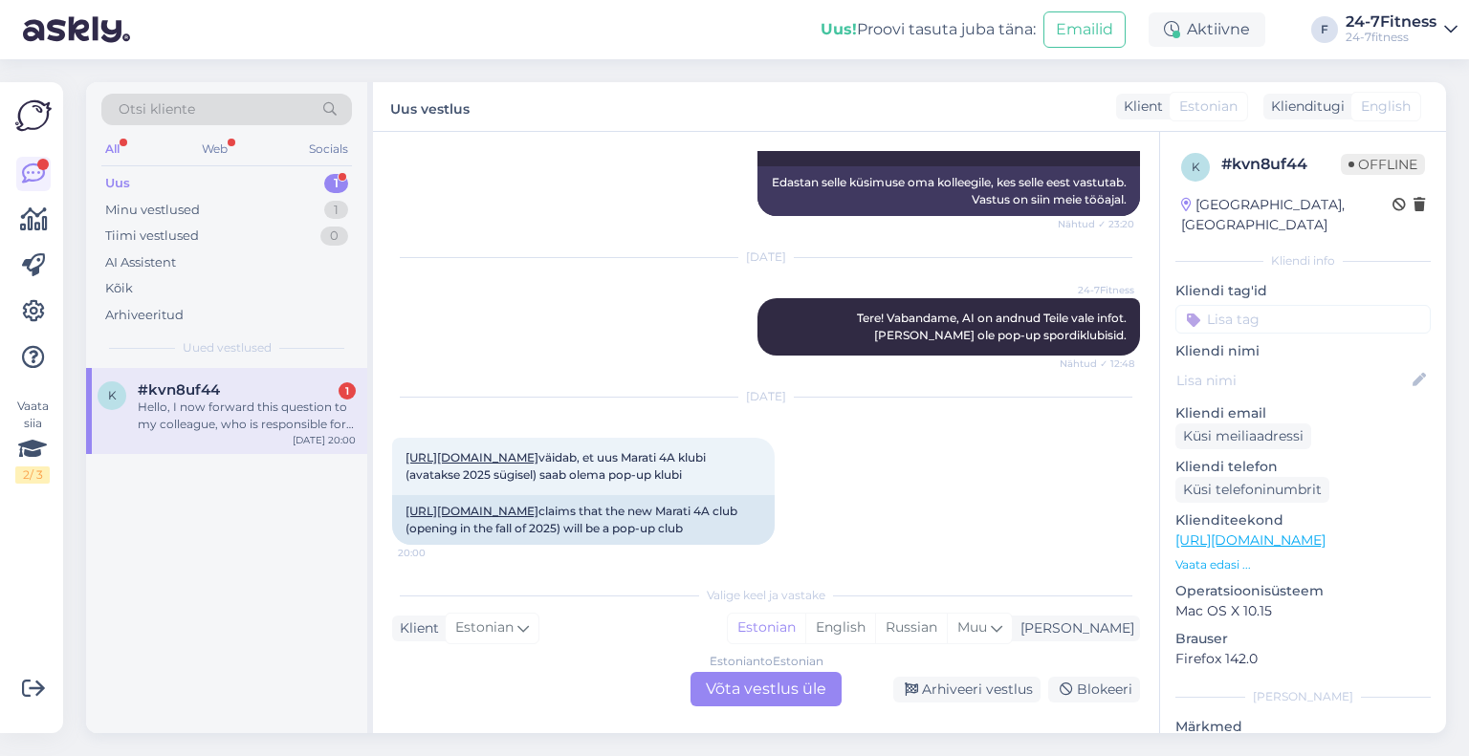
click at [790, 693] on div "Estonian to Estonian Võta vestlus üle" at bounding box center [765, 689] width 151 height 34
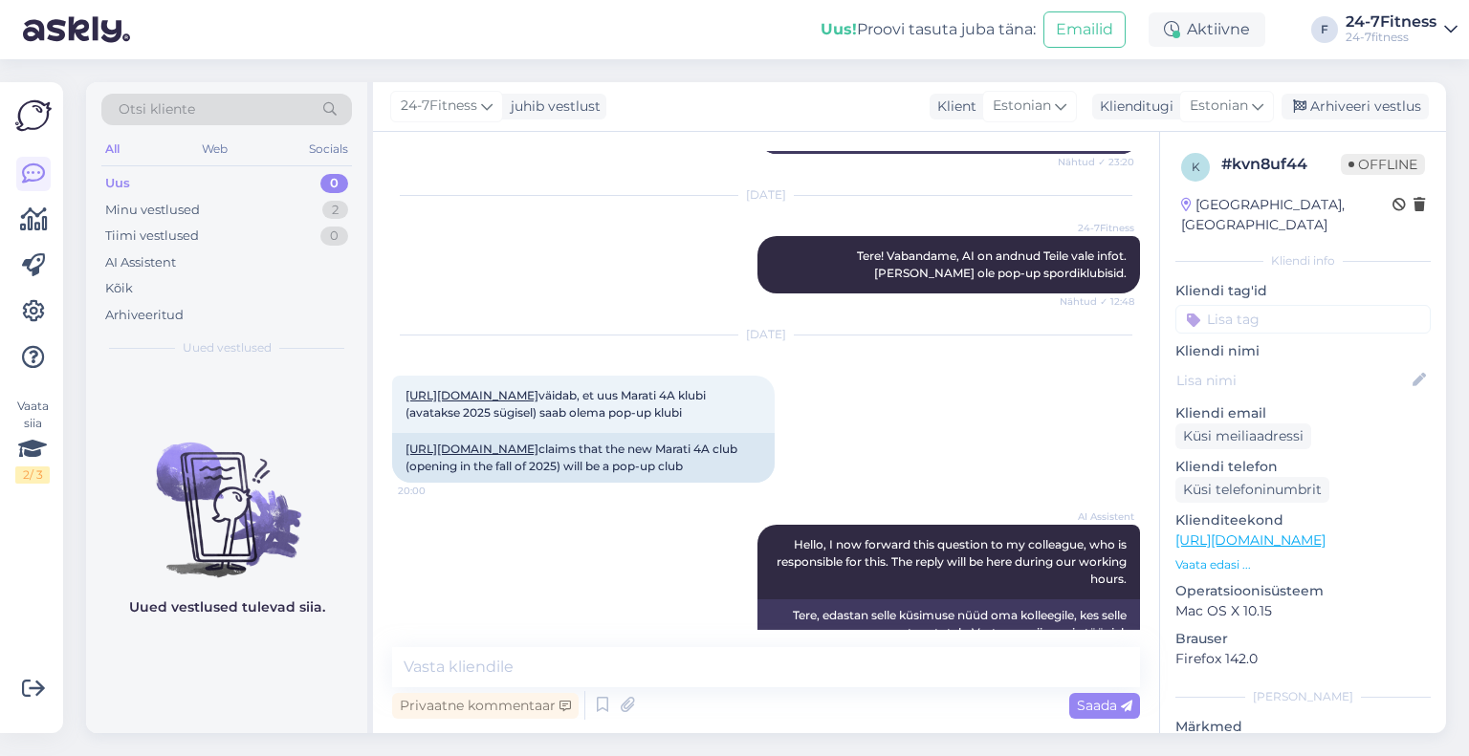
scroll to position [1048, 0]
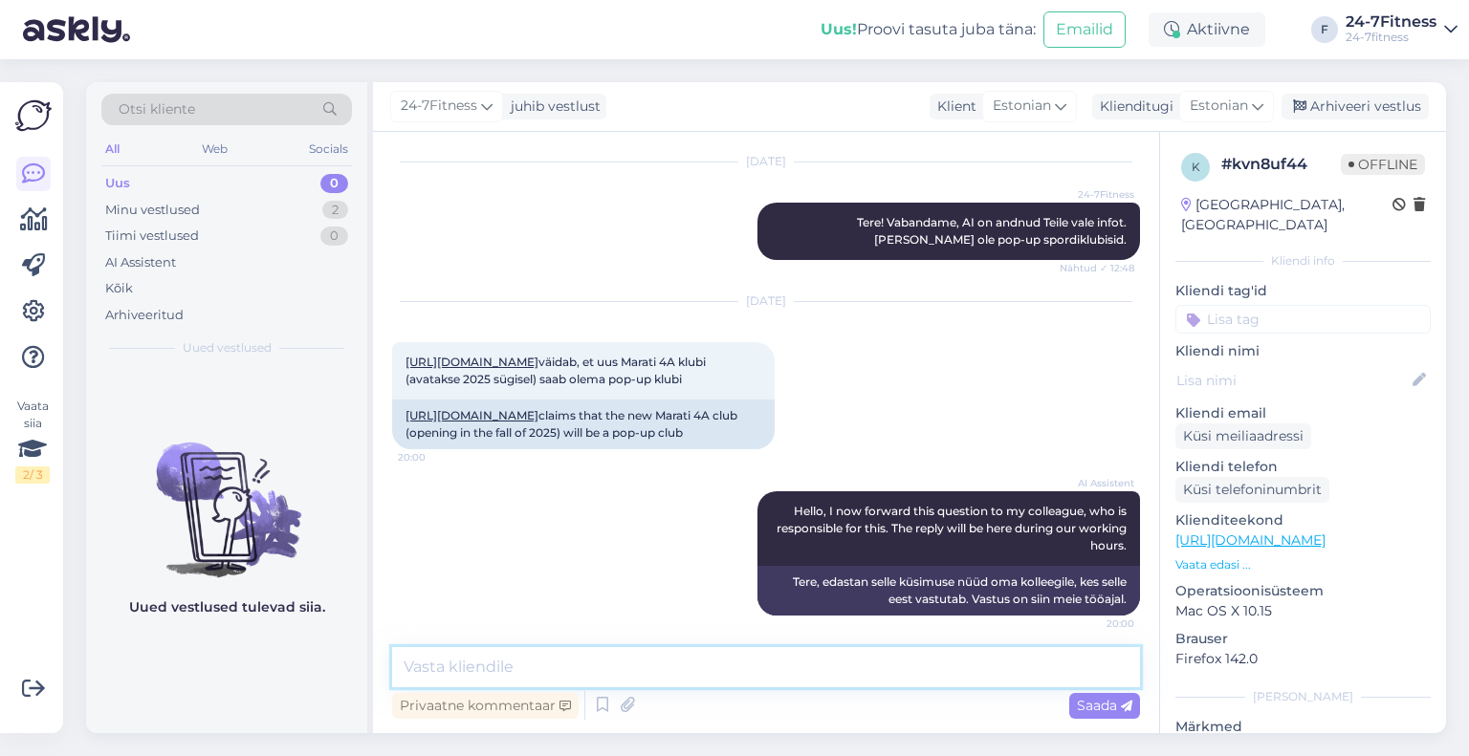
click at [607, 670] on textarea at bounding box center [766, 667] width 748 height 40
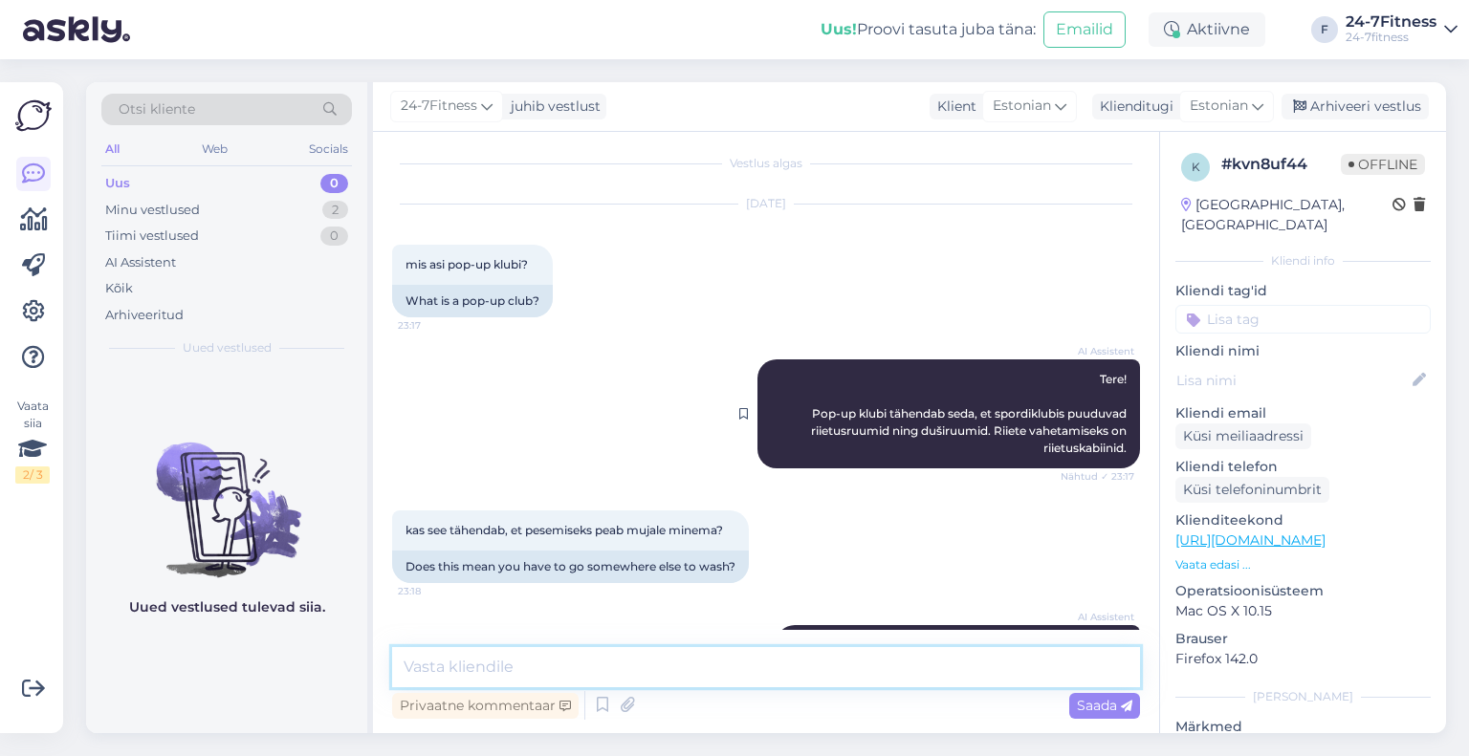
scroll to position [0, 0]
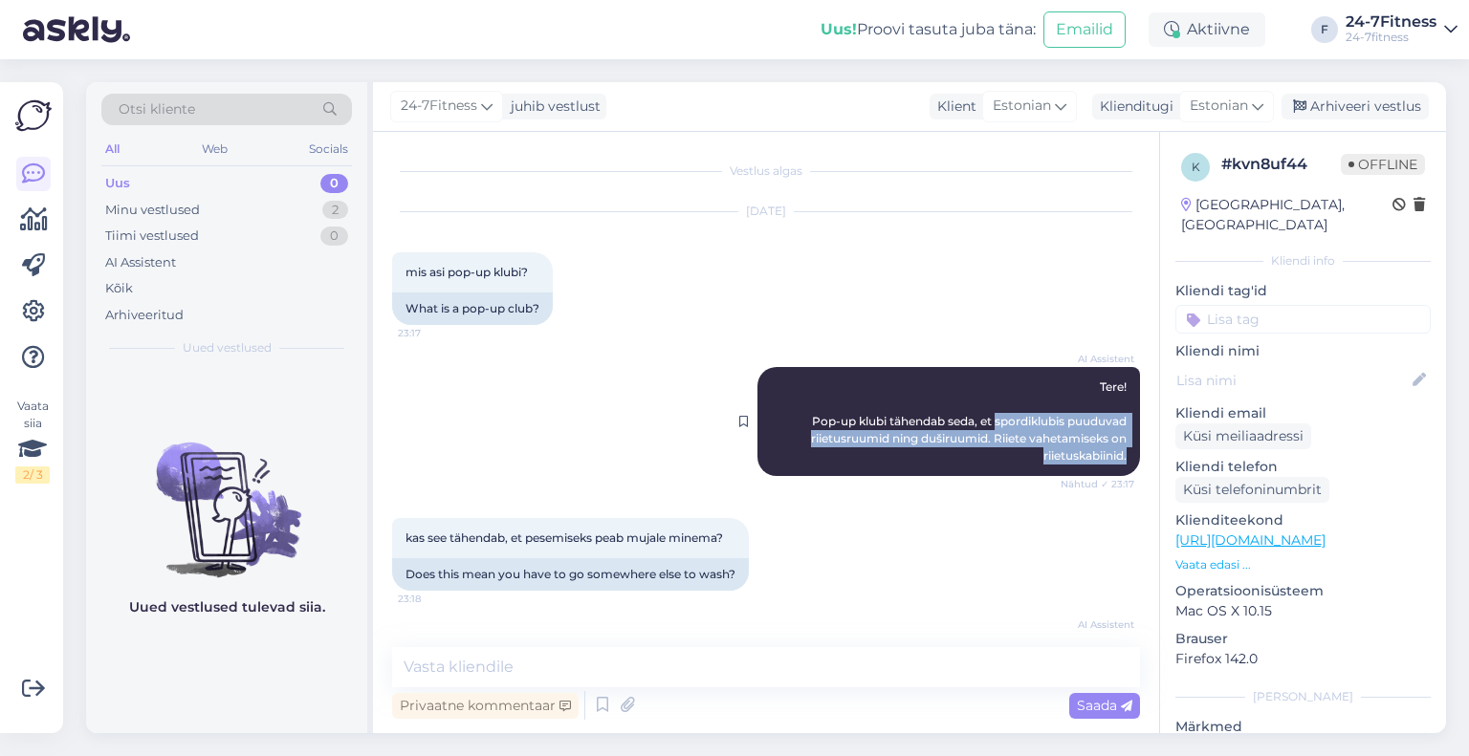
drag, startPoint x: 1113, startPoint y: 458, endPoint x: 979, endPoint y: 425, distance: 138.0
click at [979, 425] on div "AI Assistent Tere! Pop-up klubi tähendab seda, et spordiklubis puuduvad riietus…" at bounding box center [948, 421] width 383 height 109
copy span "spordiklubis puuduvad riietusruumid ning duširuumid. Riiete vahetamiseks on rii…"
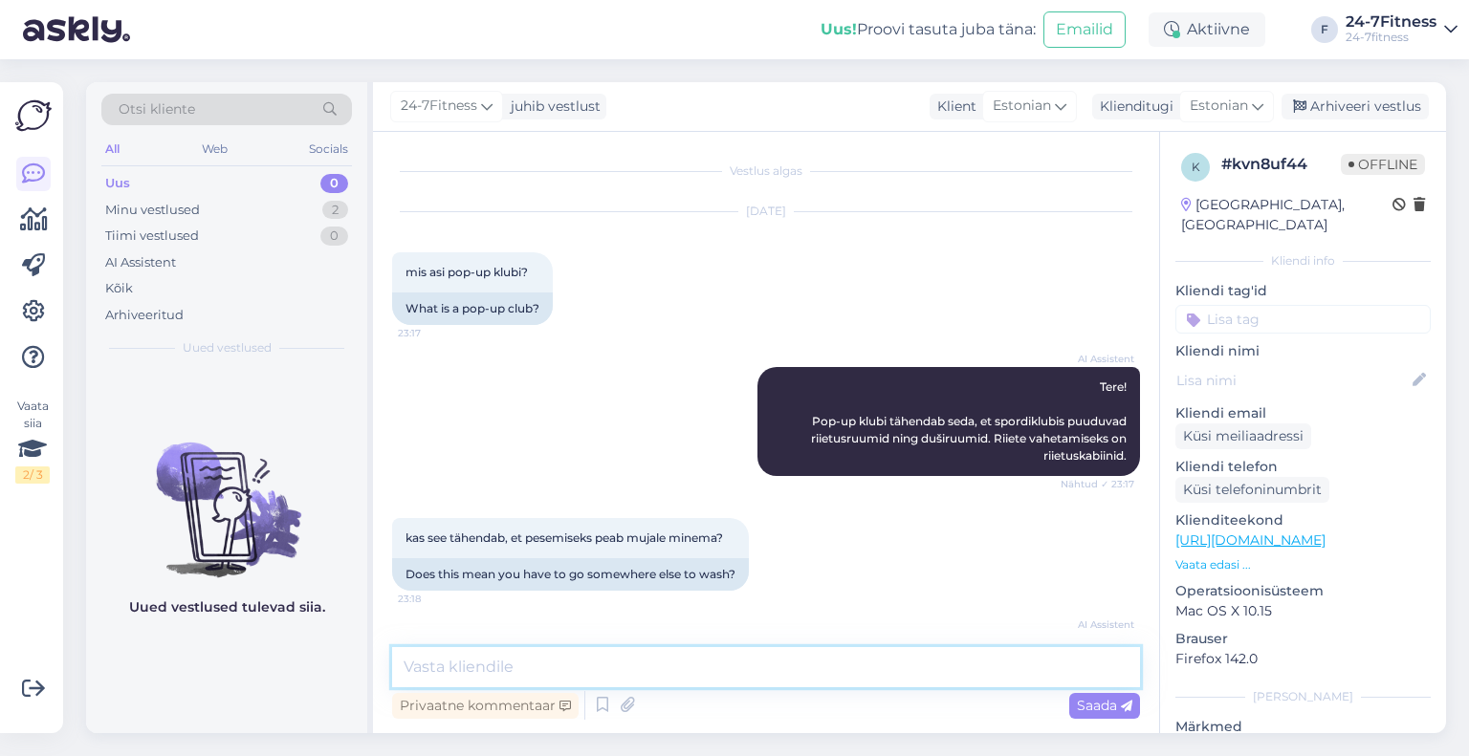
click at [579, 680] on textarea at bounding box center [766, 667] width 748 height 40
paste textarea "Tere! Täname Teid pöördumise eest! Sügisel 2025 avame Tallinnas uue Pop-up spor…"
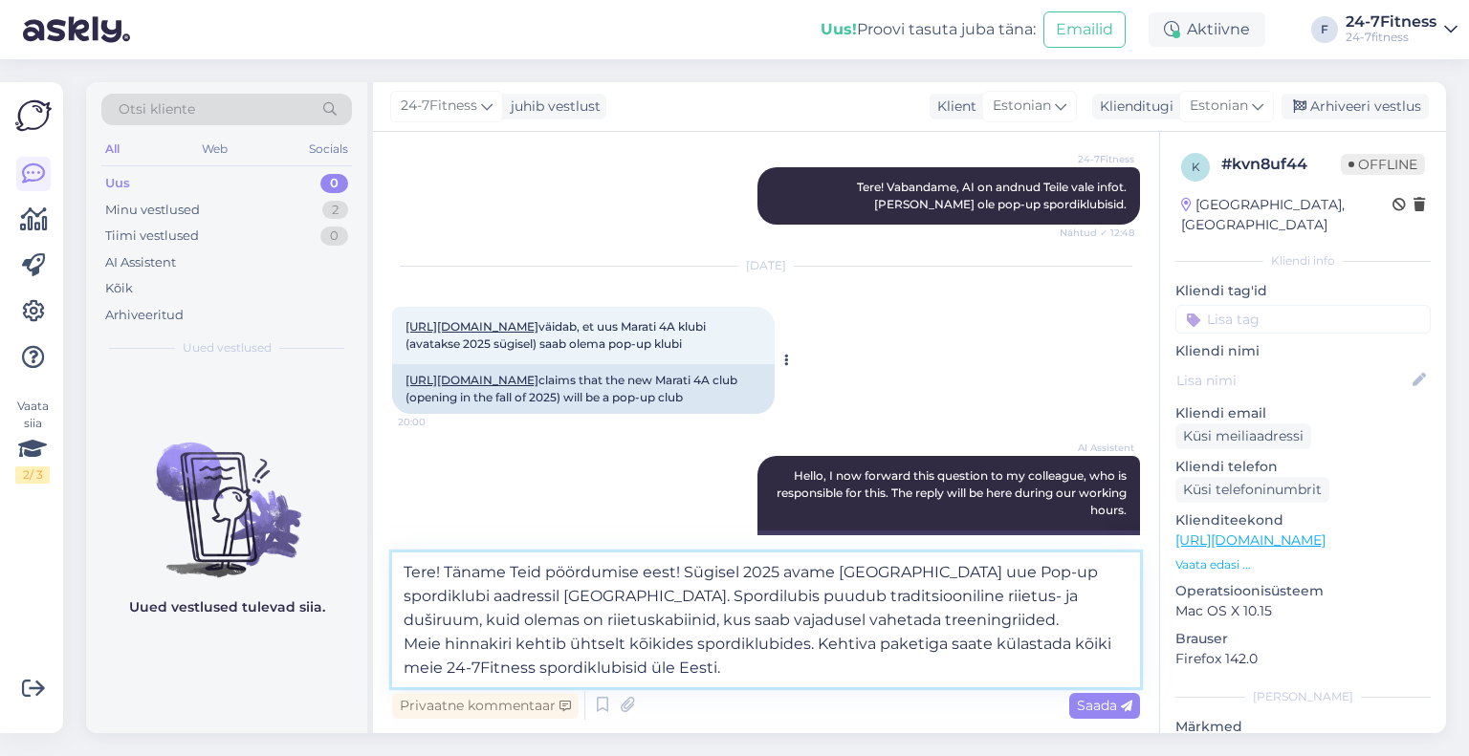
scroll to position [1167, 0]
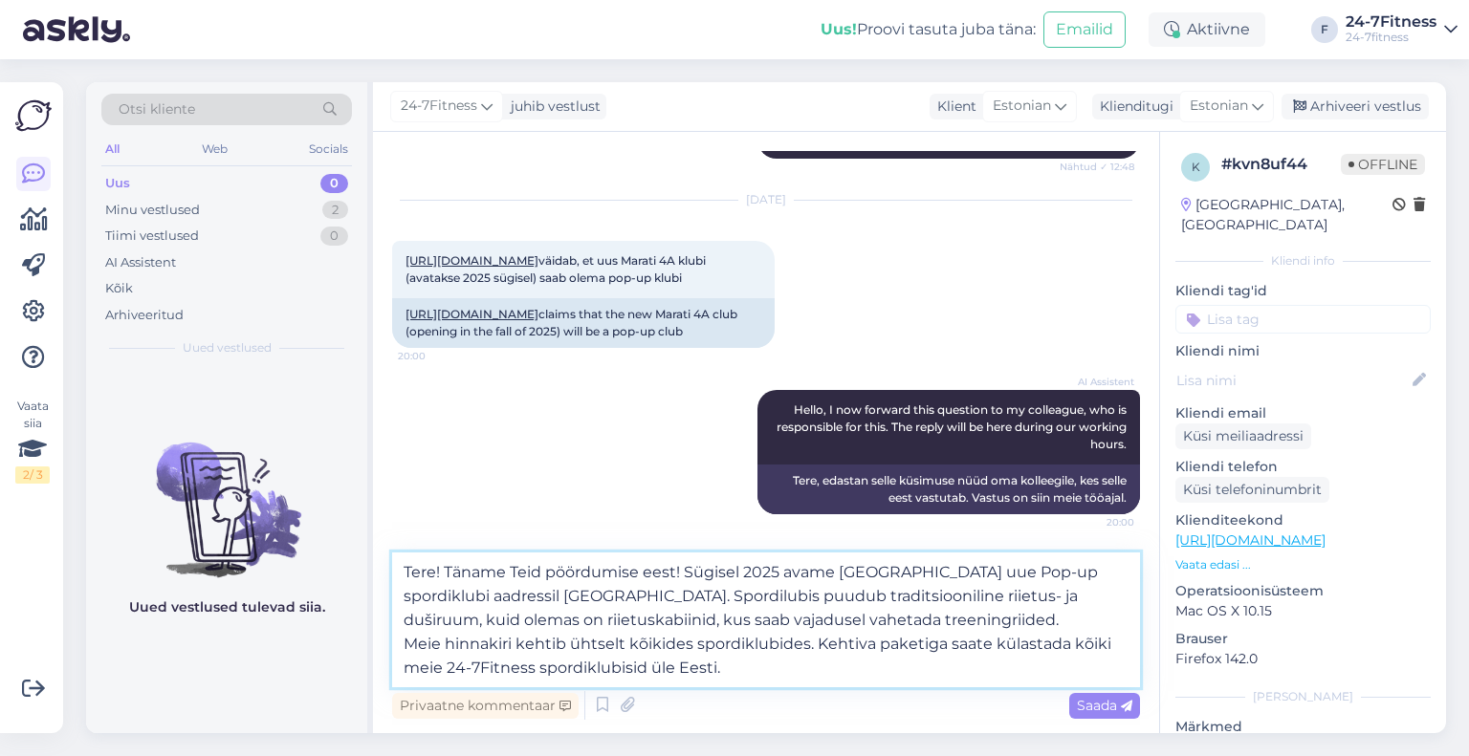
click at [684, 576] on textarea "Tere! Täname Teid pöördumise eest! Sügisel 2025 avame Tallinnas uue Pop-up spor…" at bounding box center [766, 620] width 748 height 135
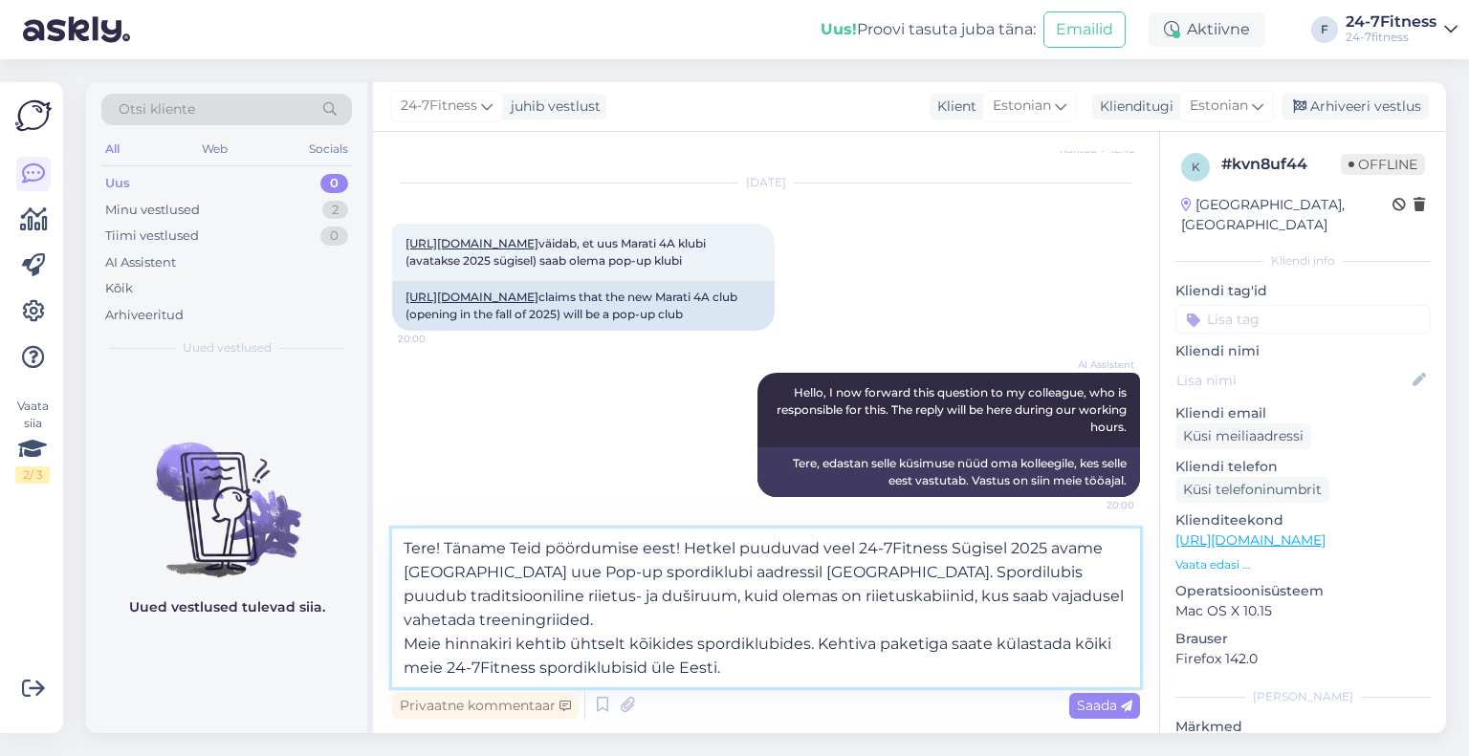
paste textarea "Pop-up klubi"
click at [1010, 546] on textarea "Tere! Täname Teid pöördumise eest! Hetkel puuduvad veel 24-7Fitness Pop-up klub…" at bounding box center [766, 608] width 748 height 159
click at [1094, 545] on textarea "Tere! Täname Teid pöördumise eest! Hetkel puuduvad veel 24-7Fitness Pop-up spor…" at bounding box center [766, 608] width 748 height 159
click at [888, 672] on textarea "Tere! Täname Teid pöördumise eest! Hetkel puuduvad veel 24-7Fitness Pop-up spor…" at bounding box center [766, 608] width 748 height 159
click at [651, 605] on textarea "Tere! Täname Teid pöördumise eest! Hetkel puuduvad veel 24-7Fitness Pop-up spor…" at bounding box center [766, 608] width 748 height 159
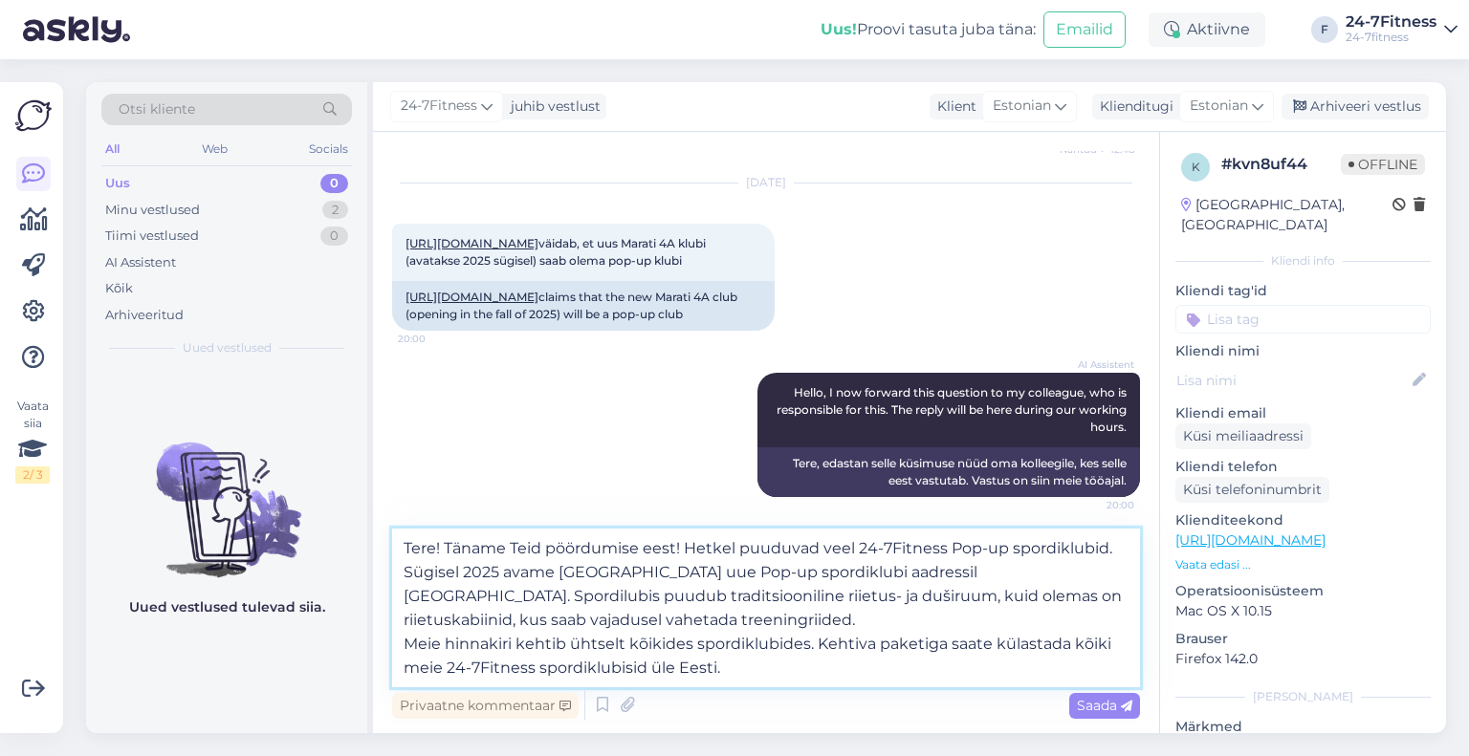
click at [407, 646] on textarea "Tere! Täname Teid pöördumise eest! Hetkel puuduvad veel 24-7Fitness Pop-up spor…" at bounding box center [766, 608] width 748 height 159
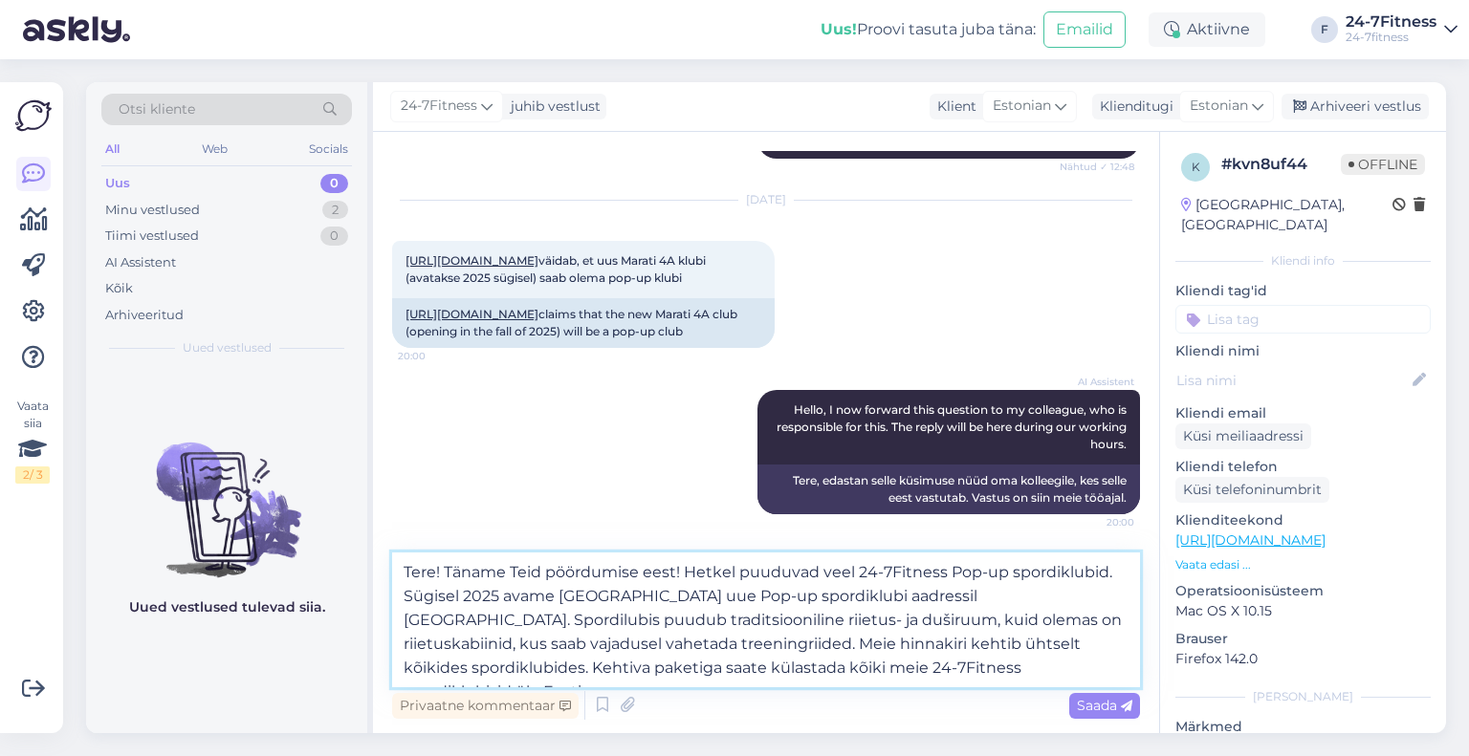
click at [1019, 668] on textarea "Tere! Täname Teid pöördumise eest! Hetkel puuduvad veel 24-7Fitness Pop-up spor…" at bounding box center [766, 620] width 748 height 135
drag, startPoint x: 662, startPoint y: 596, endPoint x: 633, endPoint y: 600, distance: 28.9
click at [633, 600] on textarea "Tere! Täname Teid pöördumise eest! Hetkel puuduvad veel 24-7Fitness Pop-up spor…" at bounding box center [766, 620] width 748 height 135
type textarea "Tere! Täname Teid pöördumise eest! Hetkel puuduvad veel 24-7Fitness Pop-up spor…"
click at [1093, 705] on span "Saada" at bounding box center [1104, 705] width 55 height 17
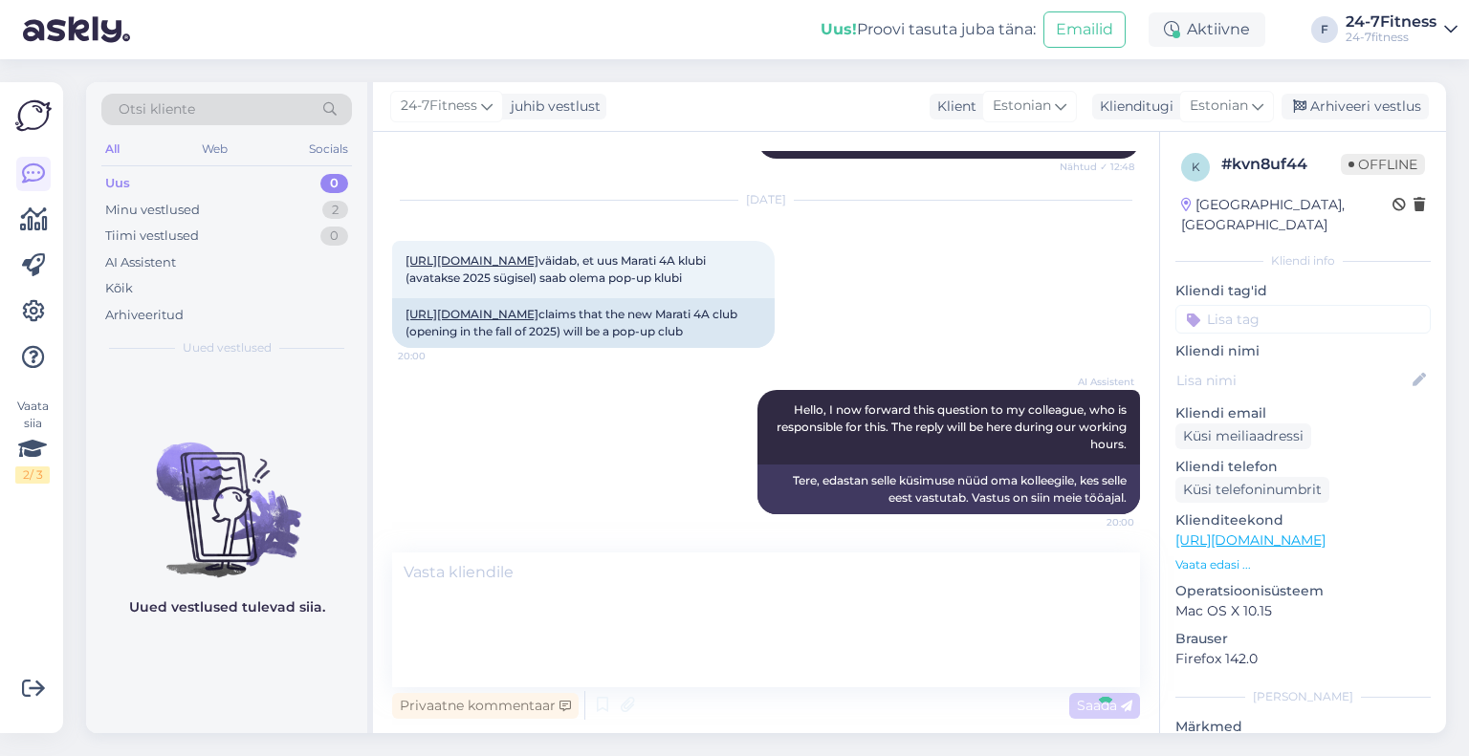
scroll to position [1274, 0]
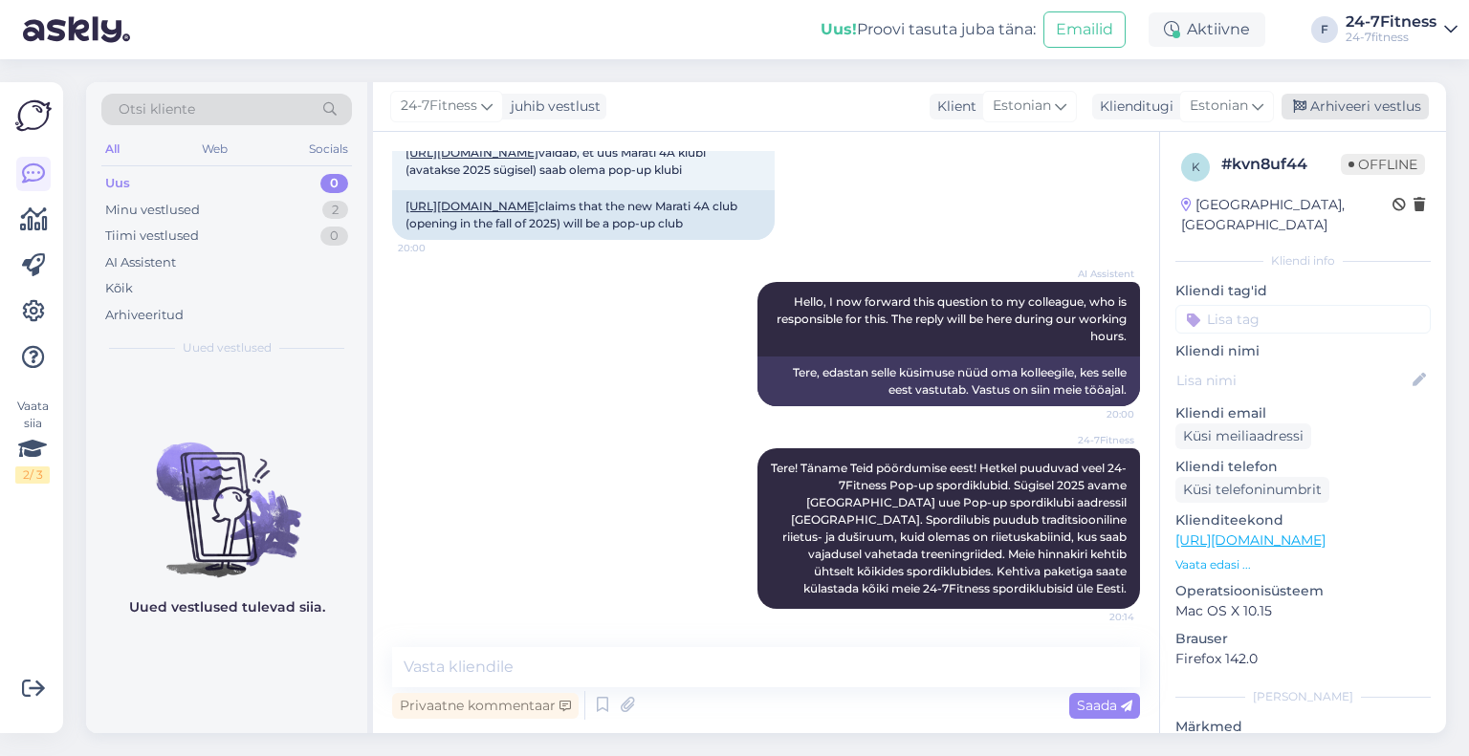
click at [1319, 114] on div "Arhiveeri vestlus" at bounding box center [1355, 107] width 147 height 26
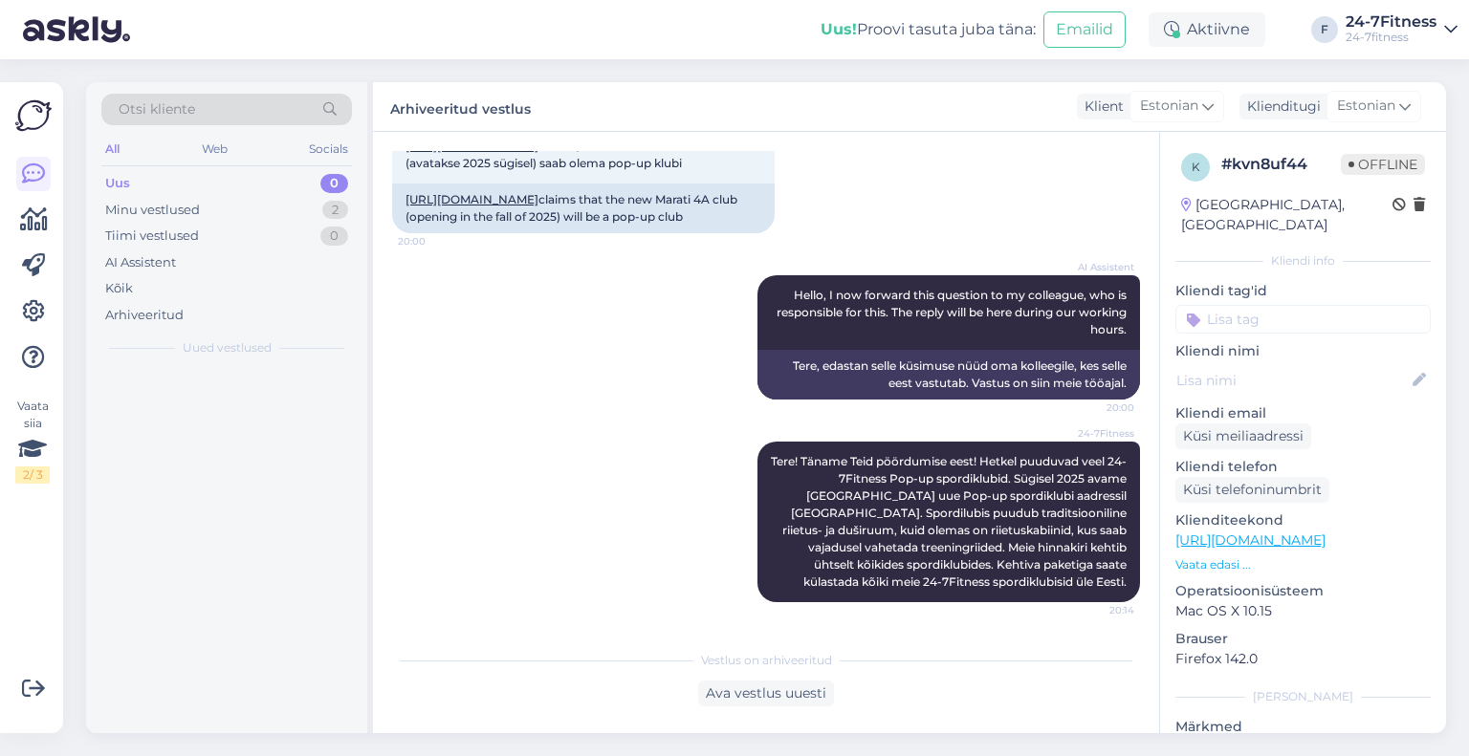
scroll to position [1282, 0]
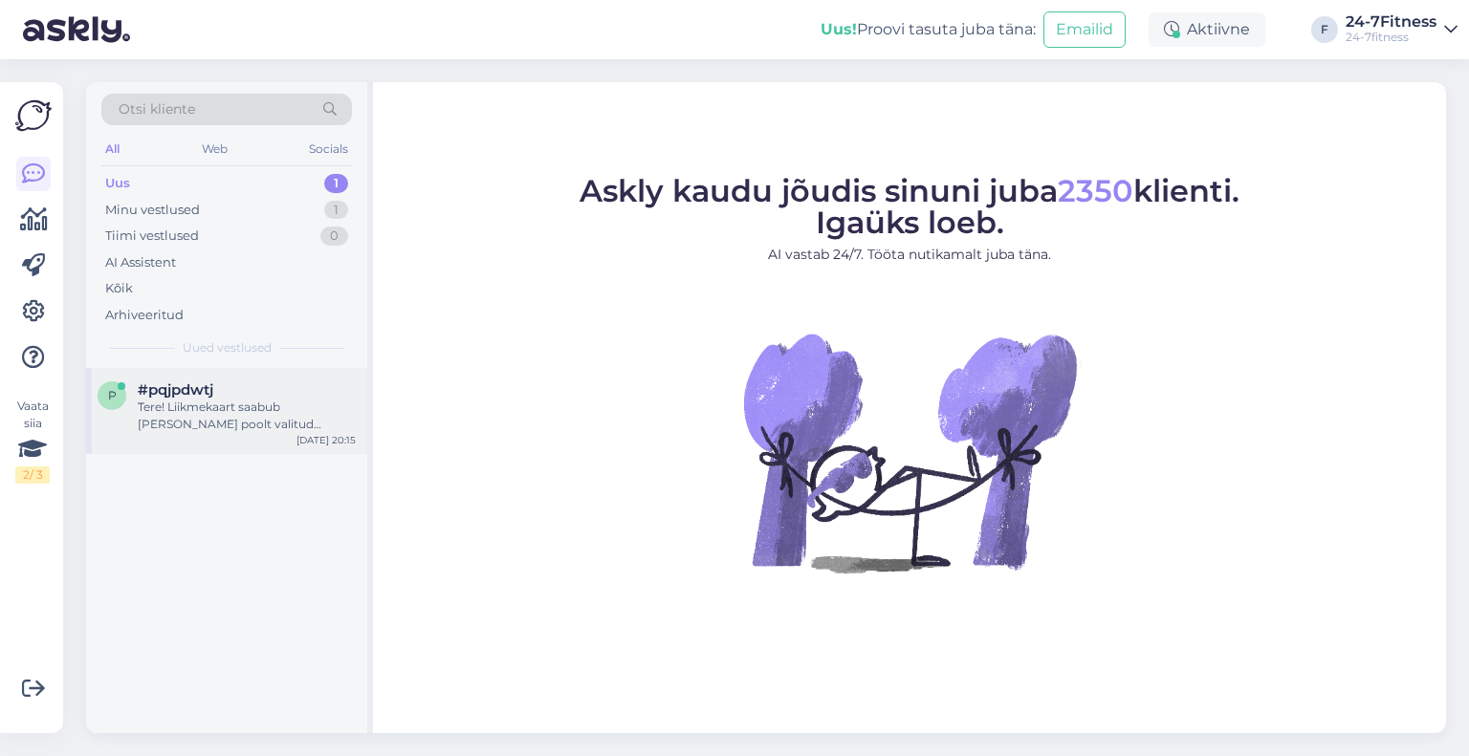
click at [230, 413] on div "Tere! Liikmekaart saabub [PERSON_NAME] poolt valitud pakiautomaati 2-3 tööpäeva…" at bounding box center [247, 416] width 218 height 34
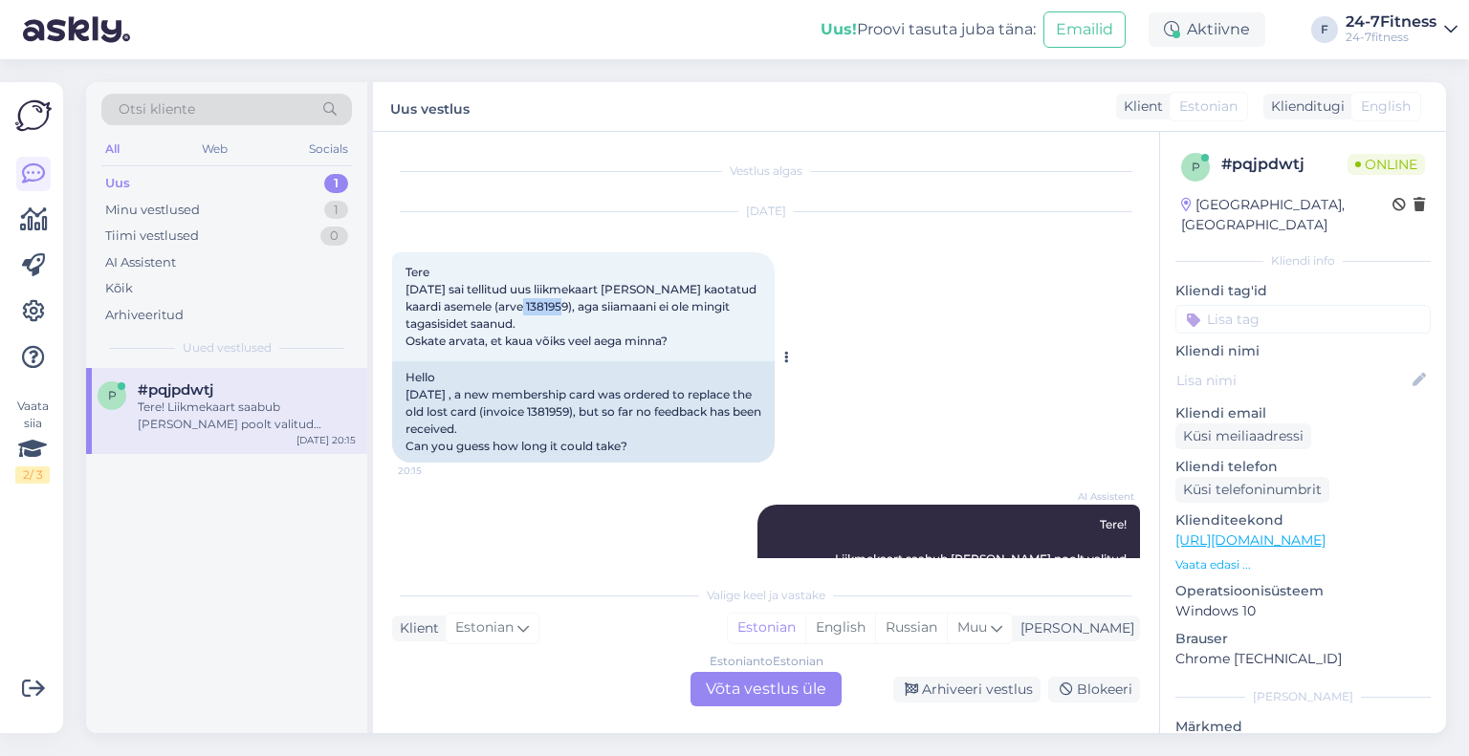
drag, startPoint x: 570, startPoint y: 303, endPoint x: 529, endPoint y: 303, distance: 41.1
click at [529, 303] on span "Tere 11.09.2025 sai tellitud uus liikmekaart vana ära kaotatud kaardi asemele (…" at bounding box center [582, 306] width 354 height 83
copy span "1381959"
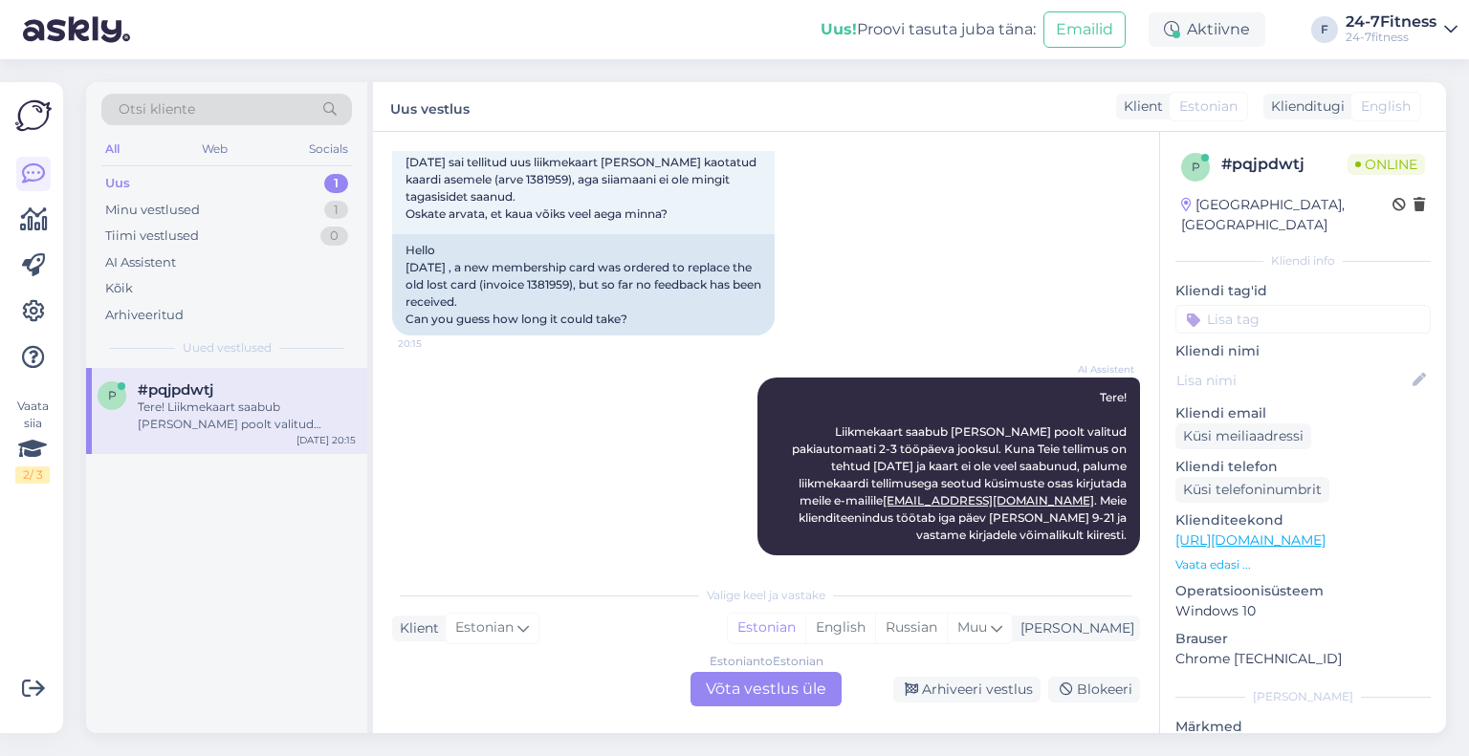
click at [752, 688] on div "Estonian to Estonian Võta vestlus üle" at bounding box center [765, 689] width 151 height 34
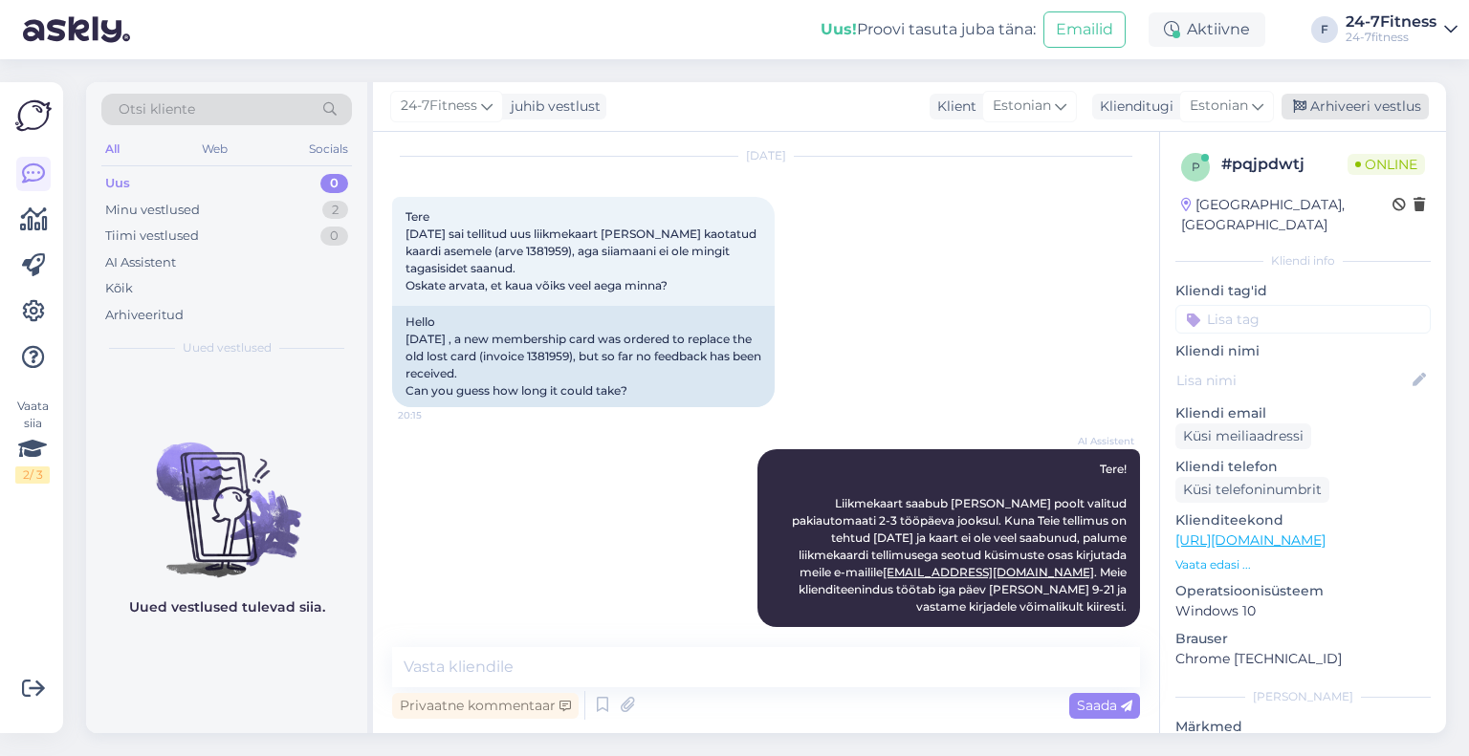
click at [1348, 108] on div "Arhiveeri vestlus" at bounding box center [1355, 107] width 147 height 26
